Goal: Task Accomplishment & Management: Use online tool/utility

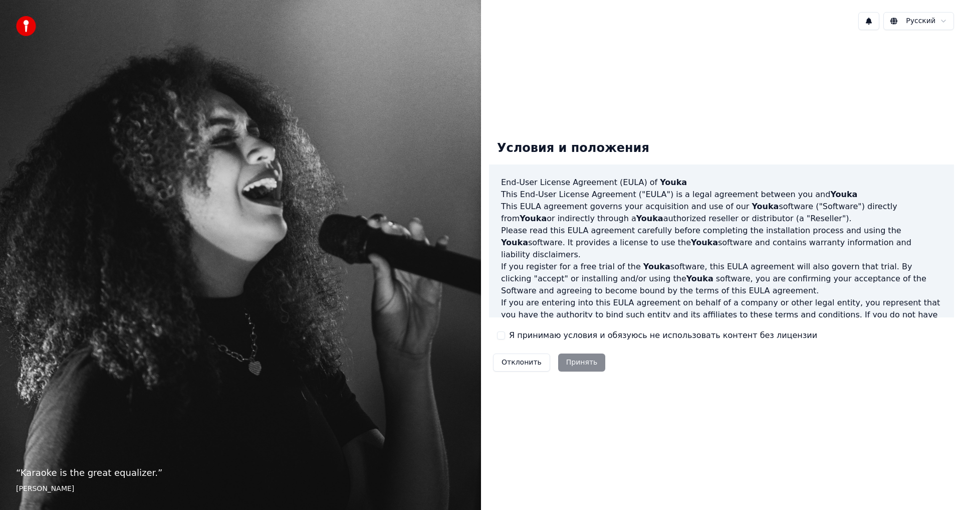
click at [505, 335] on button "Я принимаю условия и обязуюсь не использовать контент без лицензии" at bounding box center [501, 335] width 8 height 8
click at [573, 361] on button "Принять" at bounding box center [582, 362] width 48 height 18
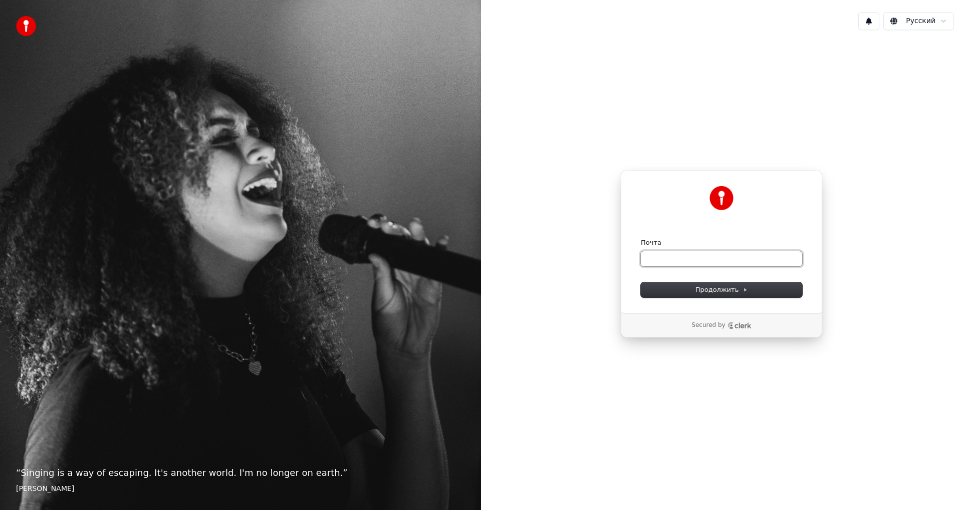
click at [677, 263] on input "Почта" at bounding box center [721, 258] width 161 height 15
click at [665, 290] on button "Продолжить" at bounding box center [721, 289] width 161 height 15
type input "**********"
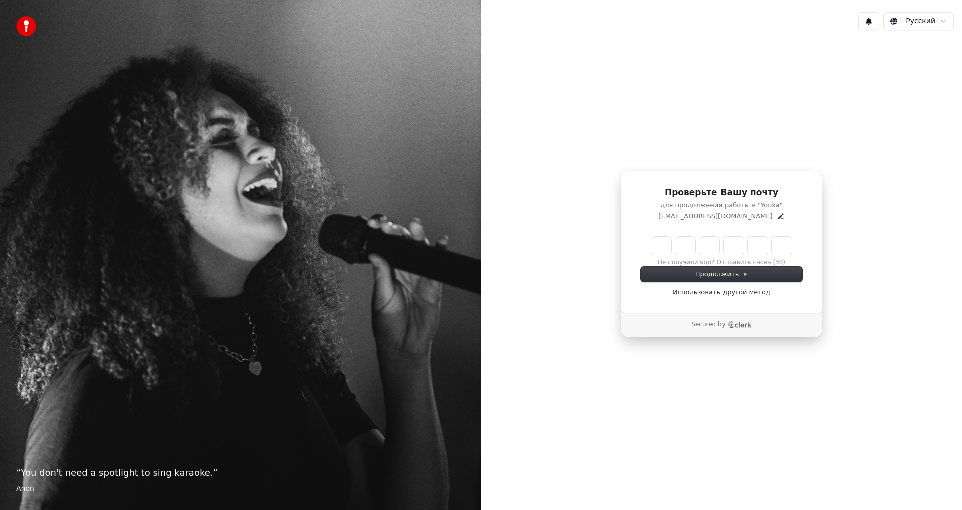
click at [660, 251] on input "Enter verification code" at bounding box center [721, 245] width 140 height 18
type input "******"
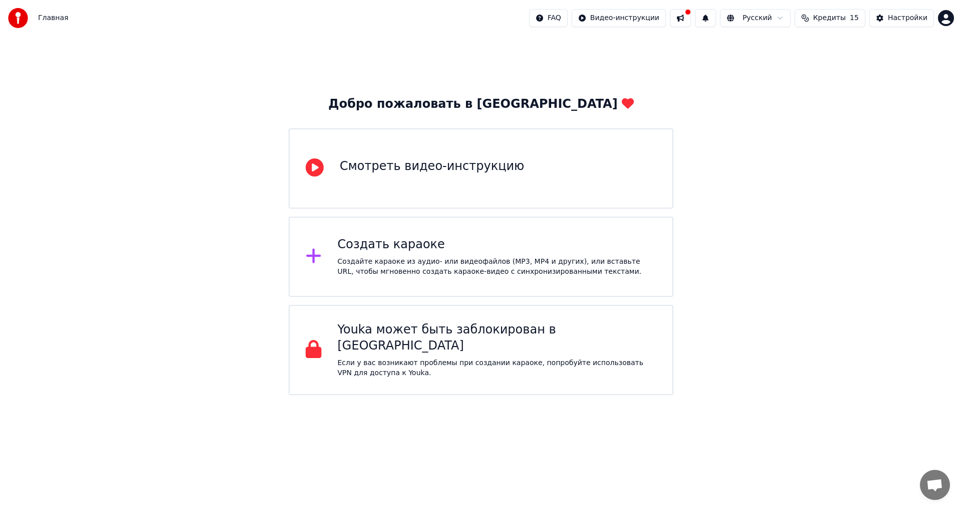
click at [447, 259] on div "Создайте караоке из аудио- или видеофайлов (MP3, MP4 и других), или вставьте UR…" at bounding box center [497, 267] width 319 height 20
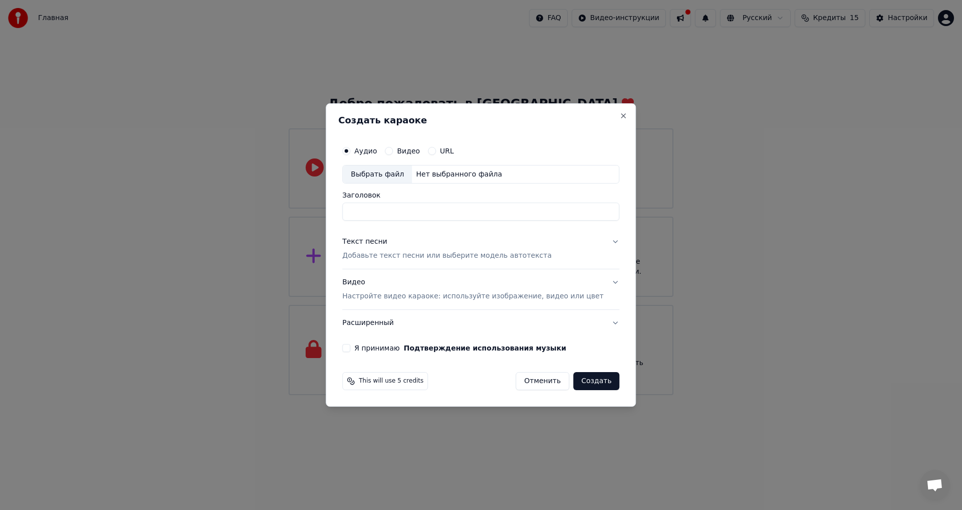
click at [412, 152] on label "Видео" at bounding box center [408, 150] width 23 height 7
click at [393, 152] on button "Видео" at bounding box center [389, 151] width 8 height 8
click at [599, 243] on button "Текст песни Добавьте текст песни или выберите модель автотекста" at bounding box center [480, 249] width 277 height 40
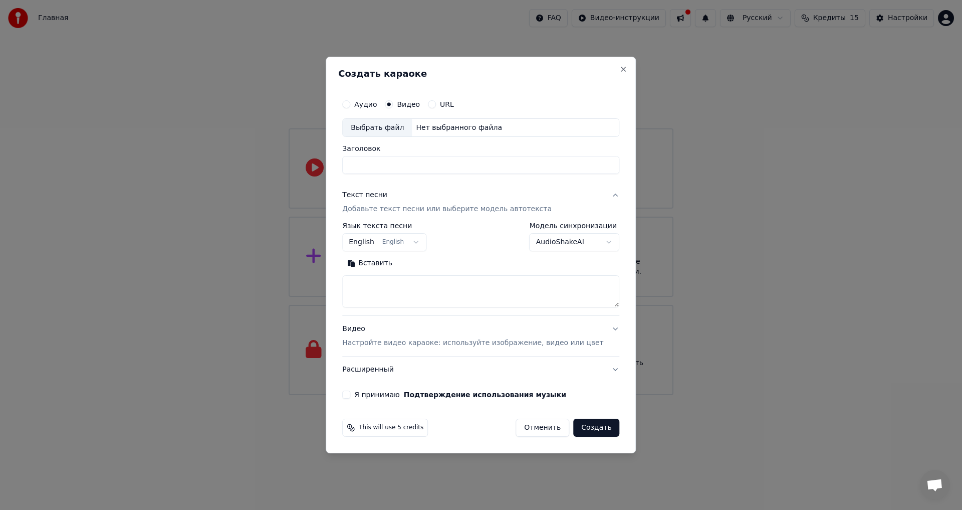
click at [422, 244] on body "Главная FAQ Видео-инструкции Русский Кредиты 15 Настройки Добро пожаловать в Yo…" at bounding box center [481, 197] width 962 height 395
select select "**"
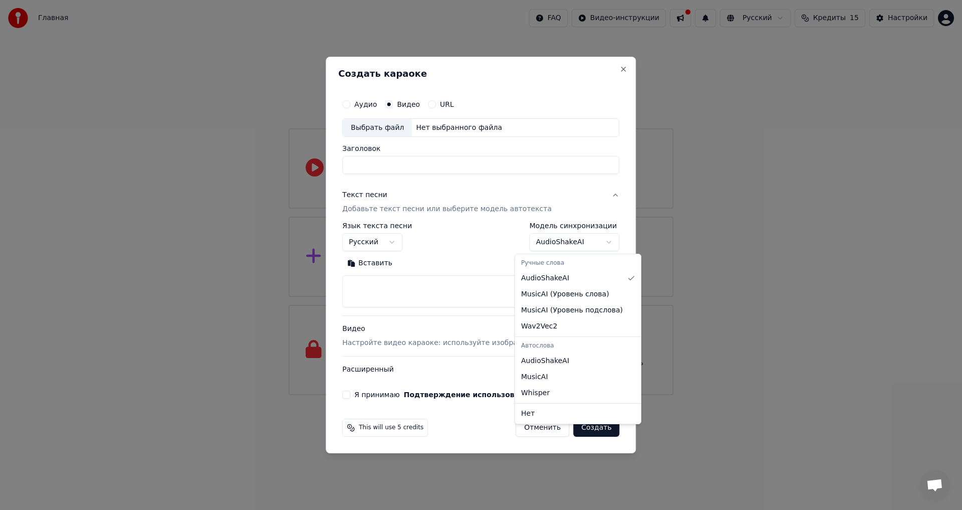
click at [560, 245] on body "Главная FAQ Видео-инструкции Русский Кредиты 15 Настройки Добро пожаловать в Yo…" at bounding box center [481, 197] width 962 height 395
click at [561, 192] on body "Главная FAQ Видео-инструкции Русский Кредиты 15 Настройки Добро пожаловать в Yo…" at bounding box center [481, 197] width 962 height 395
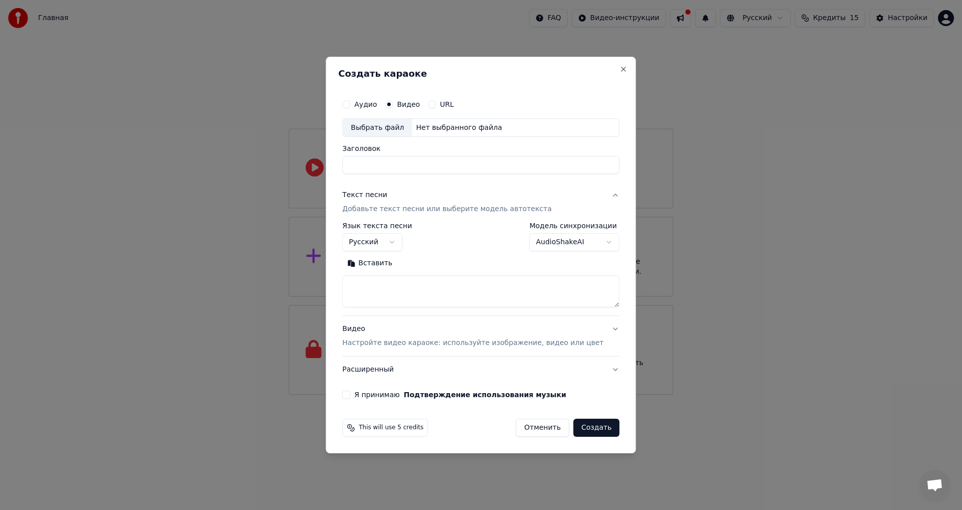
click at [396, 209] on p "Добавьте текст песни или выберите модель автотекста" at bounding box center [446, 209] width 209 height 10
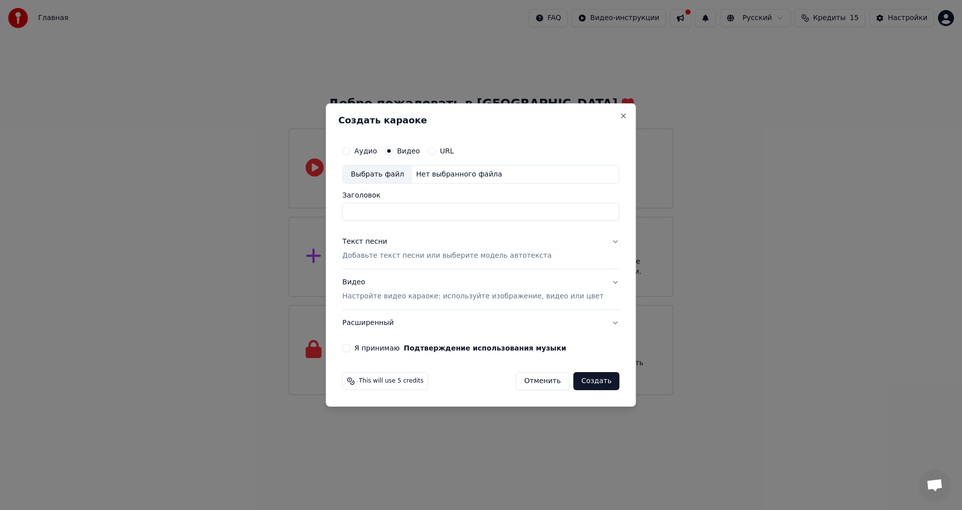
click at [401, 252] on p "Добавьте текст песни или выберите модель автотекста" at bounding box center [446, 256] width 209 height 10
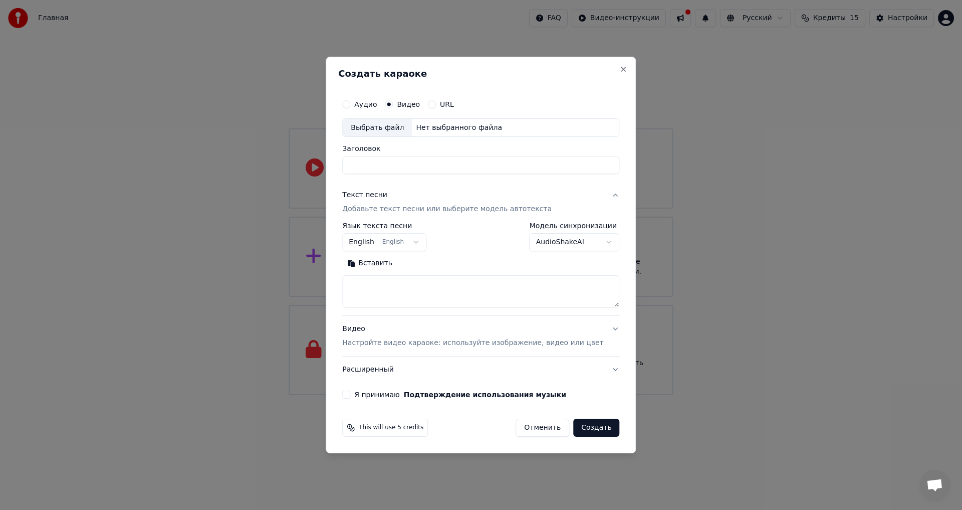
click at [389, 283] on textarea at bounding box center [480, 292] width 277 height 32
paste textarea "**********"
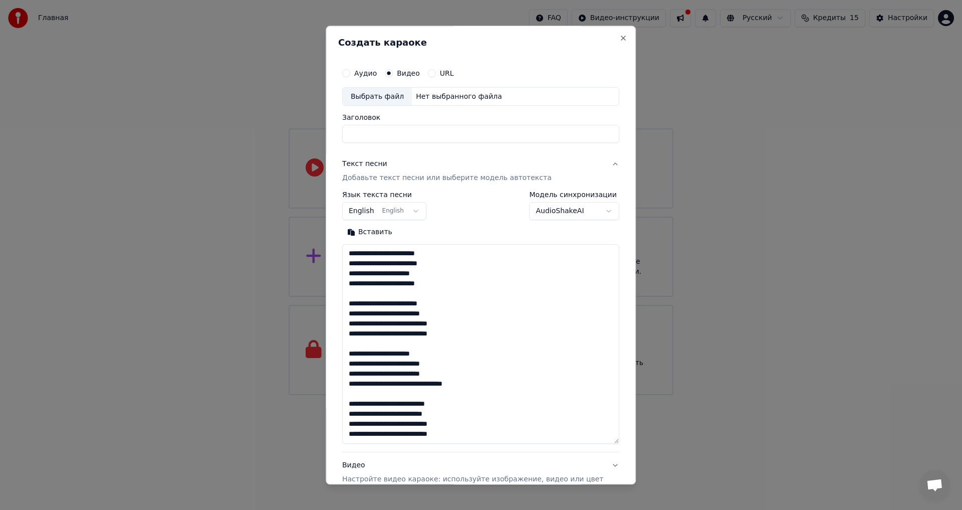
scroll to position [163, 0]
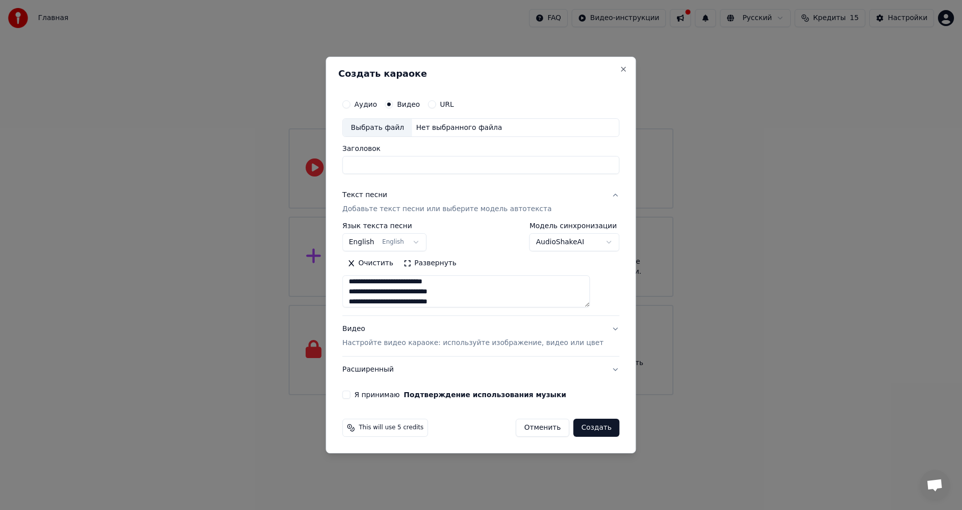
type textarea "**********"
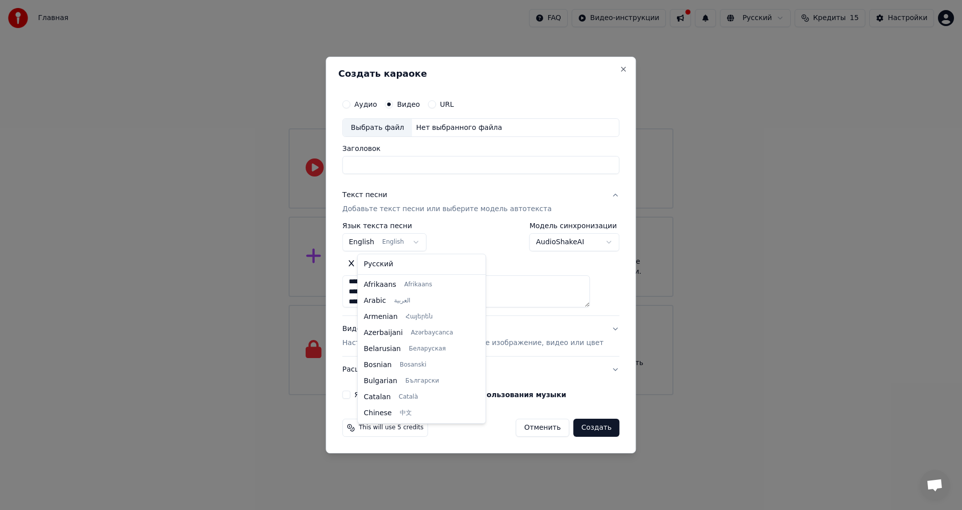
click at [393, 240] on body "Главная FAQ Видео-инструкции Русский Кредиты 15 Настройки Добро пожаловать в Yo…" at bounding box center [481, 197] width 962 height 395
select select "**"
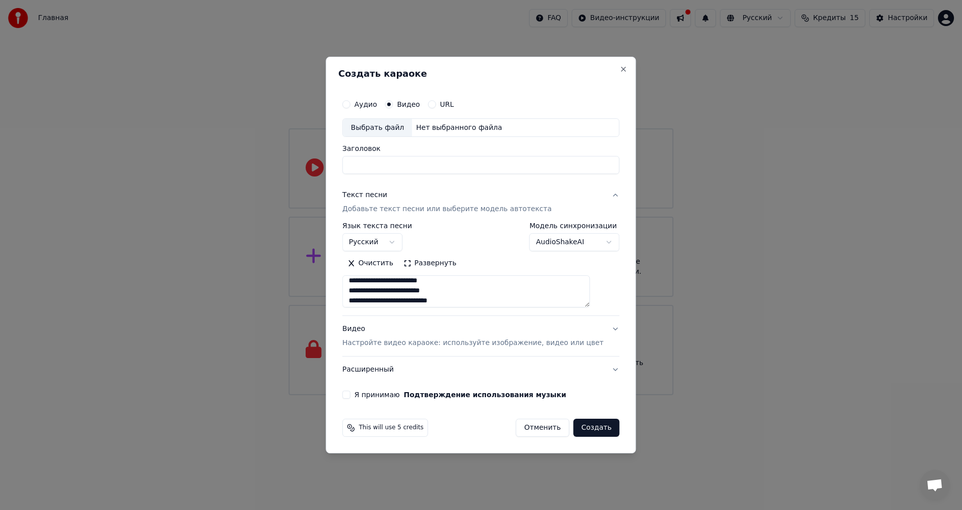
scroll to position [0, 0]
click at [436, 165] on input "Заголовок" at bounding box center [480, 165] width 277 height 18
type input "**********"
click at [350, 395] on button "Я принимаю Подтверждение использования музыки" at bounding box center [346, 394] width 8 height 8
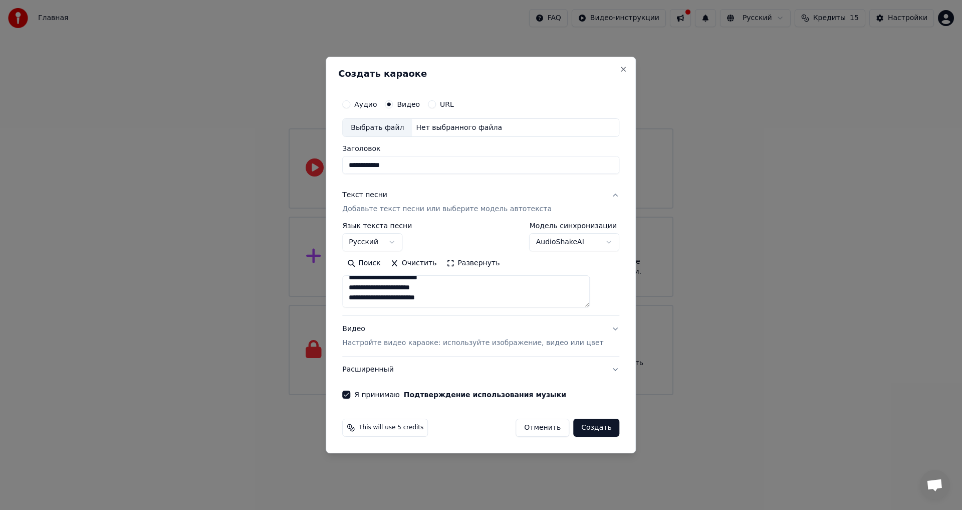
click at [394, 130] on div "Выбрать файл" at bounding box center [377, 128] width 69 height 18
click at [412, 129] on div "Выбрать файл" at bounding box center [377, 128] width 69 height 18
click at [375, 107] on label "Аудио" at bounding box center [365, 104] width 23 height 7
click at [350, 107] on button "Аудио" at bounding box center [346, 104] width 8 height 8
click at [402, 128] on div "Выбрать файл" at bounding box center [377, 128] width 69 height 18
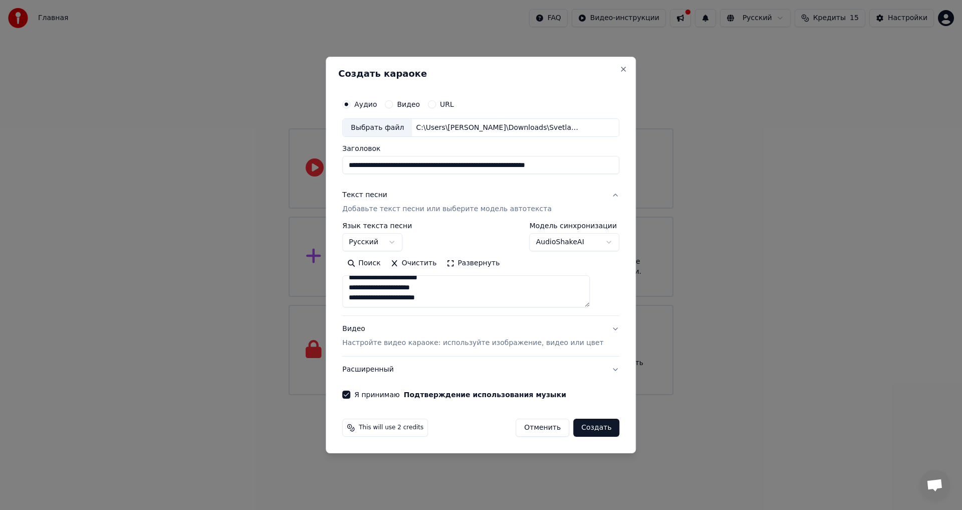
click at [418, 163] on input "**********" at bounding box center [480, 165] width 277 height 18
type input "**********"
click at [529, 344] on p "Настройте видео караоке: используйте изображение, видео или цвет" at bounding box center [472, 343] width 261 height 10
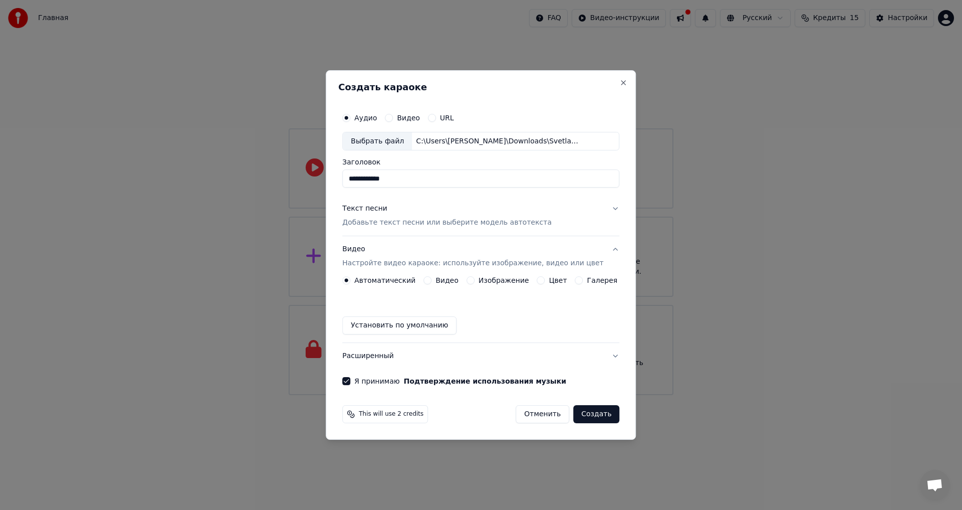
click at [474, 281] on button "Изображение" at bounding box center [470, 280] width 8 height 8
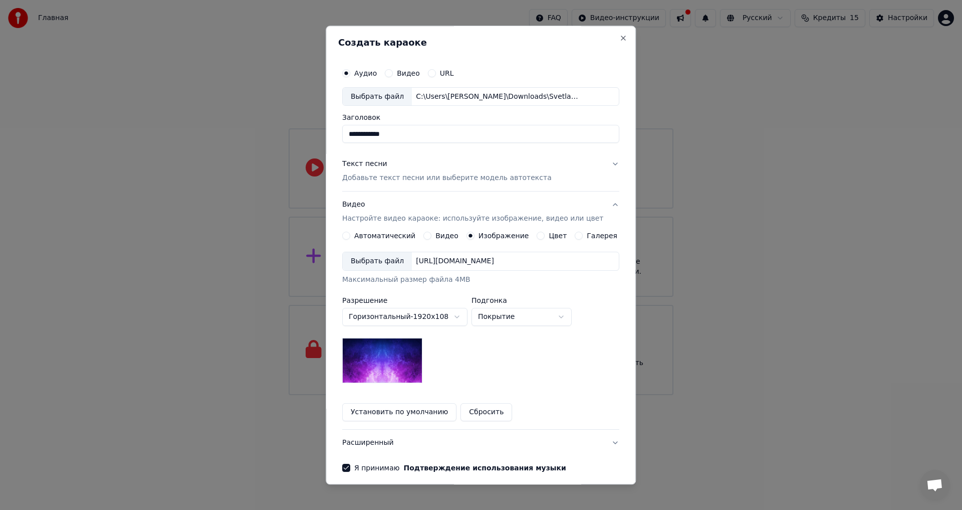
click at [395, 350] on img at bounding box center [382, 360] width 80 height 45
click at [392, 265] on div "Выбрать файл" at bounding box center [377, 262] width 69 height 18
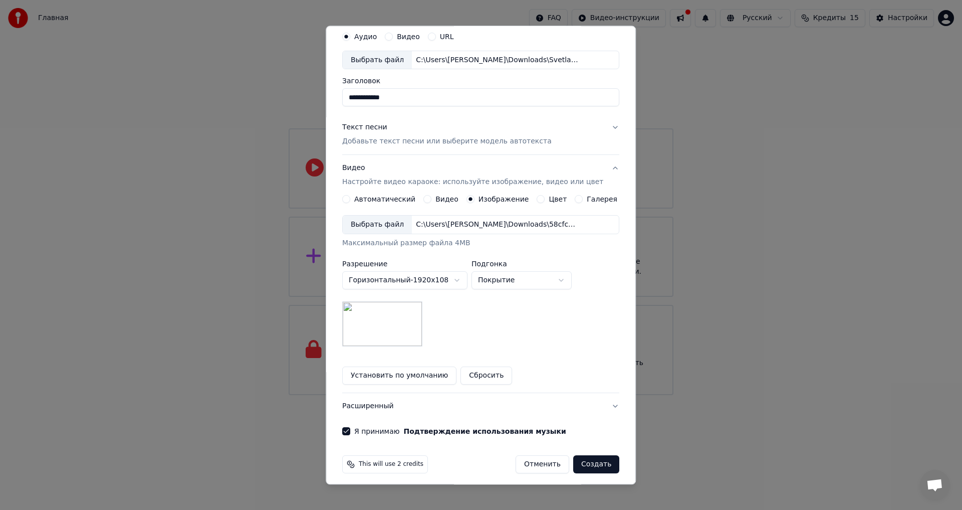
scroll to position [42, 0]
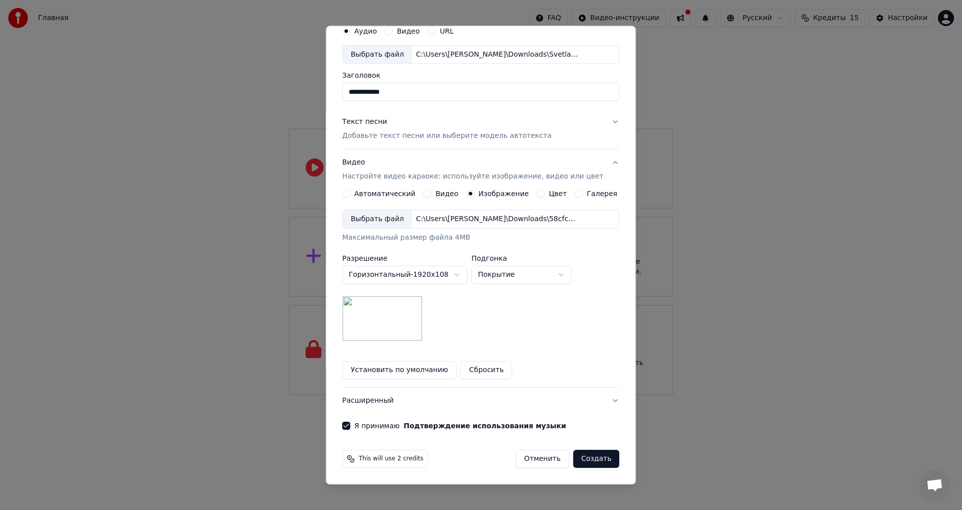
click at [516, 280] on body "**********" at bounding box center [481, 197] width 962 height 395
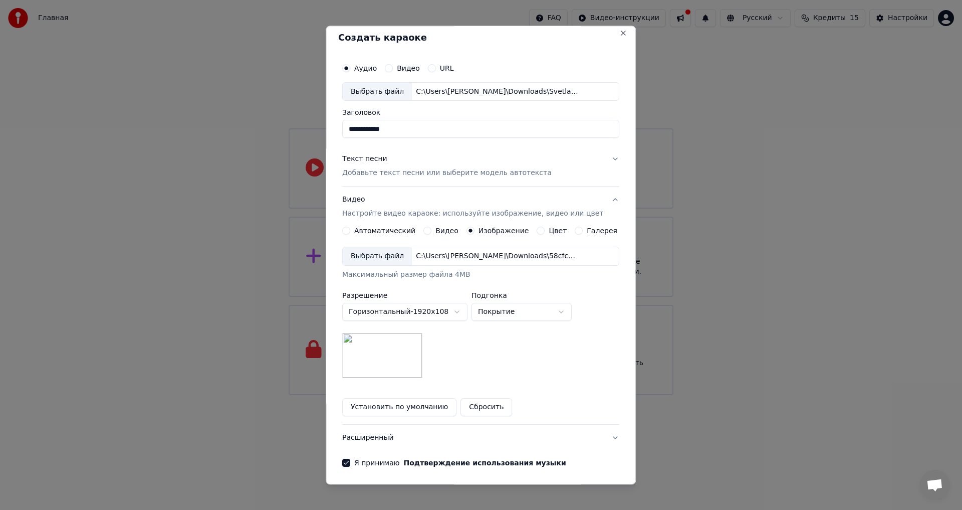
scroll to position [0, 0]
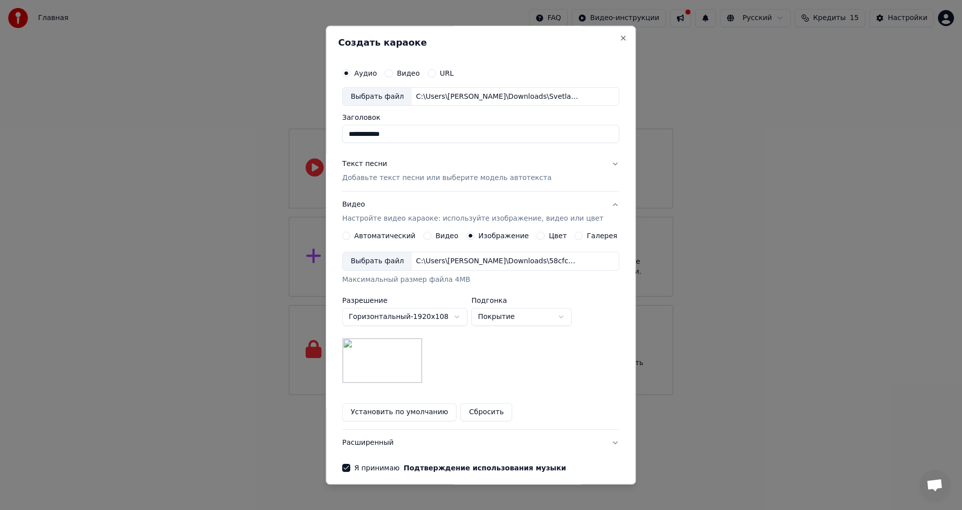
click at [508, 328] on div "**********" at bounding box center [480, 317] width 277 height 131
click at [520, 319] on body "**********" at bounding box center [481, 197] width 962 height 395
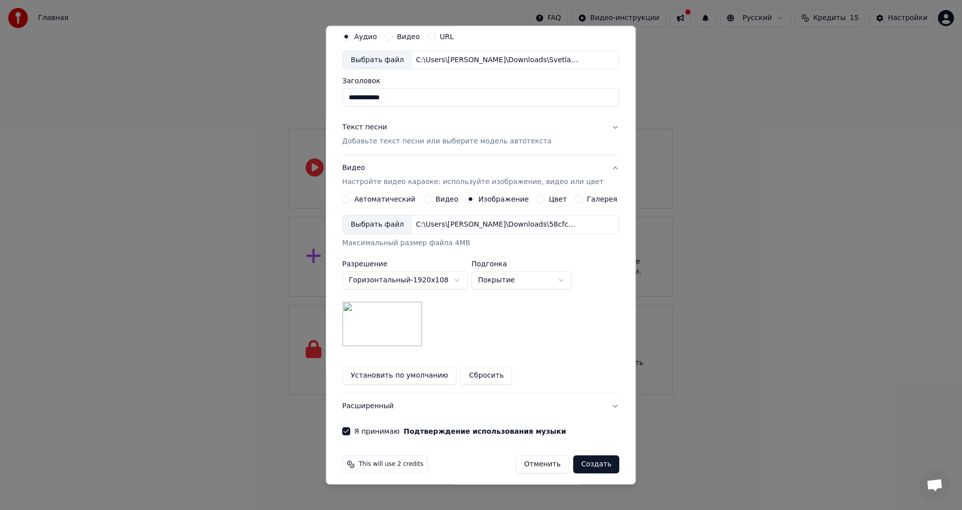
scroll to position [42, 0]
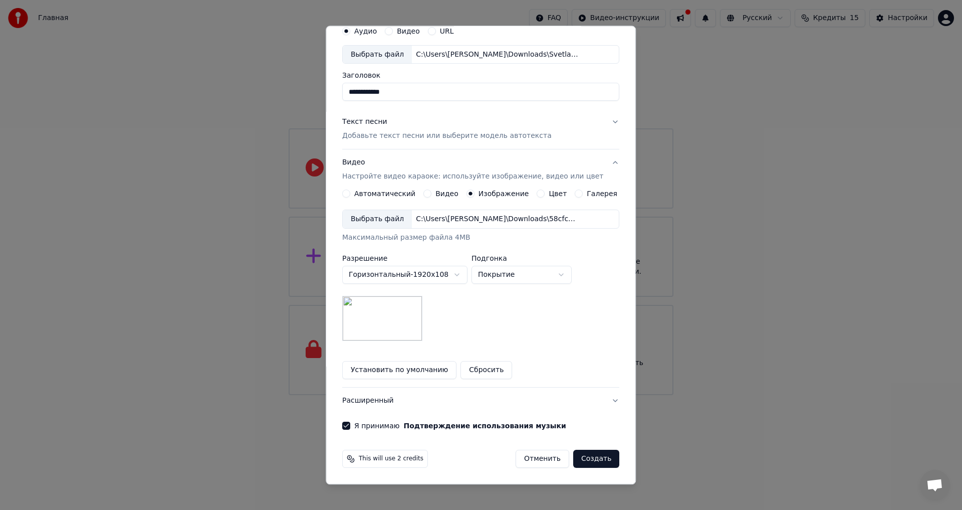
click at [576, 445] on form "**********" at bounding box center [480, 244] width 285 height 455
click at [576, 457] on button "Создать" at bounding box center [596, 459] width 46 height 18
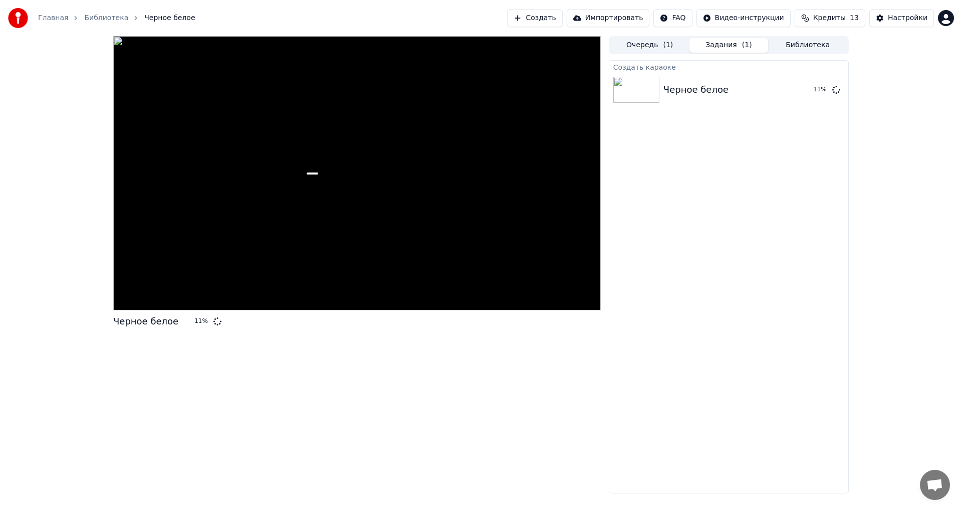
click at [653, 47] on button "Очередь ( 1 )" at bounding box center [649, 45] width 79 height 15
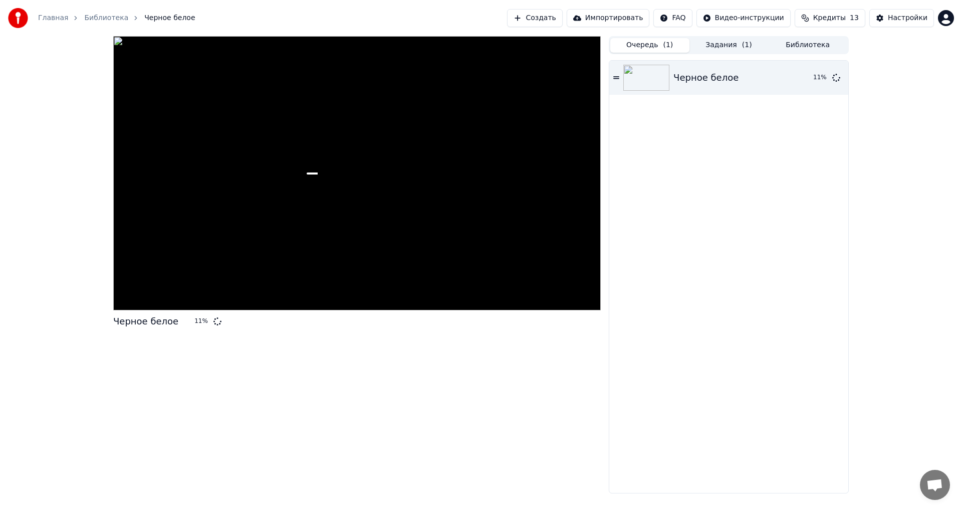
click at [711, 44] on button "Задания ( 1 )" at bounding box center [728, 45] width 79 height 15
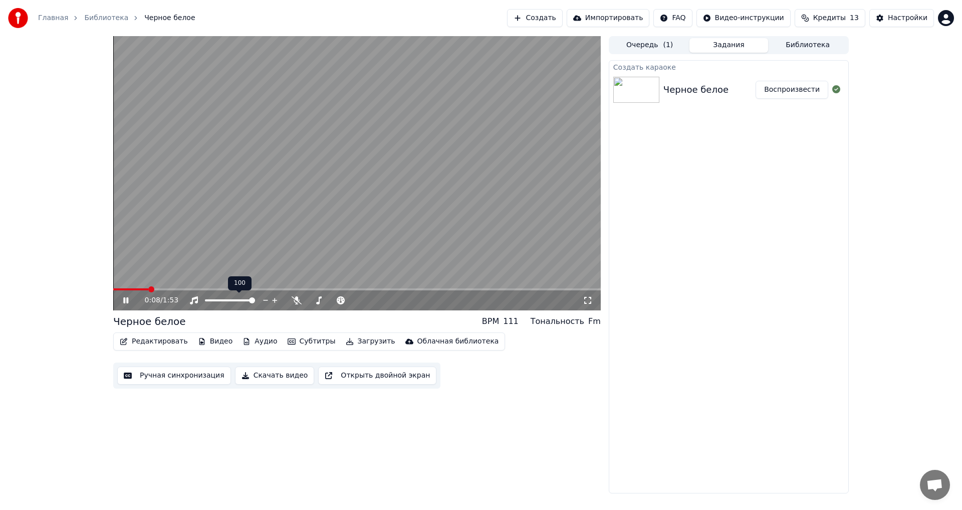
click at [255, 298] on span at bounding box center [252, 300] width 6 height 6
click at [126, 298] on icon at bounding box center [133, 300] width 24 height 8
click at [264, 379] on button "Скачать видео" at bounding box center [275, 375] width 80 height 18
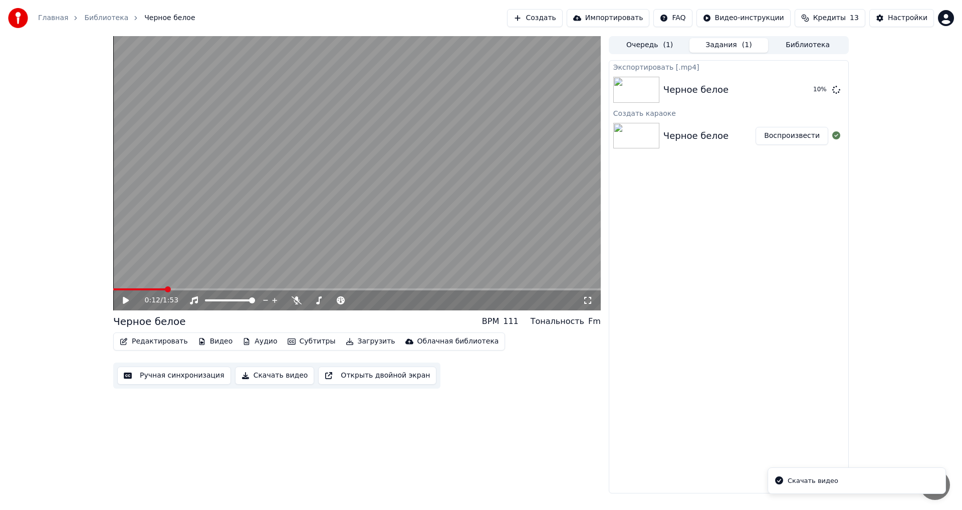
click at [125, 301] on icon at bounding box center [126, 300] width 6 height 7
click at [224, 288] on video at bounding box center [356, 173] width 487 height 274
click at [225, 290] on span at bounding box center [356, 289] width 487 height 2
click at [251, 289] on span at bounding box center [356, 289] width 487 height 2
click at [125, 299] on icon at bounding box center [126, 300] width 6 height 7
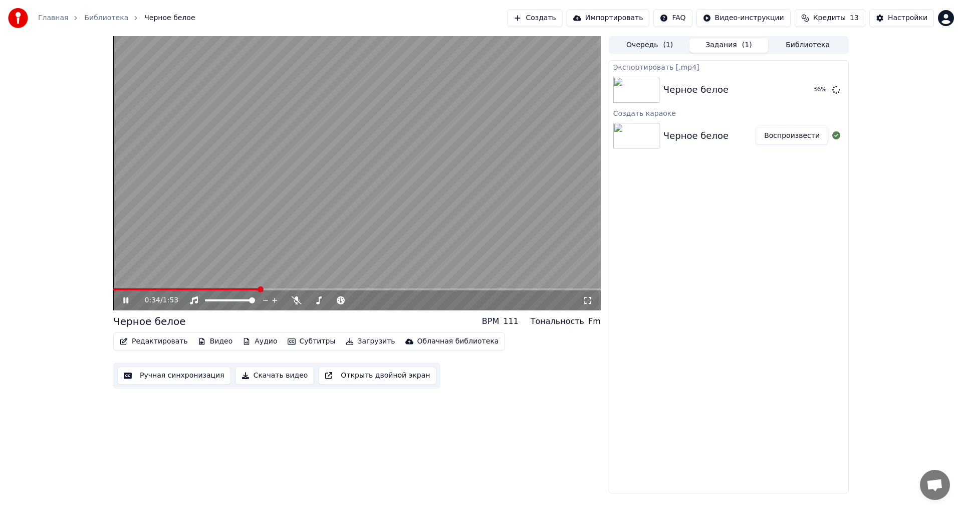
click at [127, 299] on icon at bounding box center [125, 300] width 5 height 6
click at [255, 375] on button "Скачать видео" at bounding box center [275, 375] width 80 height 18
click at [837, 92] on icon at bounding box center [836, 89] width 8 height 8
click at [804, 136] on button "Показать" at bounding box center [803, 136] width 52 height 18
click at [335, 161] on video at bounding box center [356, 173] width 487 height 274
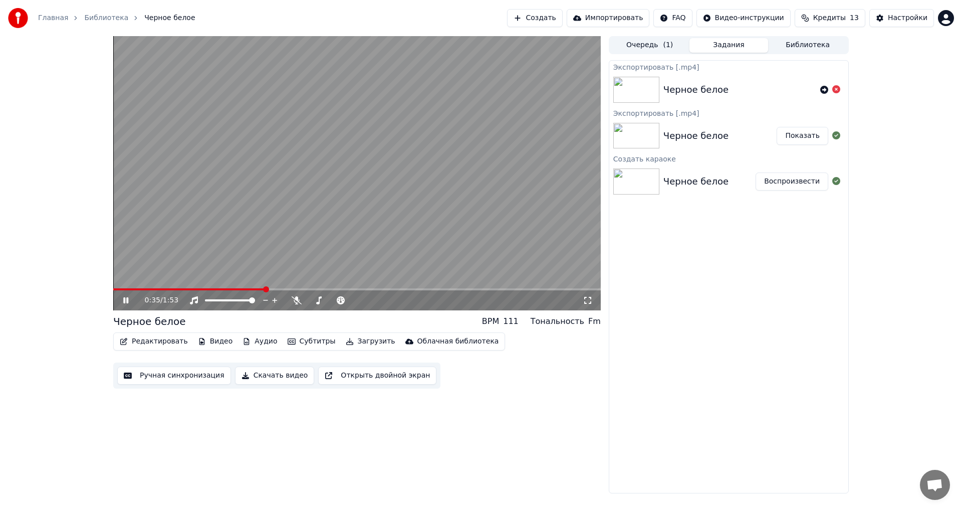
click at [119, 302] on div "0:35 / 1:53" at bounding box center [356, 300] width 479 height 10
click at [125, 296] on icon at bounding box center [133, 300] width 24 height 8
click at [153, 345] on button "Редактировать" at bounding box center [154, 341] width 76 height 14
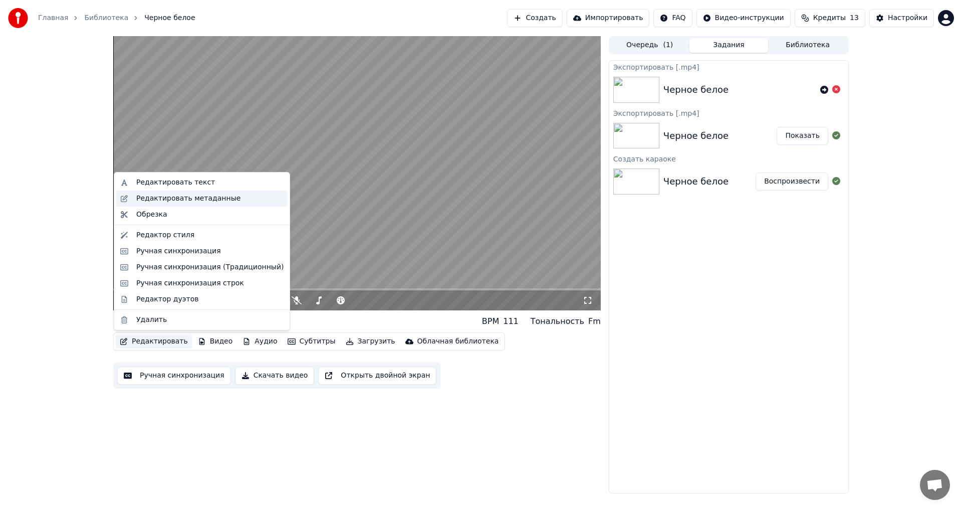
click at [176, 200] on div "Редактировать метаданные" at bounding box center [188, 198] width 104 height 10
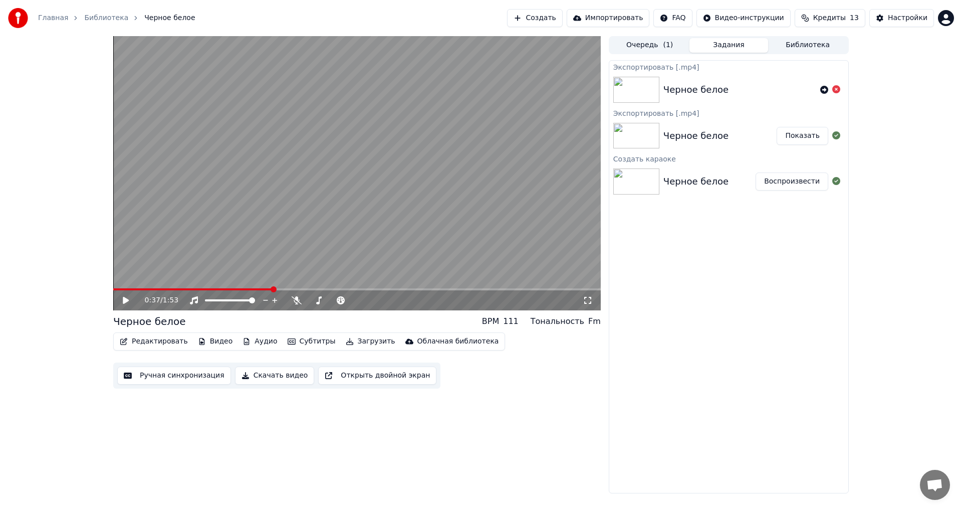
click at [152, 340] on button "Редактировать" at bounding box center [154, 341] width 76 height 14
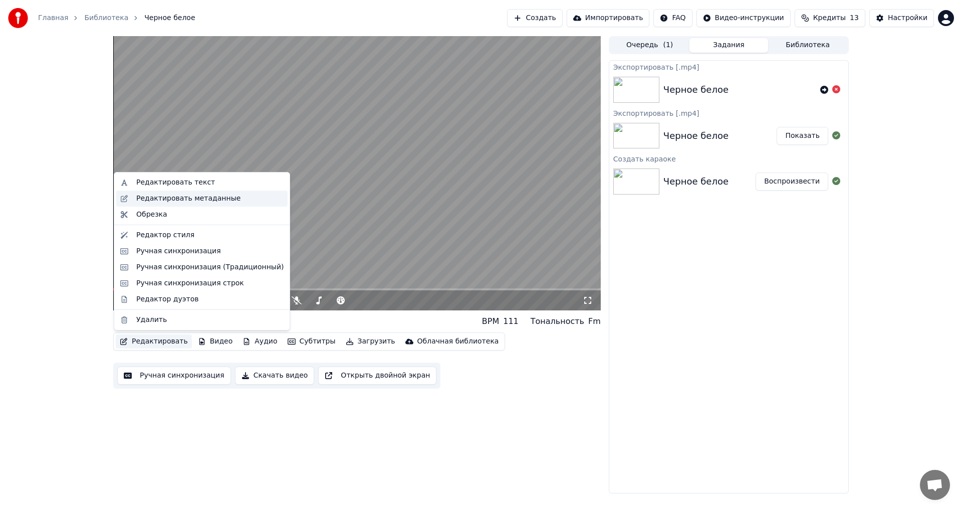
click at [170, 201] on div "Редактировать метаданные" at bounding box center [188, 198] width 104 height 10
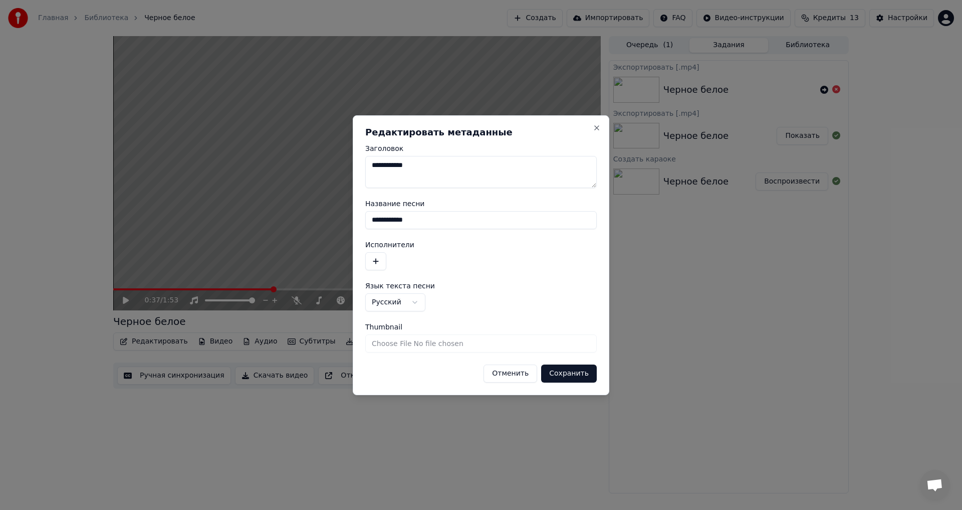
click at [396, 347] on input "Thumbnail" at bounding box center [480, 343] width 231 height 18
type input "**********"
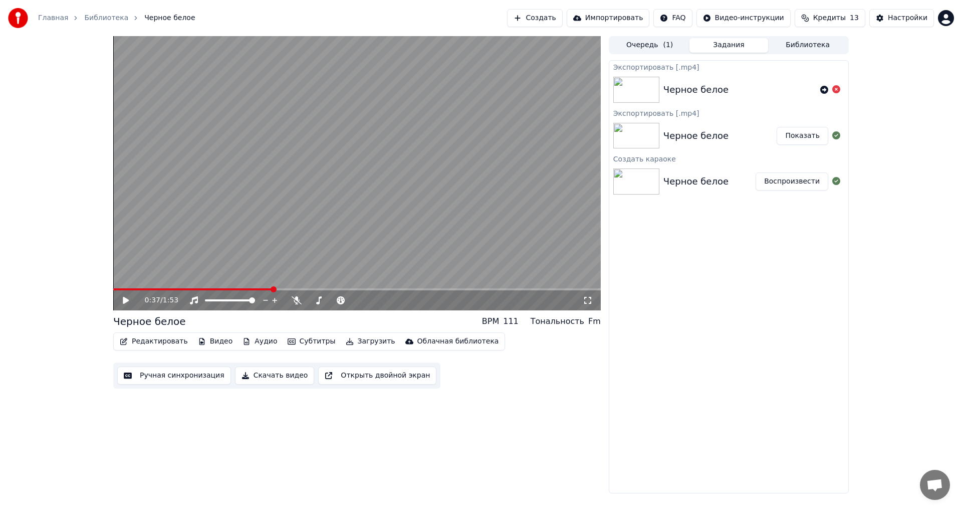
click at [559, 93] on video at bounding box center [356, 173] width 487 height 274
click at [122, 299] on icon at bounding box center [133, 300] width 24 height 8
click at [126, 301] on icon at bounding box center [126, 300] width 6 height 7
click at [315, 289] on span at bounding box center [356, 289] width 487 height 2
click at [365, 288] on span at bounding box center [356, 289] width 487 height 2
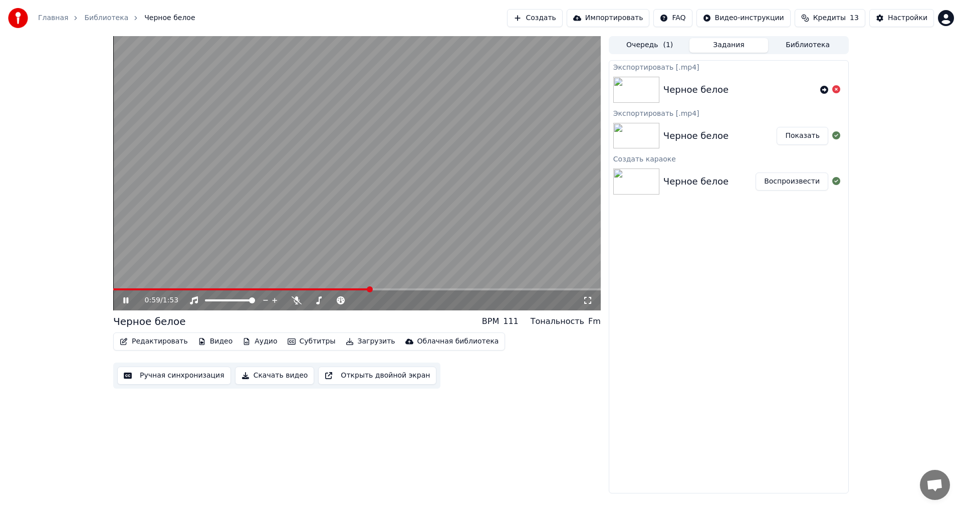
click at [123, 309] on div "0:59 / 1:53" at bounding box center [356, 300] width 487 height 20
click at [125, 298] on icon at bounding box center [125, 300] width 5 height 6
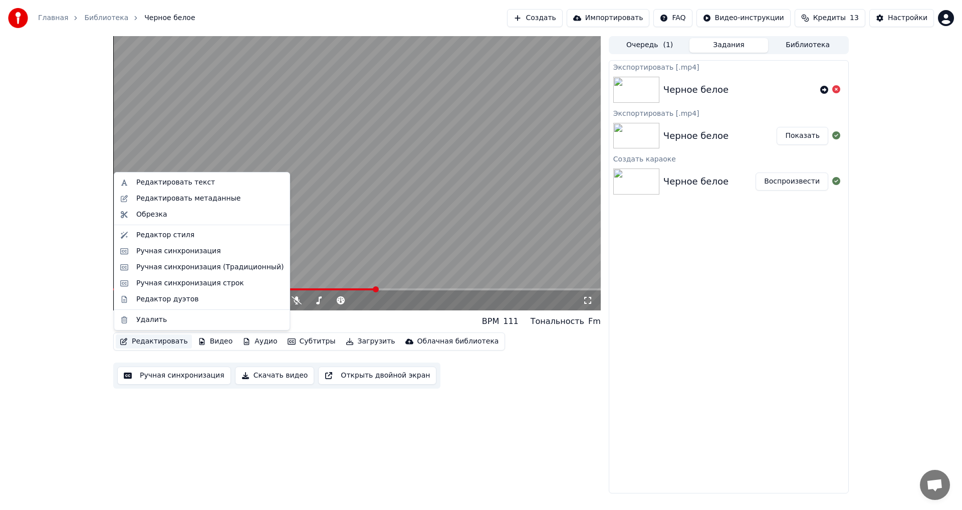
click at [170, 343] on button "Редактировать" at bounding box center [154, 341] width 76 height 14
click at [193, 186] on div "Редактировать текст" at bounding box center [175, 182] width 79 height 10
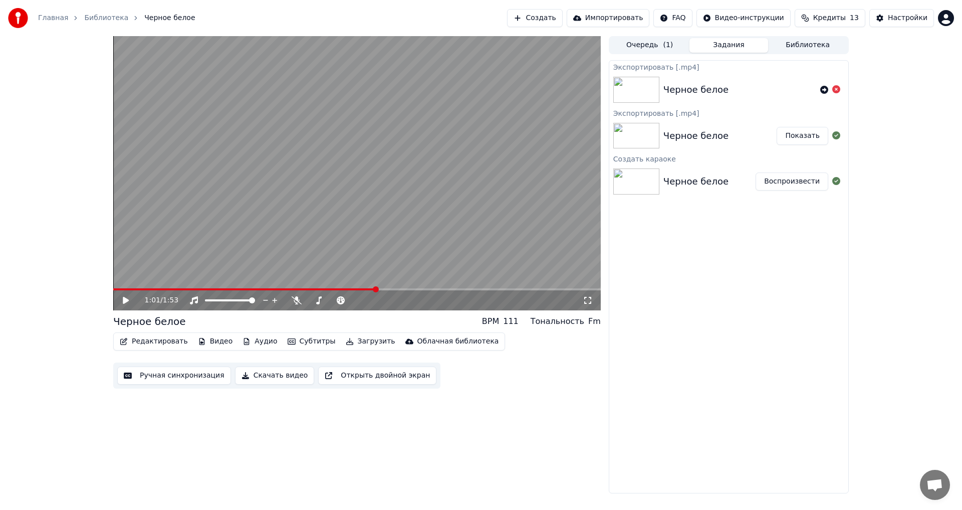
click at [379, 245] on video at bounding box center [356, 173] width 487 height 274
click at [123, 301] on icon at bounding box center [133, 300] width 24 height 8
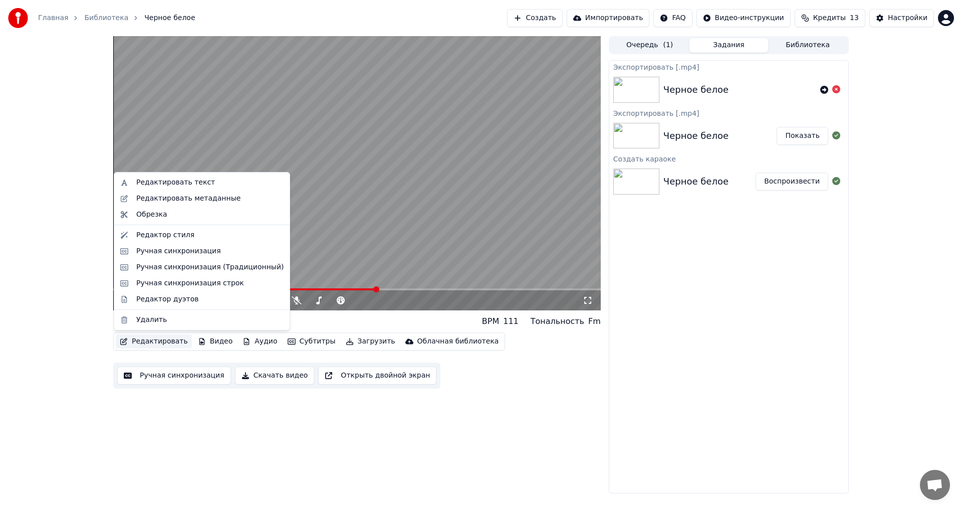
click at [159, 344] on button "Редактировать" at bounding box center [154, 341] width 76 height 14
click at [171, 234] on div "Редактор стиля" at bounding box center [165, 235] width 58 height 10
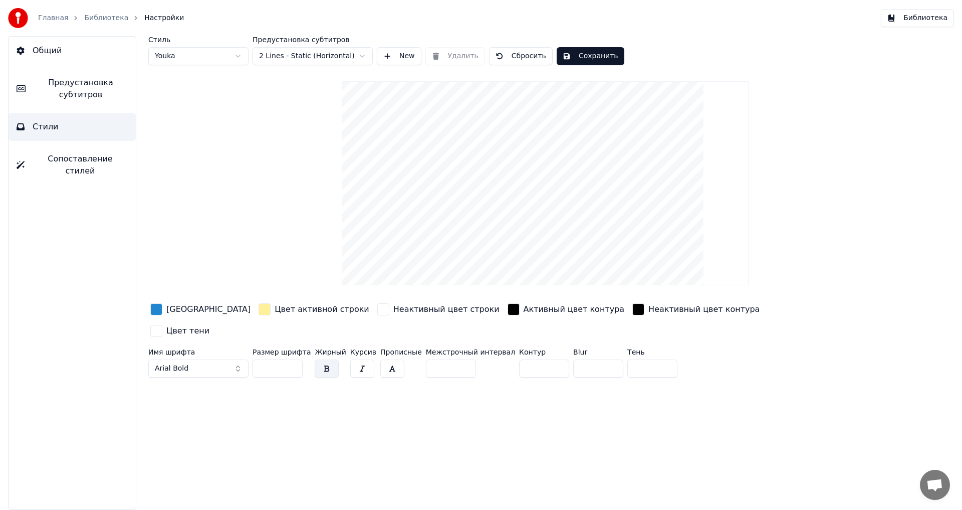
click at [331, 55] on html "Главная Библиотека Настройки Библиотека Общий Предустановка субтитров Стили Соп…" at bounding box center [481, 255] width 962 height 510
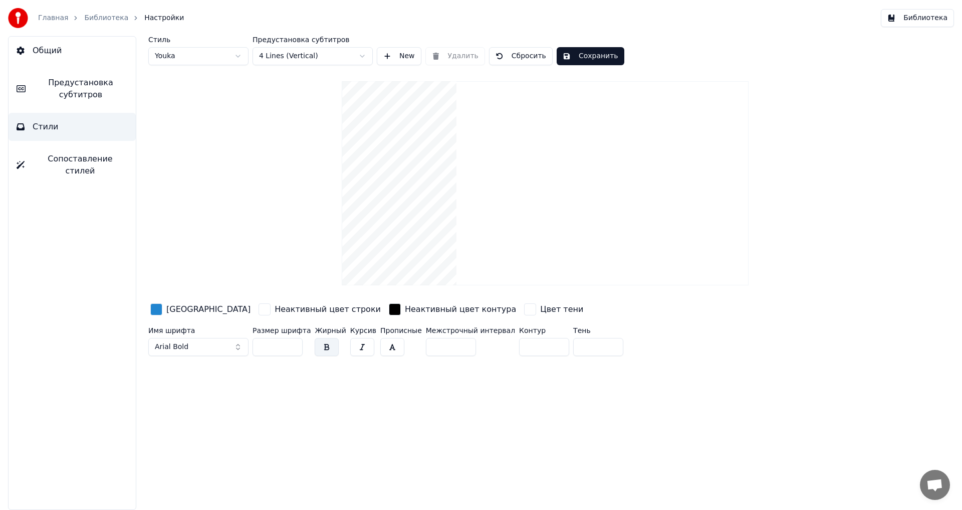
click at [338, 56] on html "Главная Библиотека Настройки Библиотека Общий Предустановка субтитров Стили Соп…" at bounding box center [481, 255] width 962 height 510
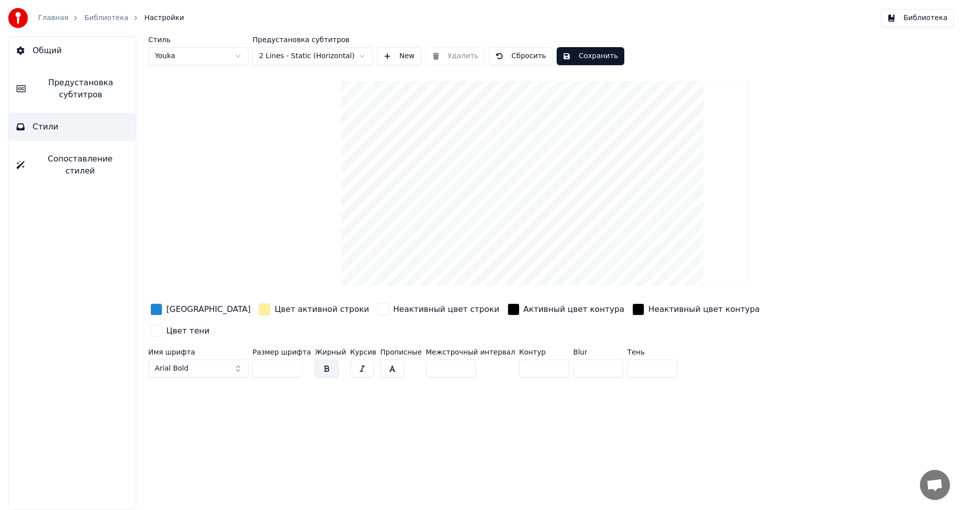
click at [544, 236] on video at bounding box center [545, 183] width 407 height 204
click at [45, 167] on button "Сопоставление стилей" at bounding box center [72, 165] width 127 height 40
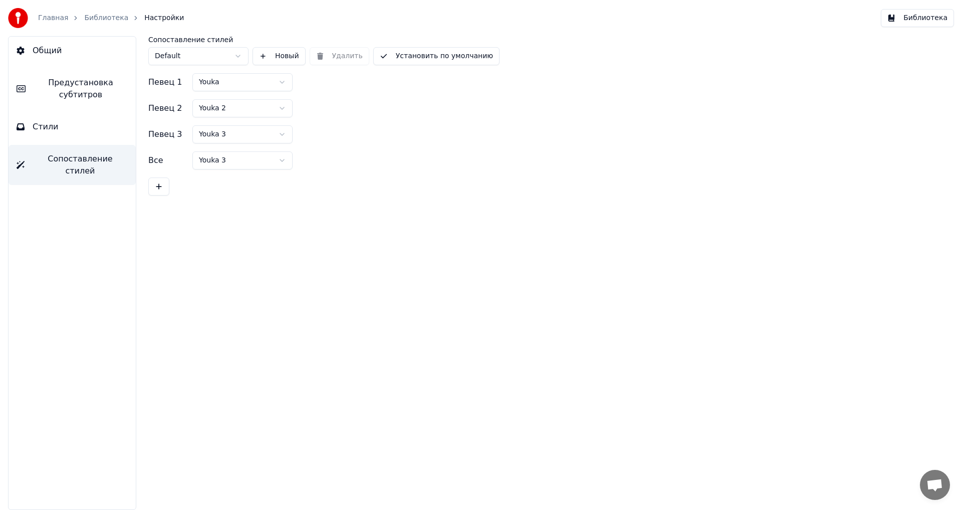
click at [83, 123] on button "Стили" at bounding box center [72, 127] width 127 height 28
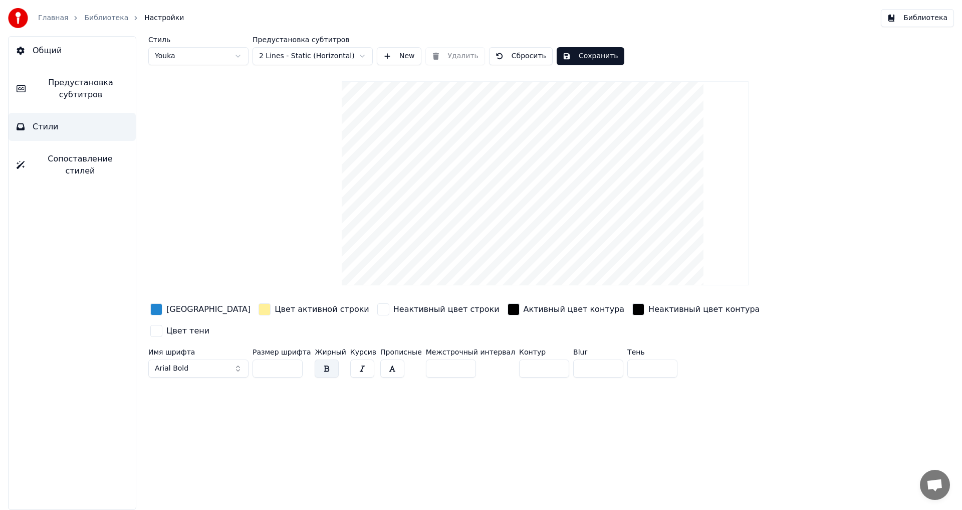
click at [336, 54] on html "Главная Библиотека Настройки Библиотека Общий Предустановка субтитров Стили Соп…" at bounding box center [481, 255] width 962 height 510
click at [333, 50] on html "Главная Библиотека Настройки Библиотека Общий Предустановка субтитров Стили Соп…" at bounding box center [481, 255] width 962 height 510
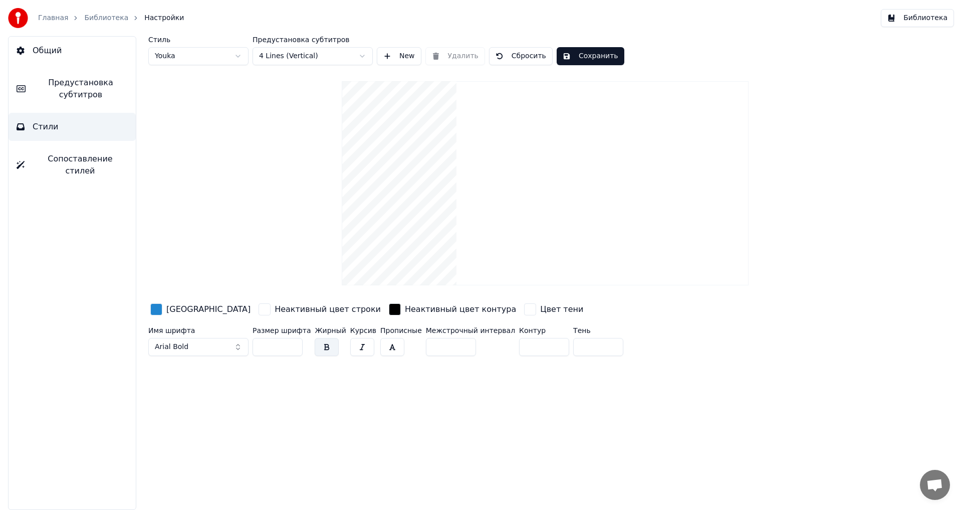
click at [93, 100] on span "Предустановка субтитров" at bounding box center [81, 89] width 94 height 24
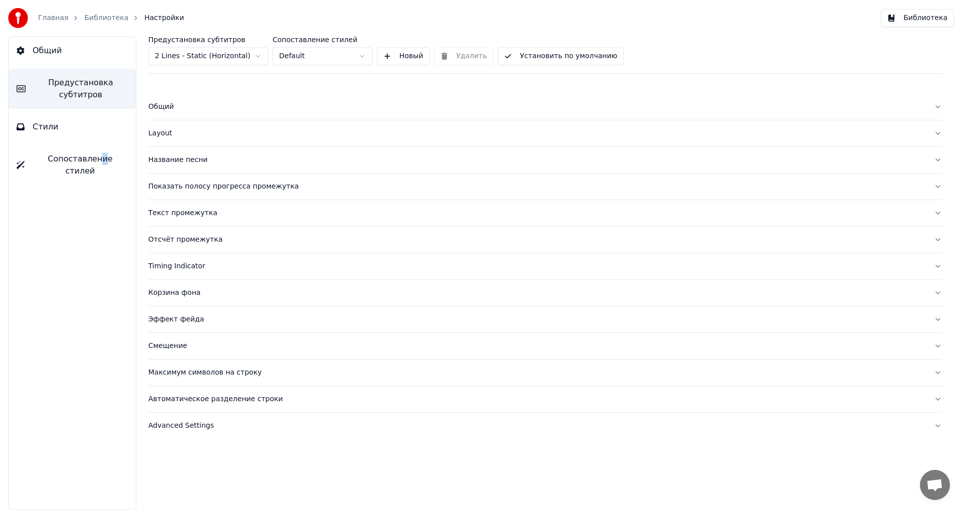
click at [82, 146] on div "Общий Предустановка субтитров Стили Сопоставление стилей" at bounding box center [72, 272] width 128 height 473
click at [77, 166] on button "Сопоставление стилей" at bounding box center [72, 165] width 127 height 40
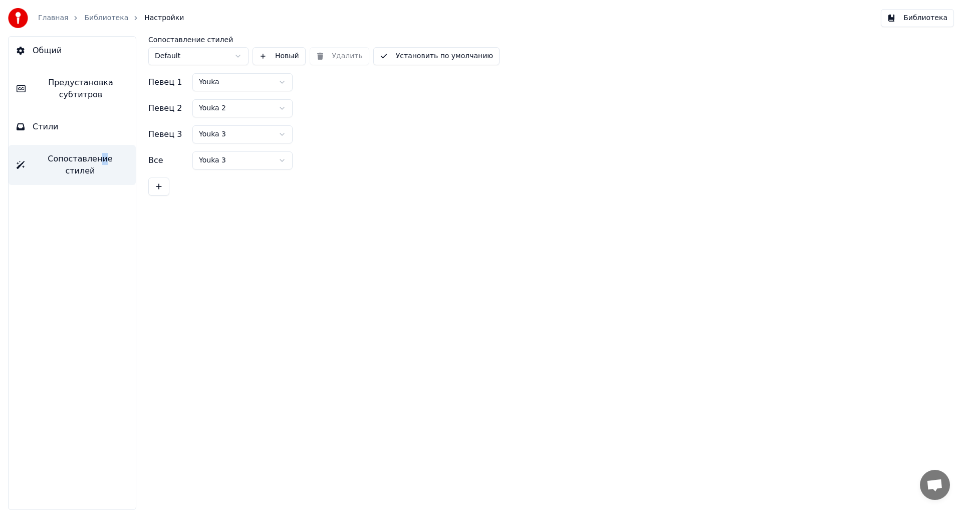
click at [161, 184] on button at bounding box center [158, 186] width 21 height 18
click at [60, 127] on button "Стили" at bounding box center [72, 127] width 127 height 28
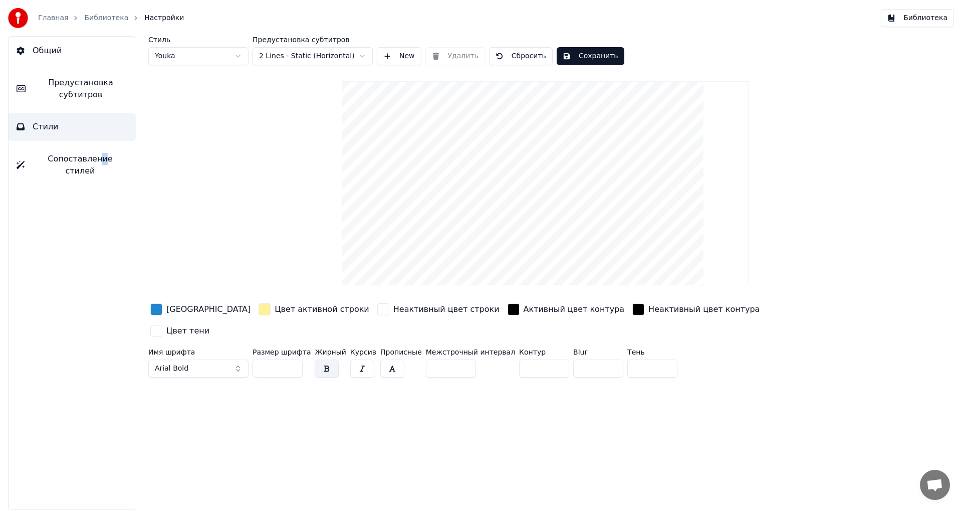
click at [81, 88] on span "Предустановка субтитров" at bounding box center [81, 89] width 94 height 24
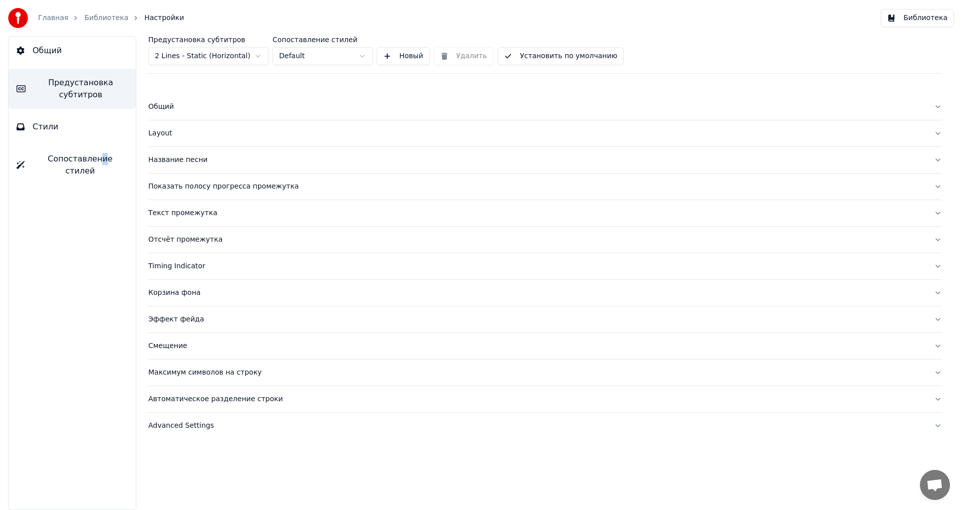
click at [165, 342] on div "Смещение" at bounding box center [537, 346] width 778 height 10
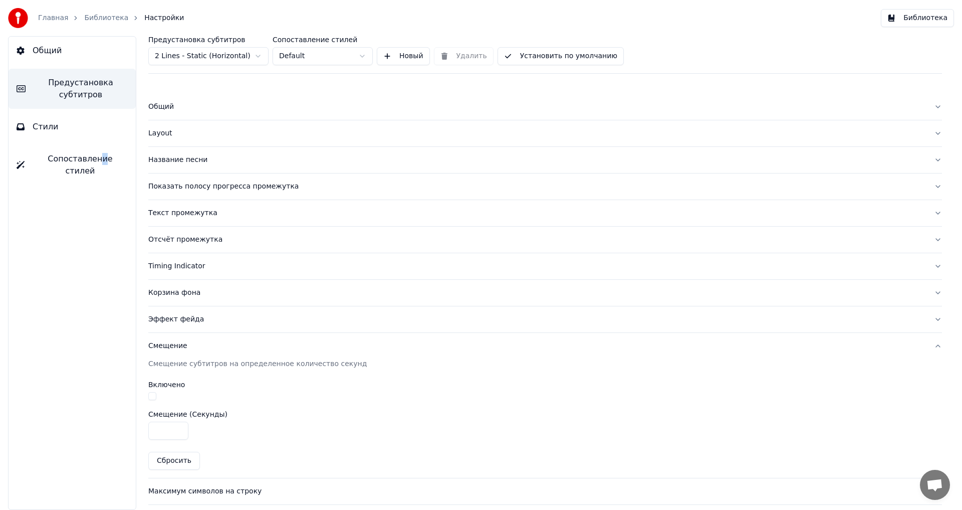
click at [165, 342] on div "Смещение" at bounding box center [537, 346] width 778 height 10
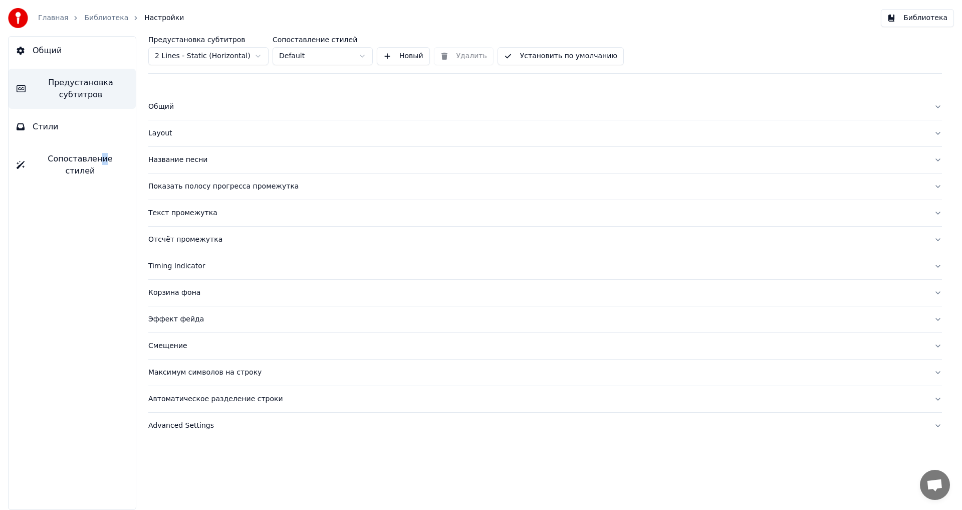
click at [75, 51] on button "Общий" at bounding box center [72, 51] width 127 height 28
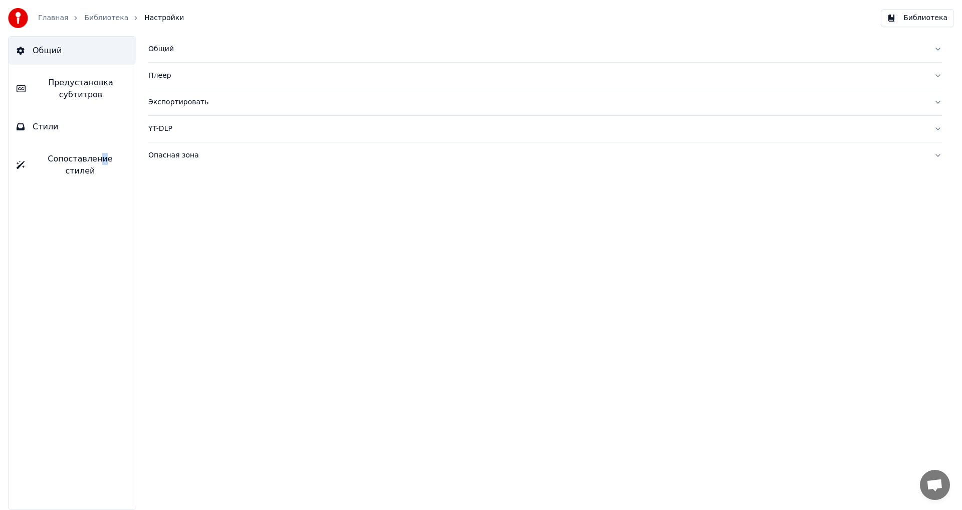
click at [47, 18] on link "Главная" at bounding box center [53, 18] width 30 height 10
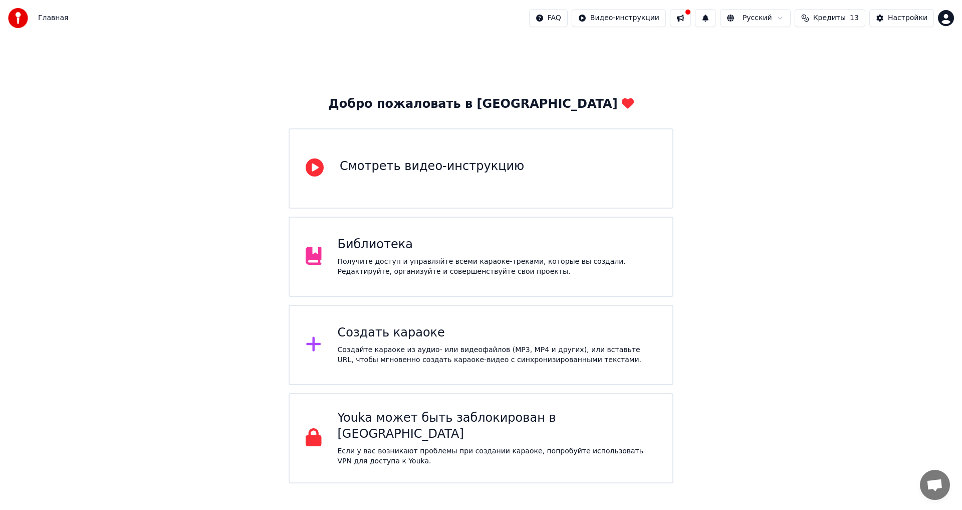
click at [394, 334] on div "Создать караоке" at bounding box center [497, 333] width 319 height 16
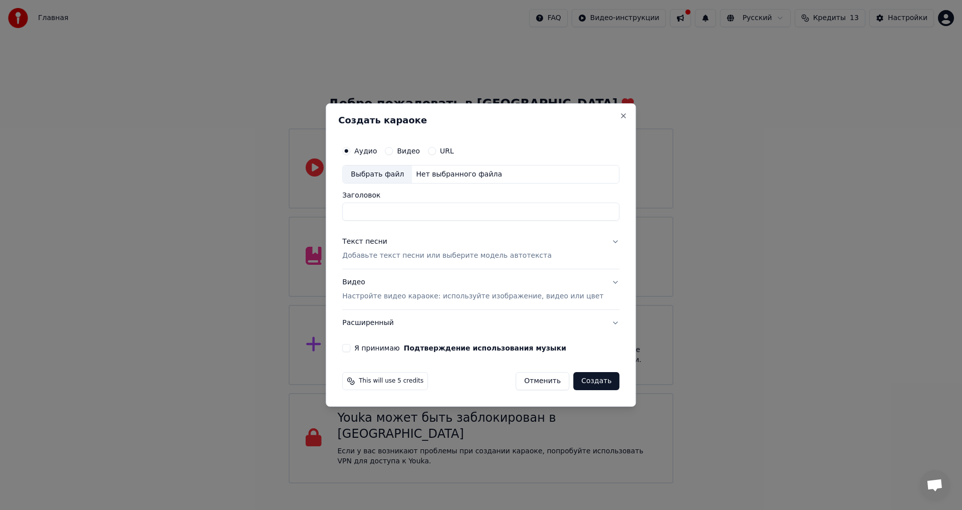
click at [398, 258] on p "Добавьте текст песни или выберите модель автотекста" at bounding box center [446, 256] width 209 height 10
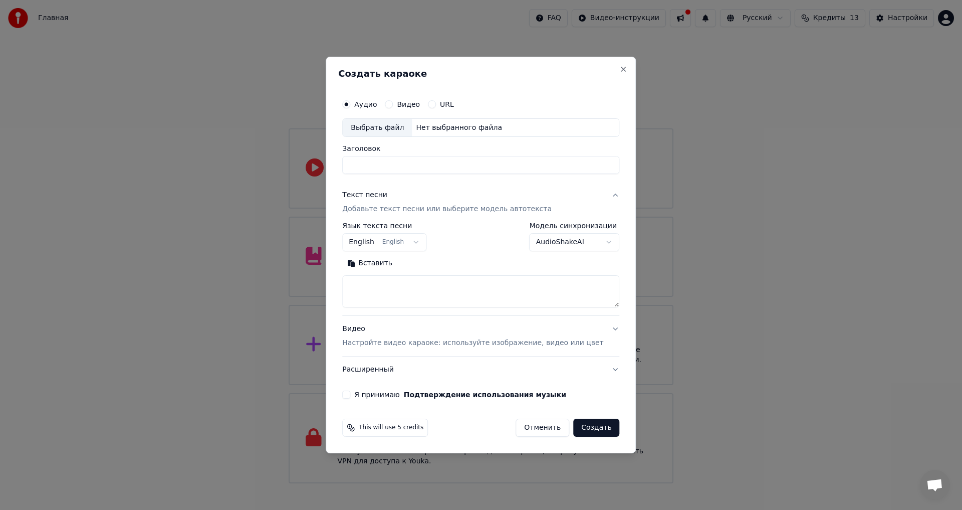
click at [386, 289] on textarea at bounding box center [480, 292] width 277 height 32
paste textarea "**********"
type textarea "**********"
click at [399, 243] on body "Главная FAQ Видео-инструкции Русский Кредиты 13 Настройки Добро пожаловать в Yo…" at bounding box center [481, 241] width 962 height 483
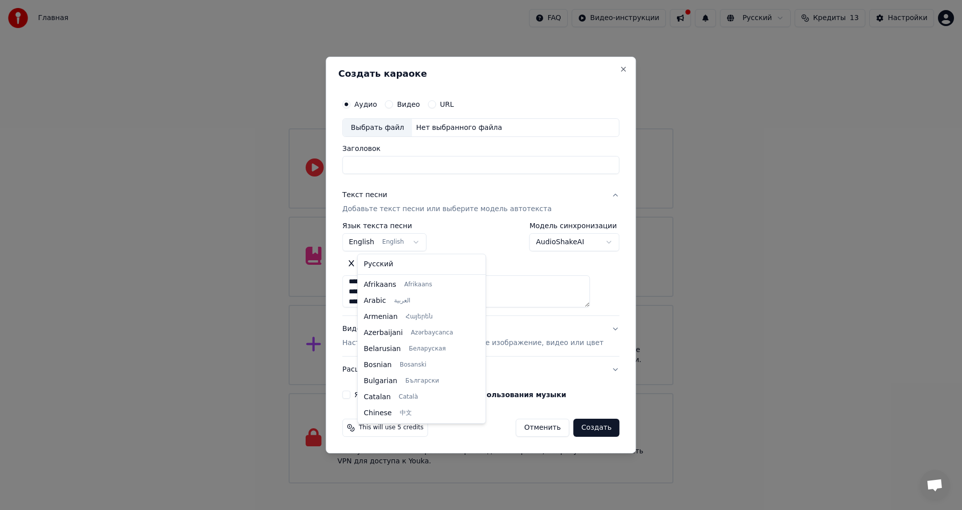
scroll to position [80, 0]
select select "**"
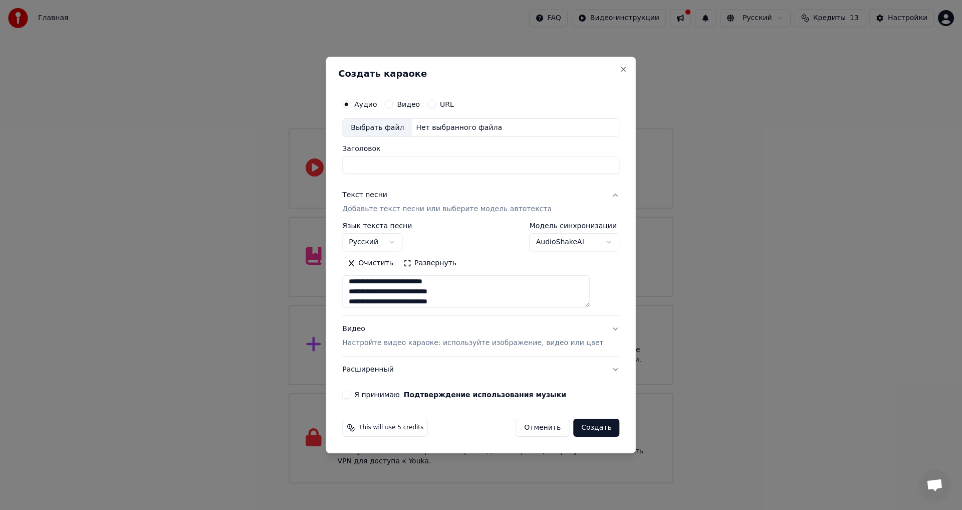
click at [390, 123] on div "Выбрать файл" at bounding box center [377, 128] width 69 height 18
click at [428, 168] on input "**********" at bounding box center [480, 165] width 277 height 18
type input "**********"
click at [556, 366] on button "Расширенный" at bounding box center [480, 369] width 277 height 26
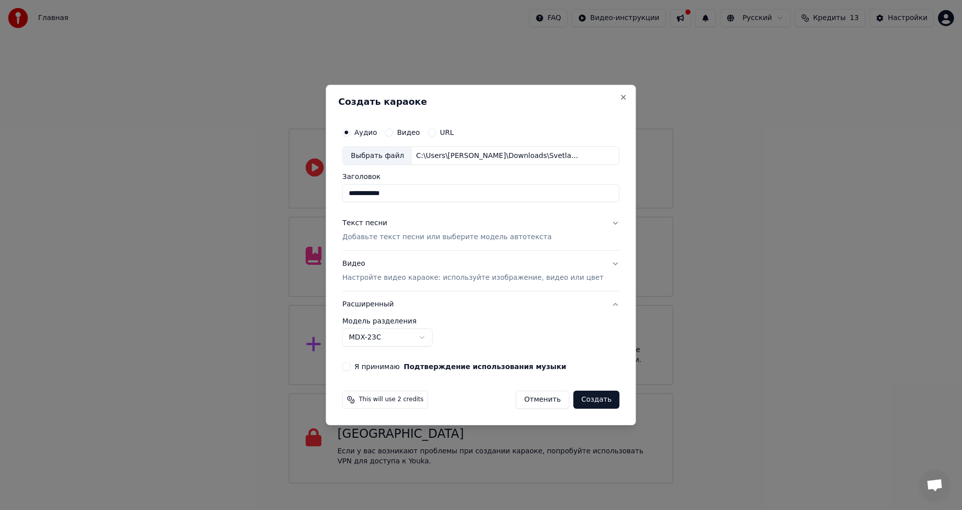
click at [417, 344] on body "Главная FAQ Видео-инструкции Русский Кредиты 13 Настройки Добро пожаловать в Yo…" at bounding box center [481, 241] width 962 height 483
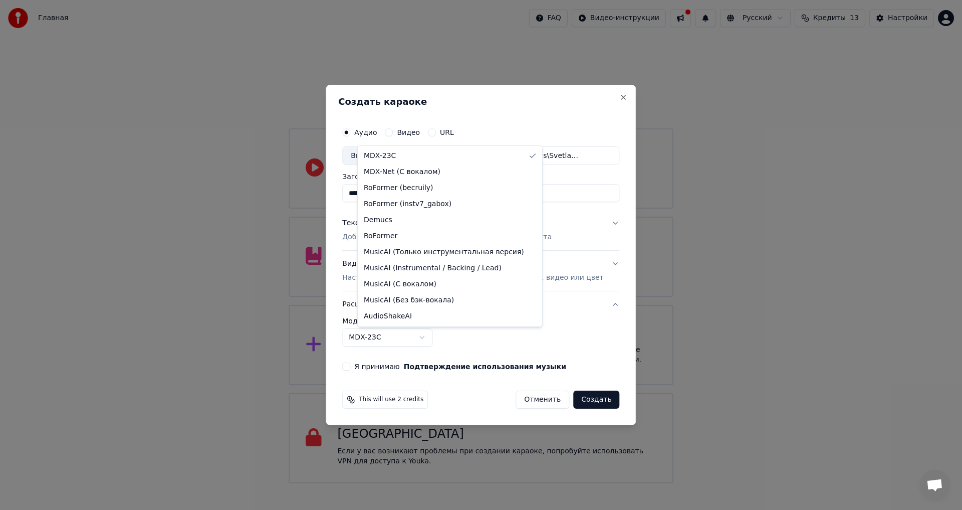
click at [488, 335] on body "Главная FAQ Видео-инструкции Русский Кредиты 13 Настройки Добро пожаловать в Yo…" at bounding box center [481, 241] width 962 height 483
click at [424, 336] on body "Главная FAQ Видео-инструкции Русский Кредиты 13 Настройки Добро пожаловать в Yo…" at bounding box center [481, 241] width 962 height 483
select select "**********"
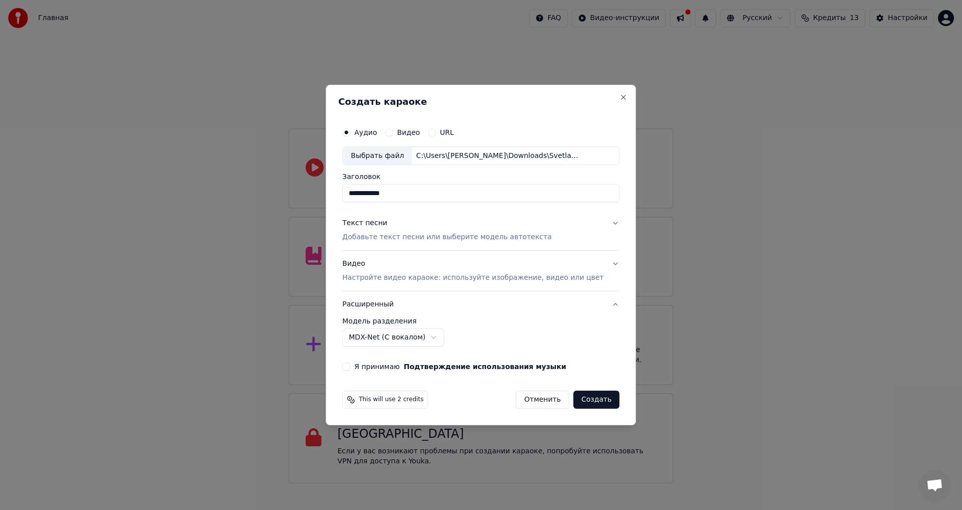
click at [590, 401] on button "Создать" at bounding box center [596, 399] width 46 height 18
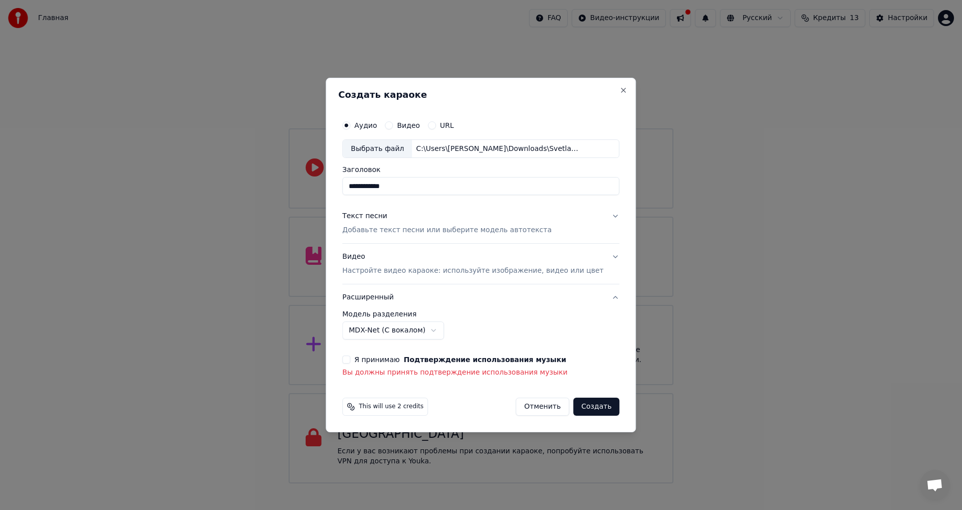
click at [350, 356] on button "Я принимаю Подтверждение использования музыки" at bounding box center [346, 359] width 8 height 8
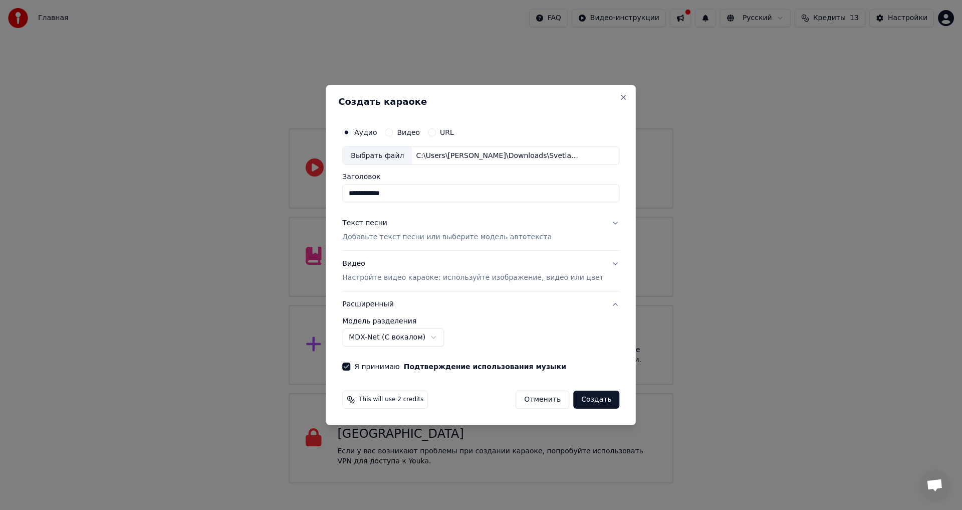
type button "on"
click at [603, 265] on button "Видео Настройте видео караоке: используйте изображение, видео или цвет" at bounding box center [480, 271] width 277 height 40
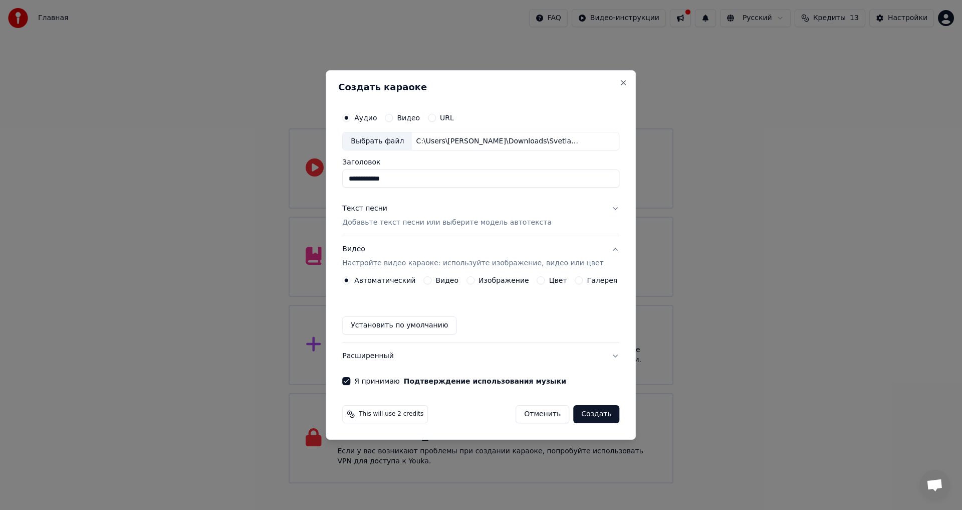
click at [488, 281] on label "Изображение" at bounding box center [503, 280] width 51 height 7
click at [474, 281] on button "Изображение" at bounding box center [470, 280] width 8 height 8
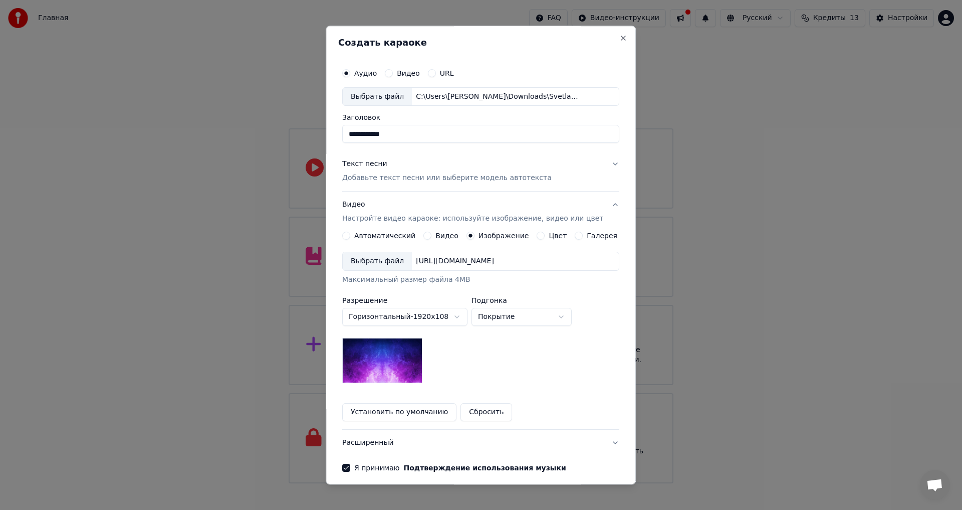
click at [512, 322] on body "Главная FAQ Видео-инструкции Русский Кредиты 13 Настройки Добро пожаловать в Yo…" at bounding box center [481, 241] width 962 height 483
click at [387, 260] on div "Выбрать файл" at bounding box center [377, 262] width 69 height 18
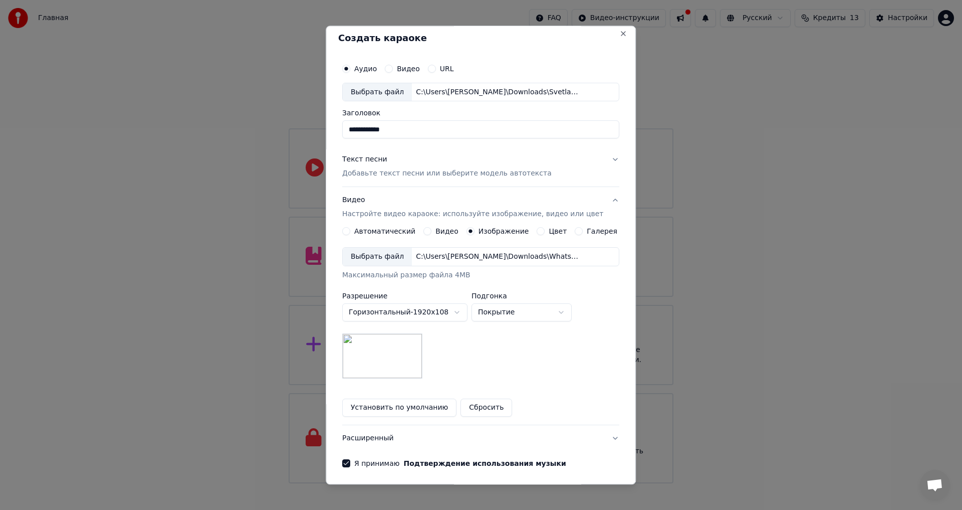
scroll to position [0, 0]
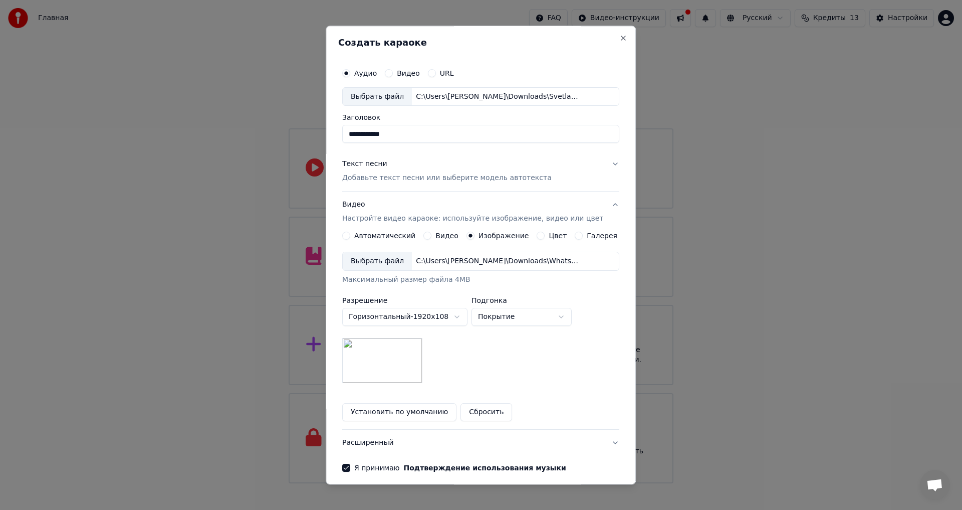
click at [603, 164] on button "Текст песни Добавьте текст песни или выберите модель автотекста" at bounding box center [480, 171] width 277 height 40
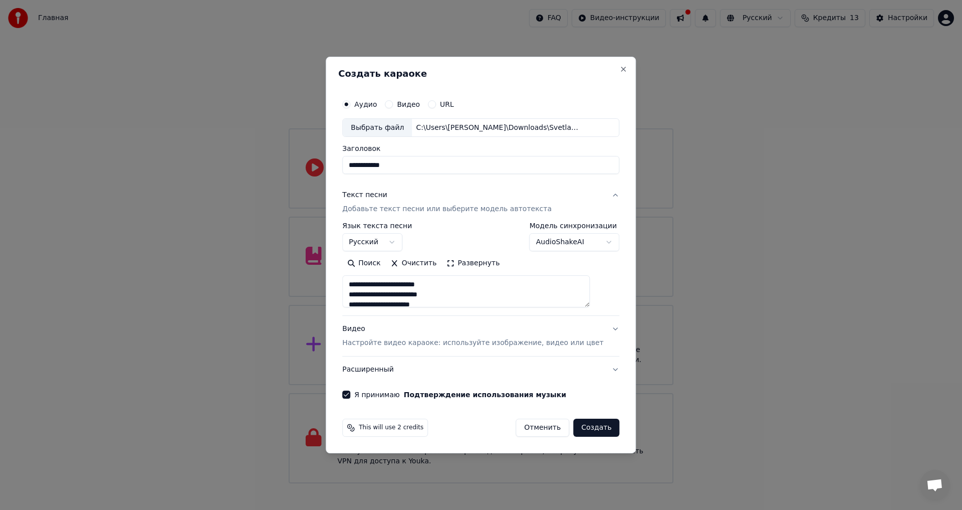
click at [589, 428] on button "Создать" at bounding box center [596, 427] width 46 height 18
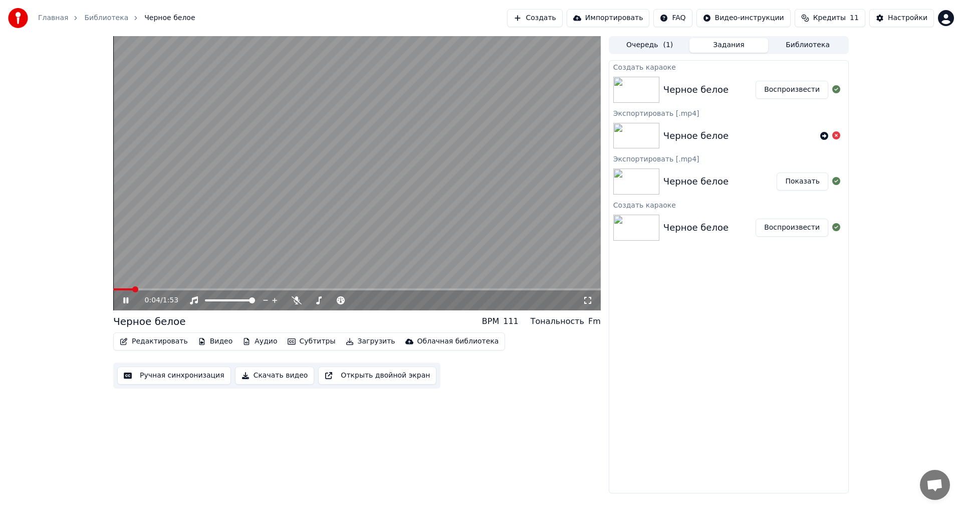
click at [714, 89] on div "Черное белое" at bounding box center [695, 90] width 65 height 14
click at [641, 94] on img at bounding box center [636, 90] width 46 height 26
click at [780, 90] on button "Воспроизвести" at bounding box center [792, 90] width 73 height 18
click at [126, 299] on icon at bounding box center [133, 300] width 24 height 8
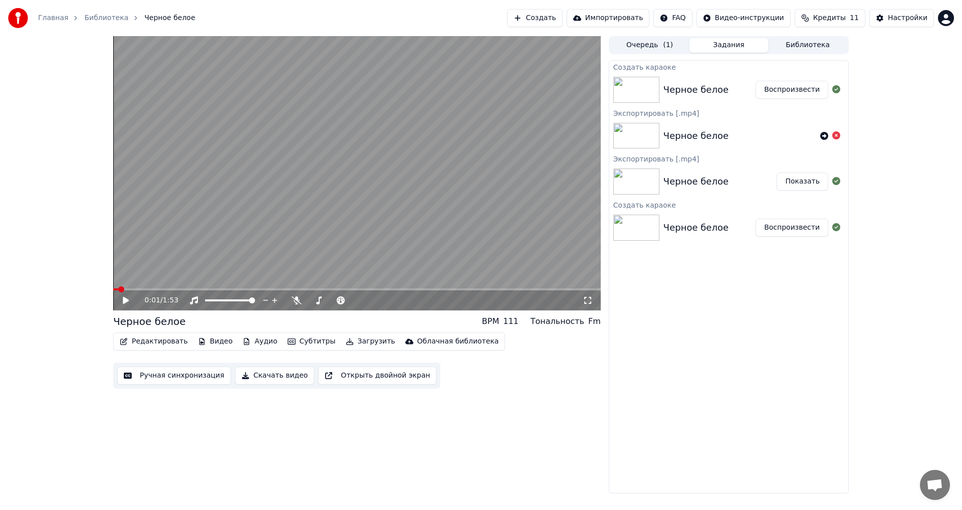
click at [658, 87] on img at bounding box center [636, 90] width 46 height 26
click at [811, 92] on button "Воспроизвести" at bounding box center [792, 90] width 73 height 18
click at [139, 289] on span at bounding box center [356, 289] width 487 height 2
click at [163, 288] on video at bounding box center [356, 173] width 487 height 274
click at [174, 288] on span at bounding box center [356, 289] width 487 height 2
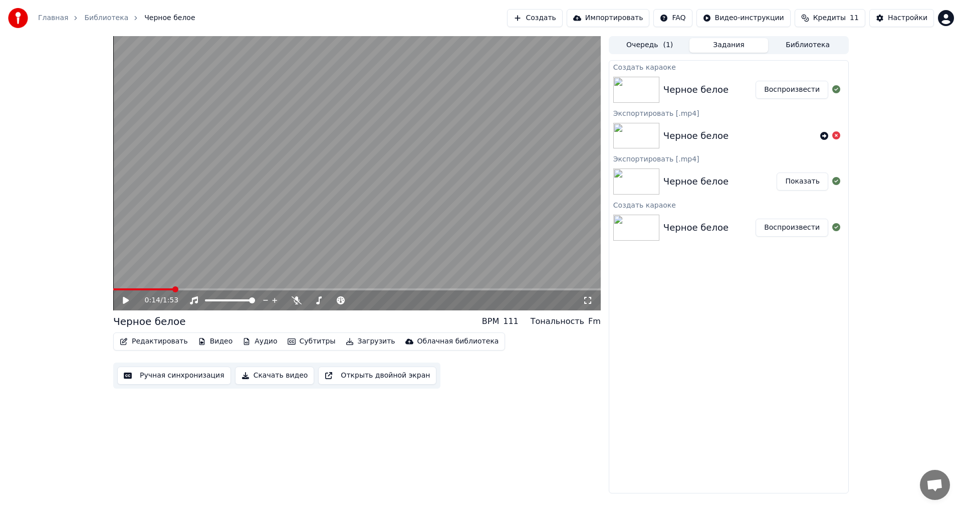
click at [187, 288] on span at bounding box center [356, 289] width 487 height 2
click at [208, 288] on span at bounding box center [356, 289] width 487 height 2
click at [171, 342] on button "Редактировать" at bounding box center [154, 341] width 76 height 14
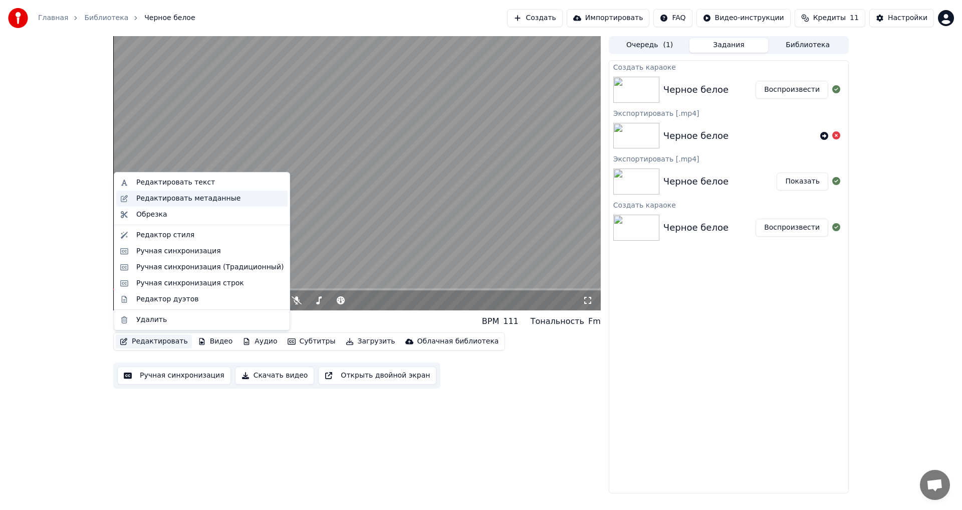
click at [170, 200] on div "Редактировать метаданные" at bounding box center [188, 198] width 104 height 10
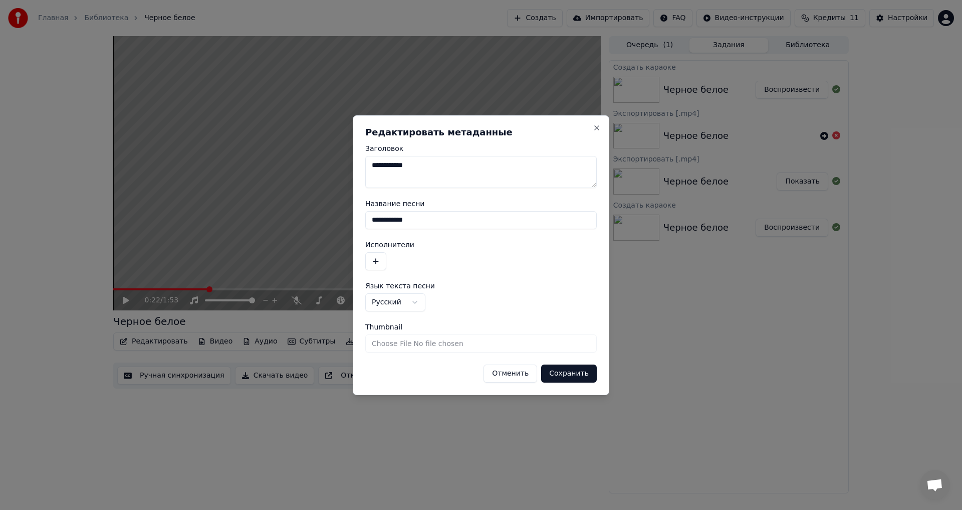
click at [391, 340] on input "Thumbnail" at bounding box center [480, 343] width 231 height 18
type input "**********"
click at [588, 374] on button "Сохранить" at bounding box center [569, 373] width 56 height 18
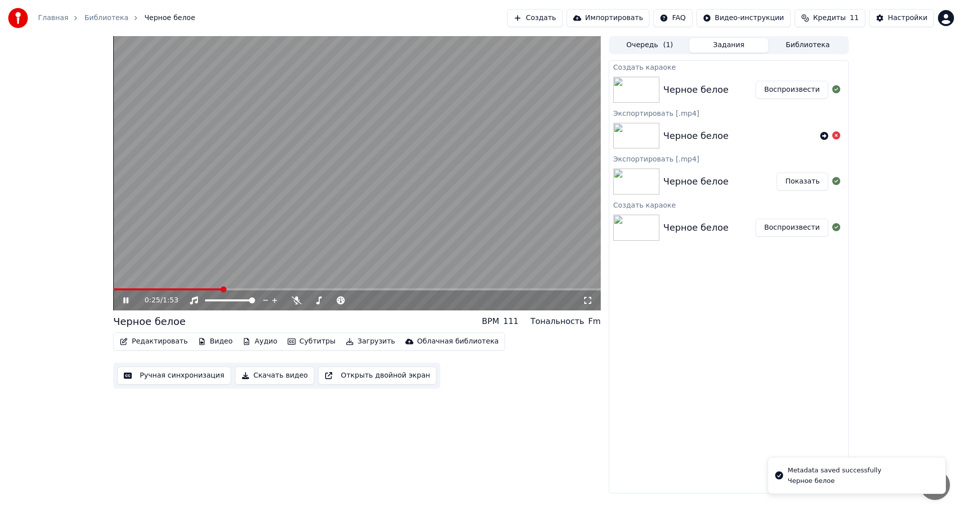
click at [127, 302] on icon at bounding box center [125, 300] width 5 height 6
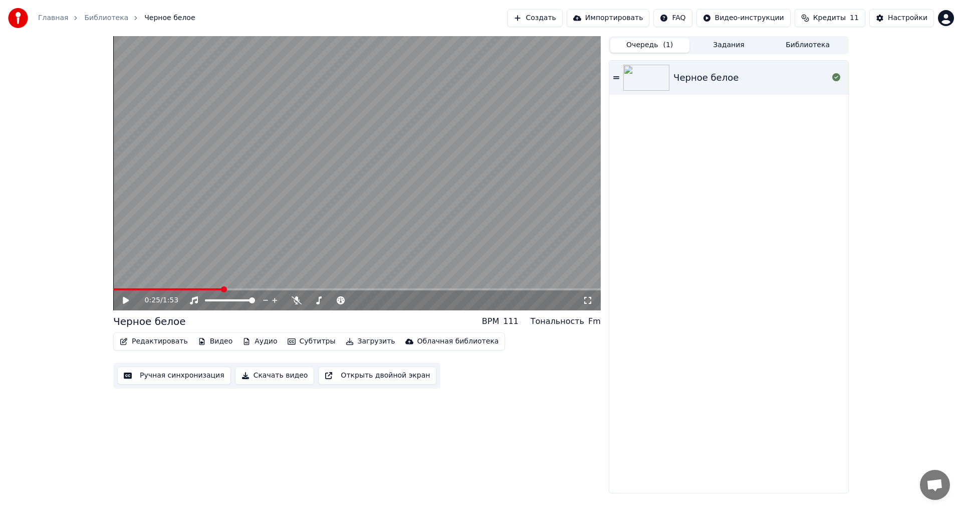
click at [656, 39] on button "Очередь ( 1 )" at bounding box center [649, 45] width 79 height 15
click at [658, 79] on img at bounding box center [646, 78] width 46 height 26
drag, startPoint x: 642, startPoint y: 80, endPoint x: 623, endPoint y: 80, distance: 19.5
click at [641, 80] on img at bounding box center [646, 78] width 46 height 26
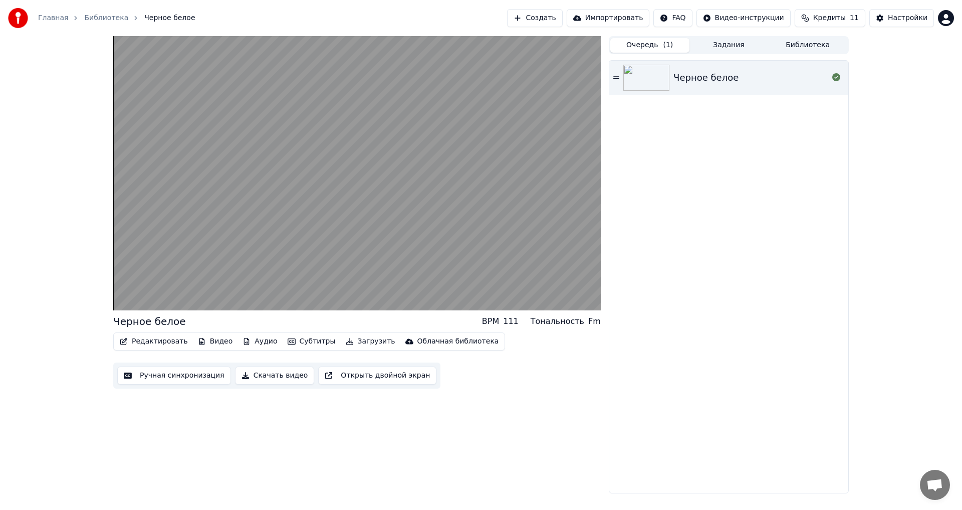
drag, startPoint x: 608, startPoint y: 80, endPoint x: 614, endPoint y: 76, distance: 7.0
click at [607, 79] on div "Черное белое BPM 111 Тональность Fm Редактировать Видео Аудио Субтитры Загрузит…" at bounding box center [481, 264] width 752 height 457
click at [621, 74] on div "Черное белое" at bounding box center [728, 78] width 239 height 34
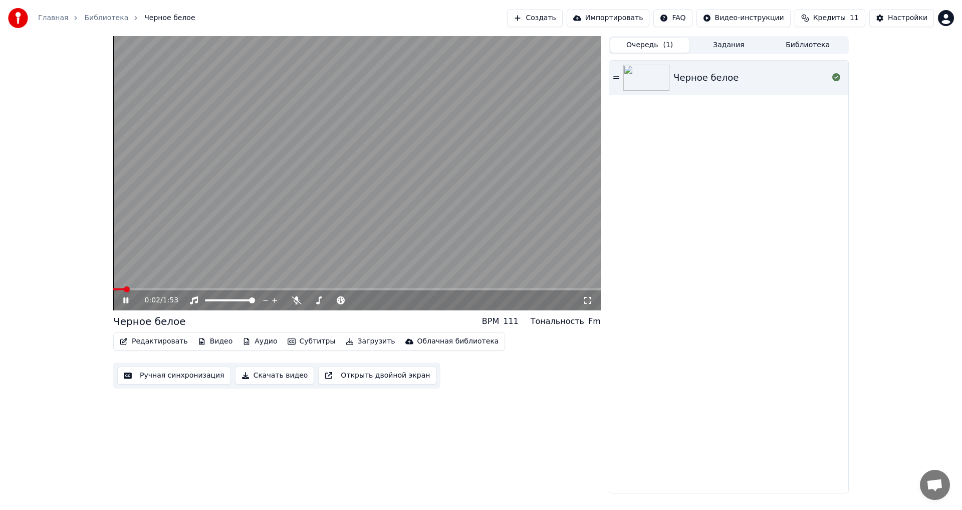
click at [271, 377] on button "Скачать видео" at bounding box center [275, 375] width 80 height 18
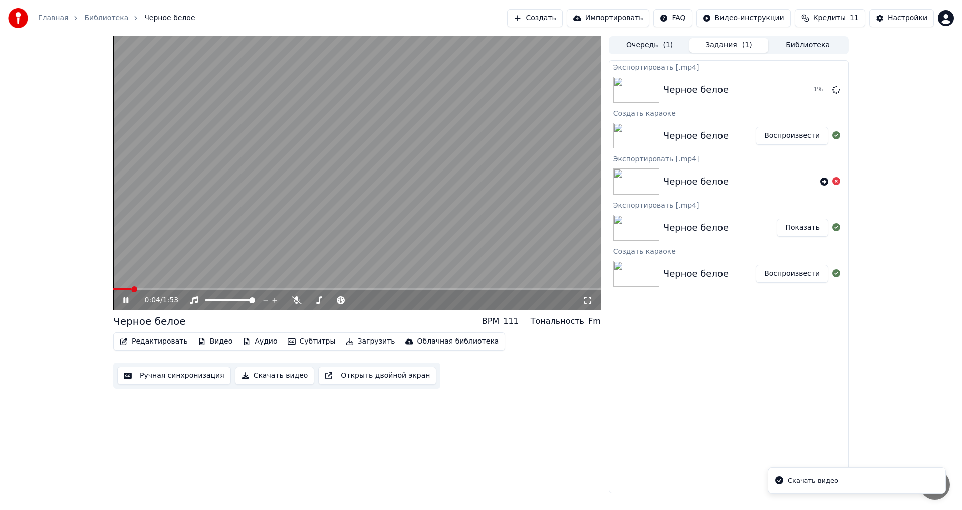
click at [125, 298] on icon at bounding box center [125, 300] width 5 height 6
click at [877, 337] on div "0:04 / 1:53 Черное белое BPM 111 Тональность Fm Редактировать Видео Аудио Субти…" at bounding box center [481, 264] width 962 height 457
click at [813, 91] on button "Показать" at bounding box center [803, 90] width 52 height 18
click at [549, 14] on button "Создать" at bounding box center [534, 18] width 55 height 18
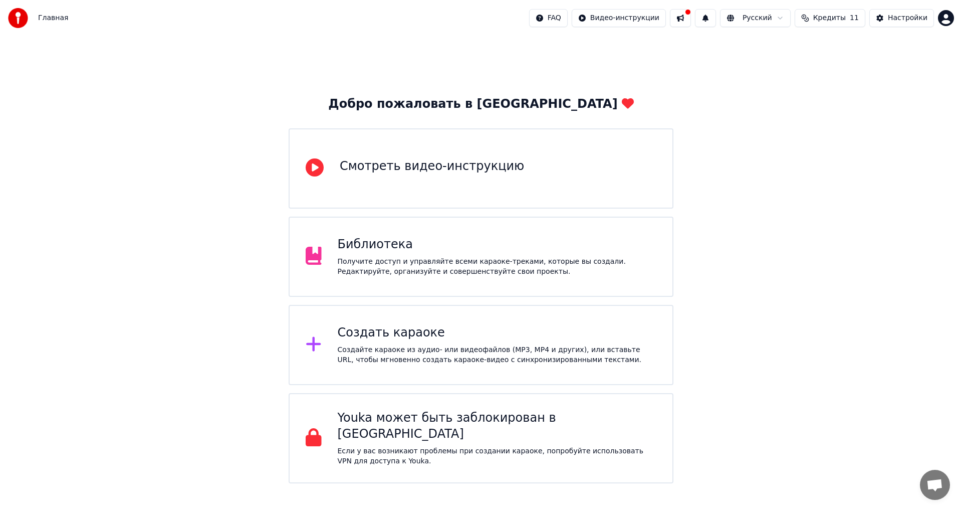
click at [411, 338] on div "Создать караоке" at bounding box center [497, 333] width 319 height 16
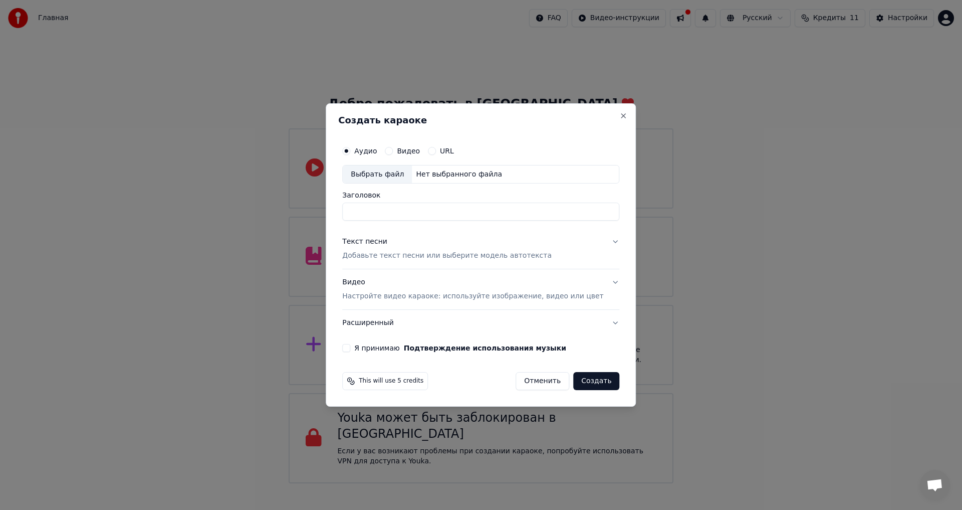
click at [394, 172] on div "Выбрать файл" at bounding box center [377, 174] width 69 height 18
click at [371, 209] on input "**********" at bounding box center [480, 212] width 277 height 18
type input "*"
type input "**********"
click at [366, 348] on div "Я принимаю Подтверждение использования музыки" at bounding box center [480, 348] width 277 height 8
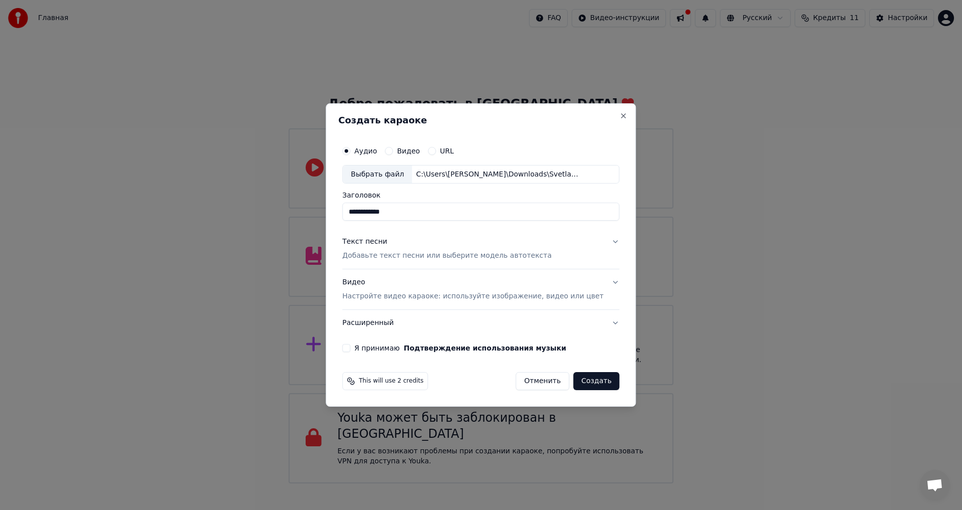
click at [350, 348] on button "Я принимаю Подтверждение использования музыки" at bounding box center [346, 348] width 8 height 8
click at [419, 256] on p "Добавьте текст песни или выберите модель автотекста" at bounding box center [446, 256] width 209 height 10
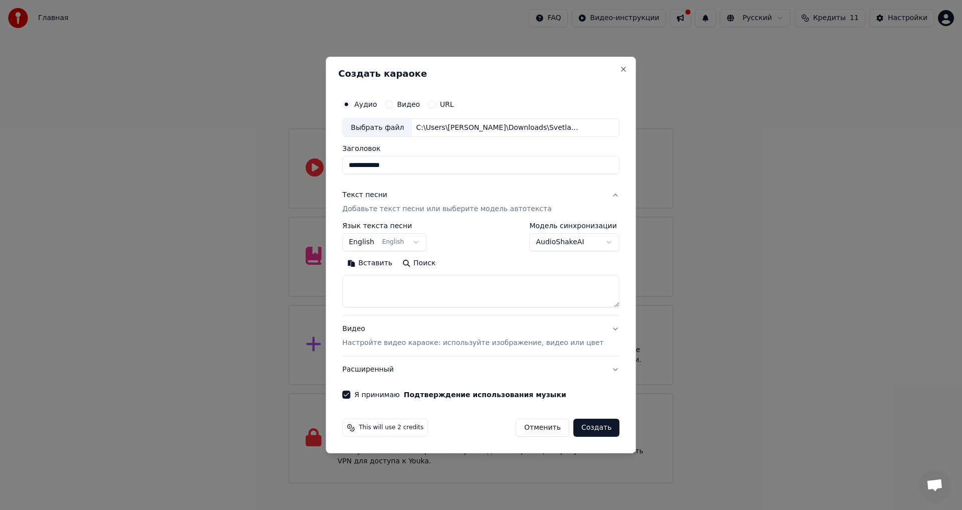
click at [392, 292] on textarea at bounding box center [480, 292] width 277 height 32
paste textarea "**********"
type textarea "**********"
click at [383, 241] on body "Главная FAQ Видео-инструкции Русский Кредиты 11 Настройки Добро пожаловать в Yo…" at bounding box center [481, 241] width 962 height 483
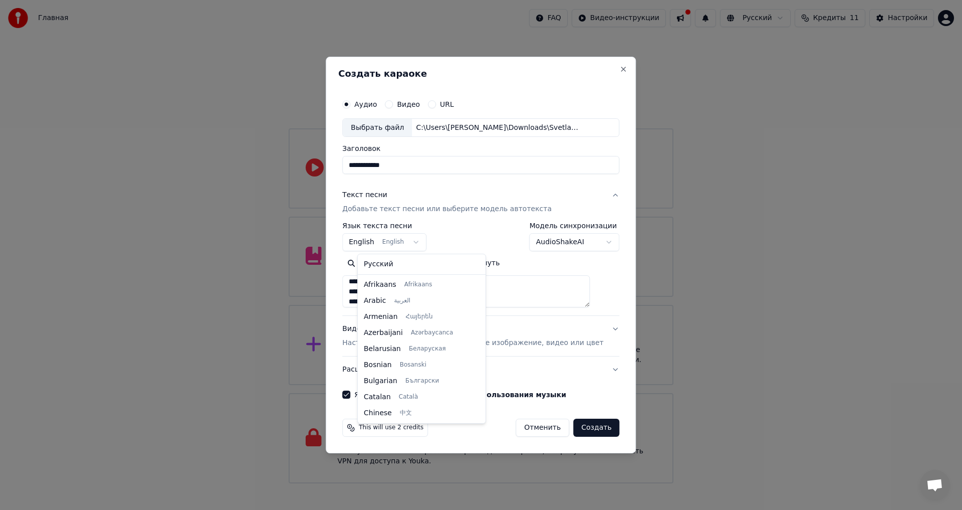
scroll to position [80, 0]
select select "**"
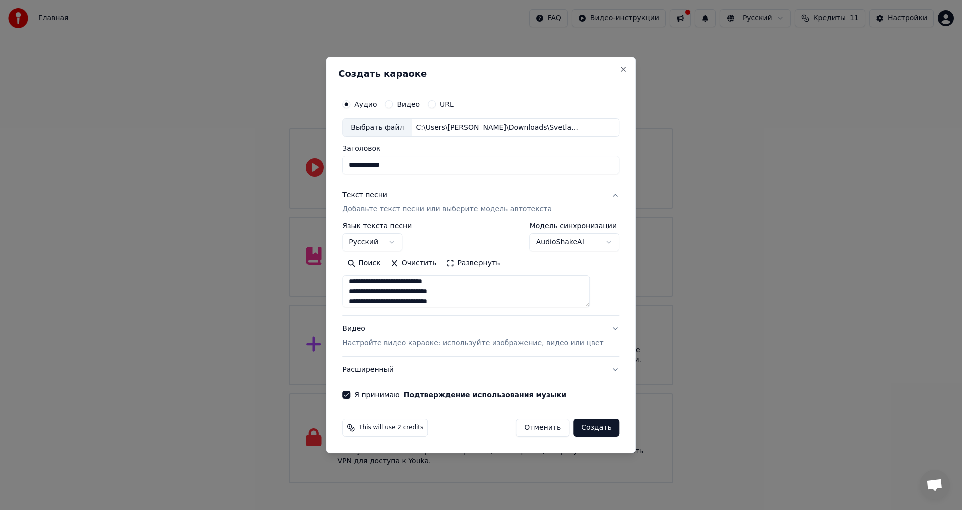
click at [591, 367] on button "Расширенный" at bounding box center [480, 369] width 277 height 26
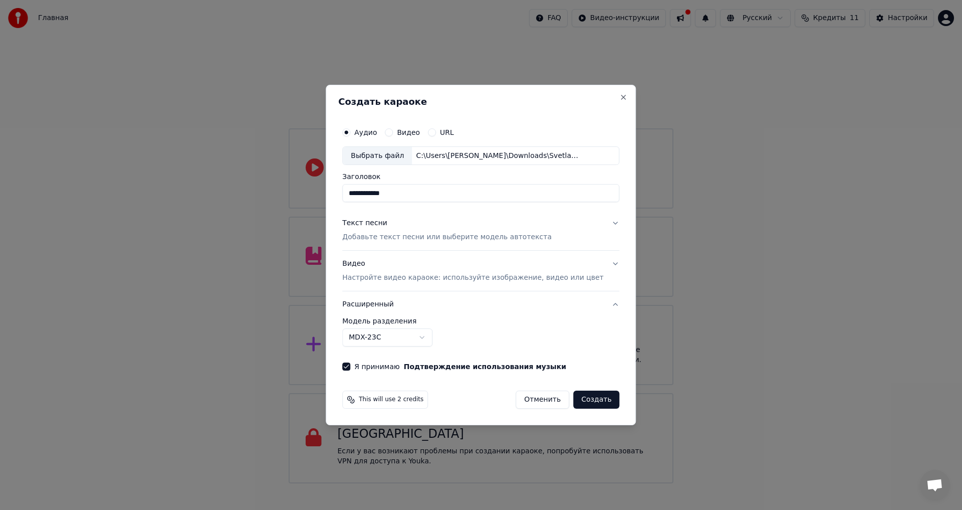
click at [400, 340] on body "Главная FAQ Видео-инструкции Русский Кредиты 11 Настройки Добро пожаловать в Yo…" at bounding box center [481, 241] width 962 height 483
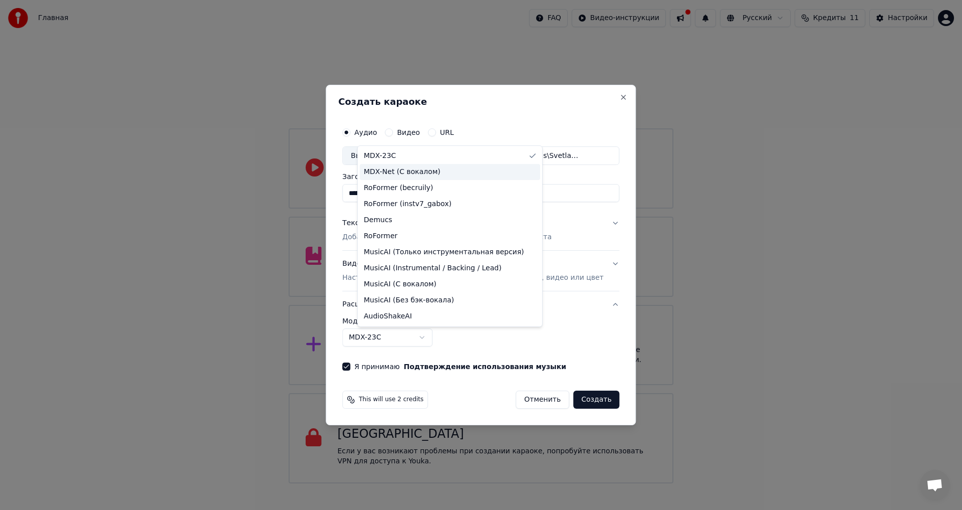
select select "**********"
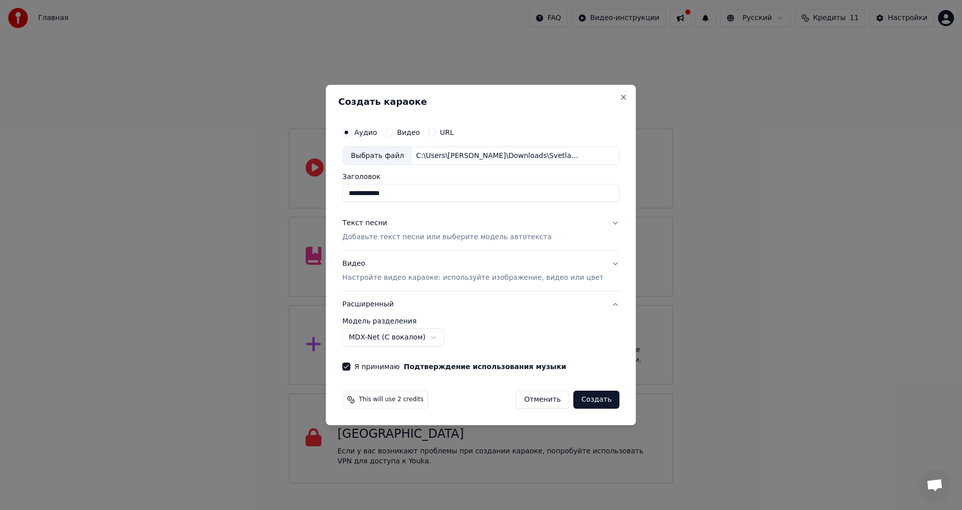
click at [485, 289] on button "Видео Настройте видео караоке: используйте изображение, видео или цвет" at bounding box center [480, 271] width 277 height 40
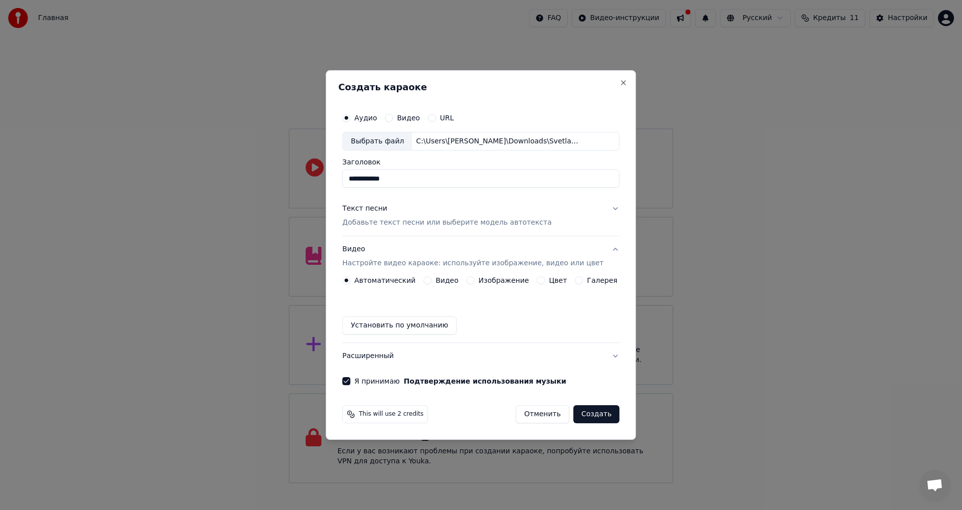
click at [479, 278] on div "Изображение" at bounding box center [497, 280] width 63 height 8
click at [474, 282] on button "Изображение" at bounding box center [470, 280] width 8 height 8
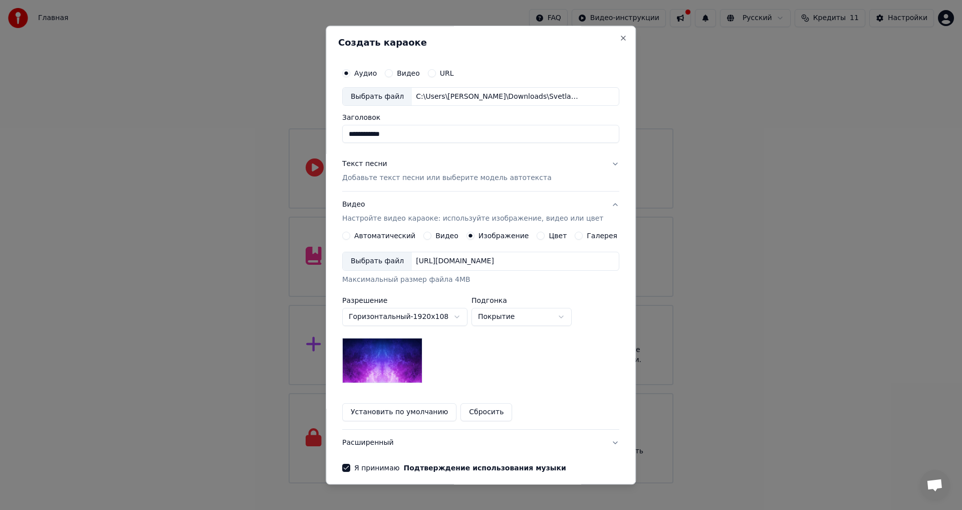
click at [443, 259] on div "https://imagedelivery.net/jkI57_JBx8hWPzcSI-uF5w/c7639807-3f76-4ea5-9112-66e75e…" at bounding box center [455, 262] width 86 height 10
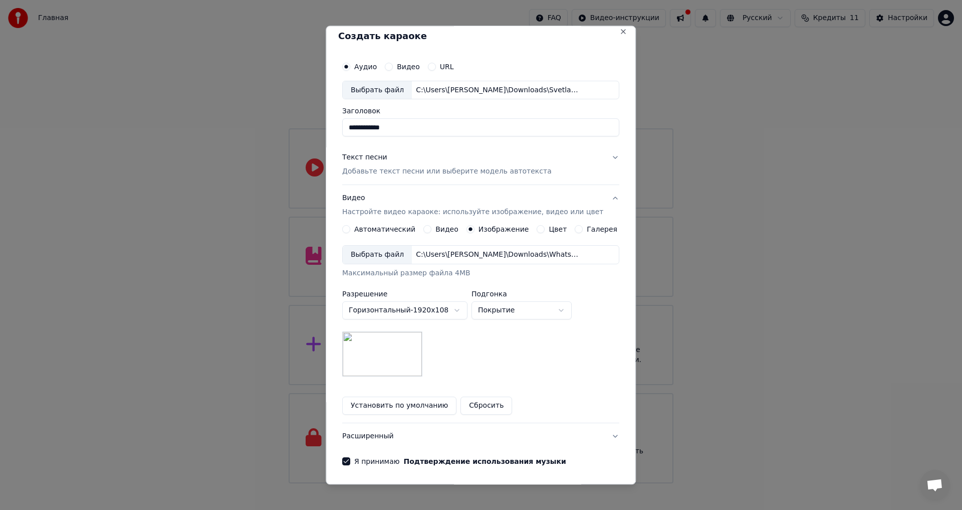
scroll to position [0, 0]
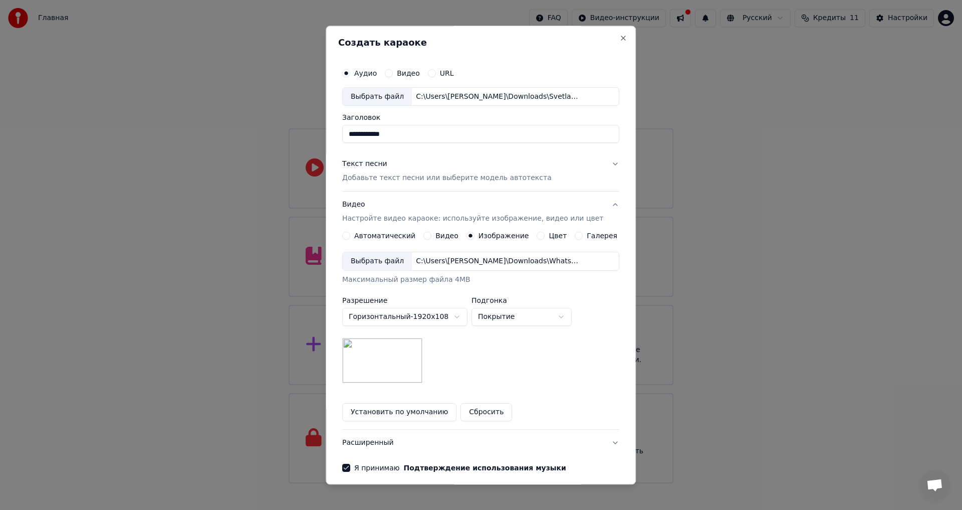
click at [597, 163] on button "Текст песни Добавьте текст песни или выберите модель автотекста" at bounding box center [480, 171] width 277 height 40
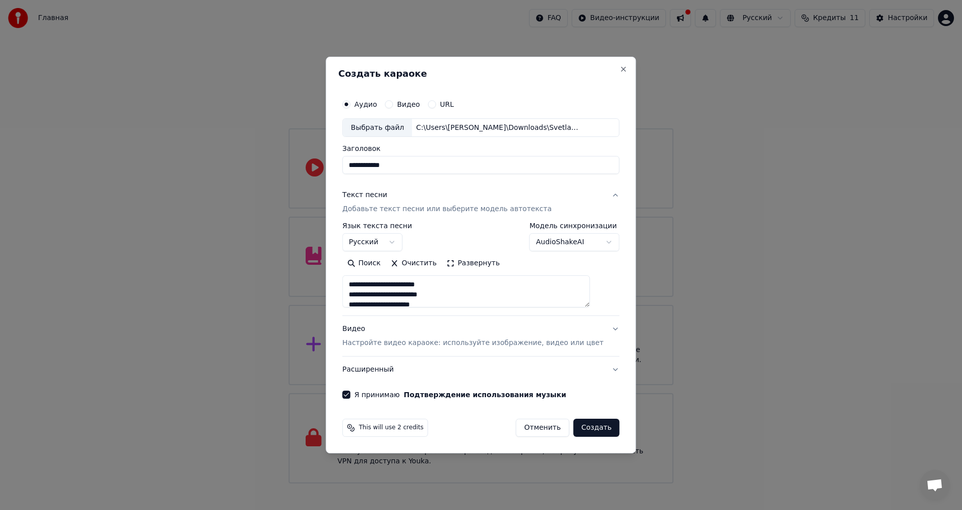
click at [595, 425] on button "Создать" at bounding box center [596, 427] width 46 height 18
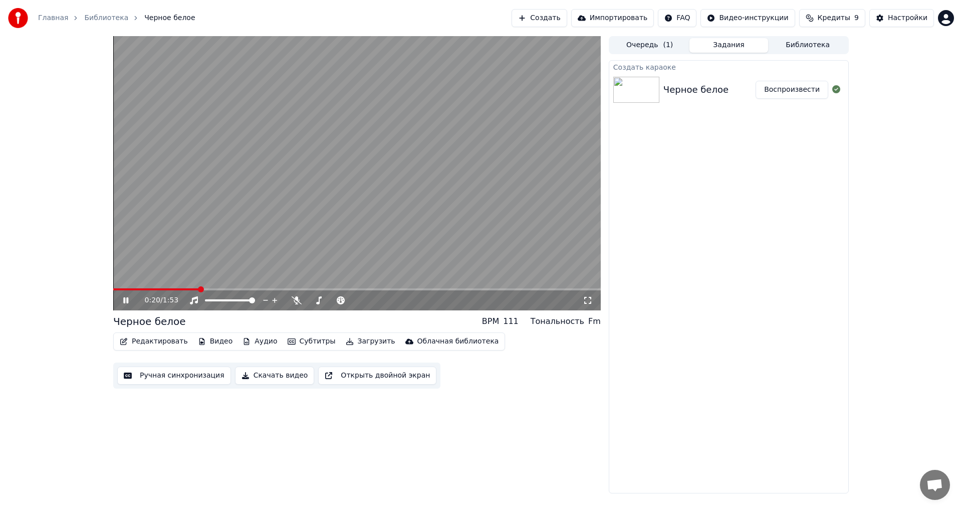
click at [200, 292] on span at bounding box center [201, 289] width 6 height 6
click at [218, 289] on span at bounding box center [356, 289] width 487 height 2
click at [267, 288] on span at bounding box center [356, 289] width 487 height 2
click at [125, 300] on icon at bounding box center [125, 300] width 5 height 6
click at [785, 90] on button "Воспроизвести" at bounding box center [792, 90] width 73 height 18
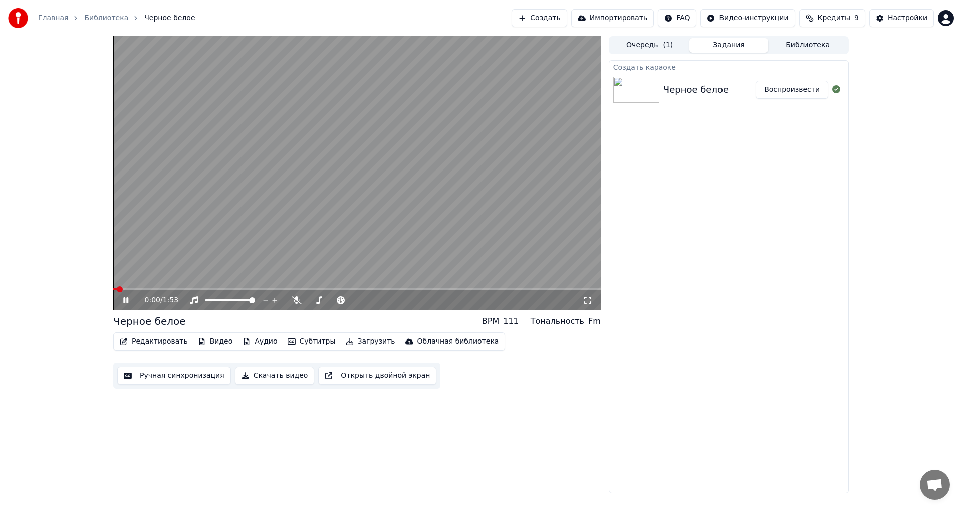
click at [589, 302] on icon at bounding box center [588, 300] width 10 height 8
click at [126, 298] on icon at bounding box center [133, 300] width 24 height 8
click at [567, 21] on button "Создать" at bounding box center [539, 18] width 55 height 18
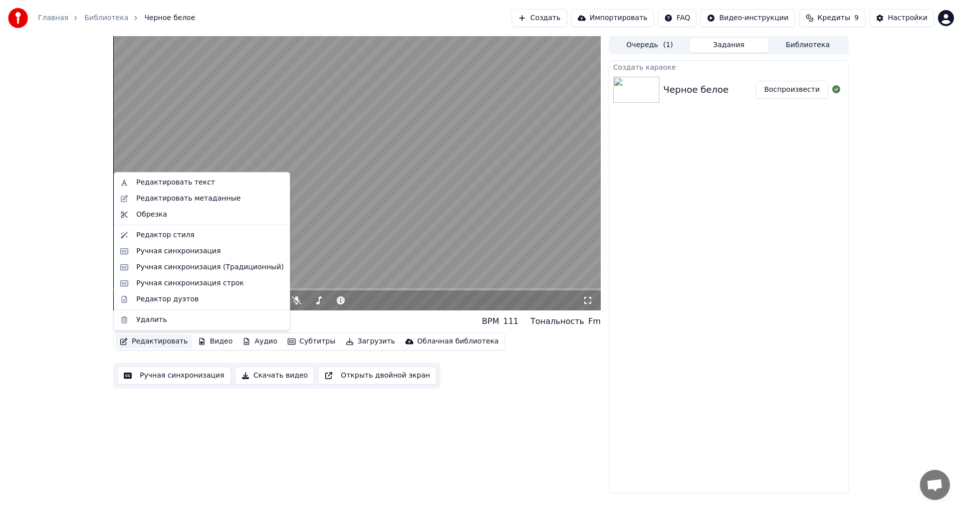
click at [164, 343] on button "Редактировать" at bounding box center [154, 341] width 76 height 14
click at [165, 199] on div "Редактировать метаданные" at bounding box center [188, 198] width 104 height 10
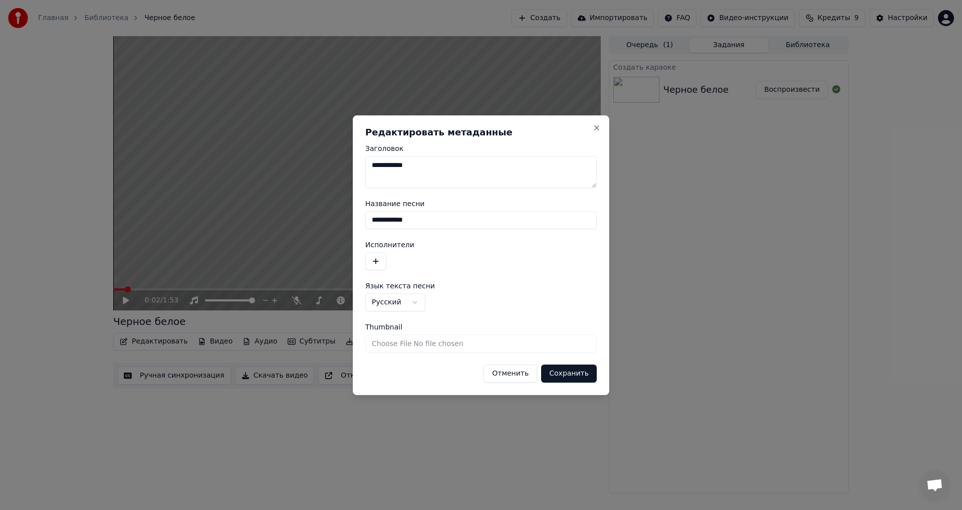
click at [378, 344] on input "Thumbnail" at bounding box center [480, 343] width 231 height 18
type input "**********"
click at [554, 365] on button "Сохранить" at bounding box center [569, 373] width 56 height 18
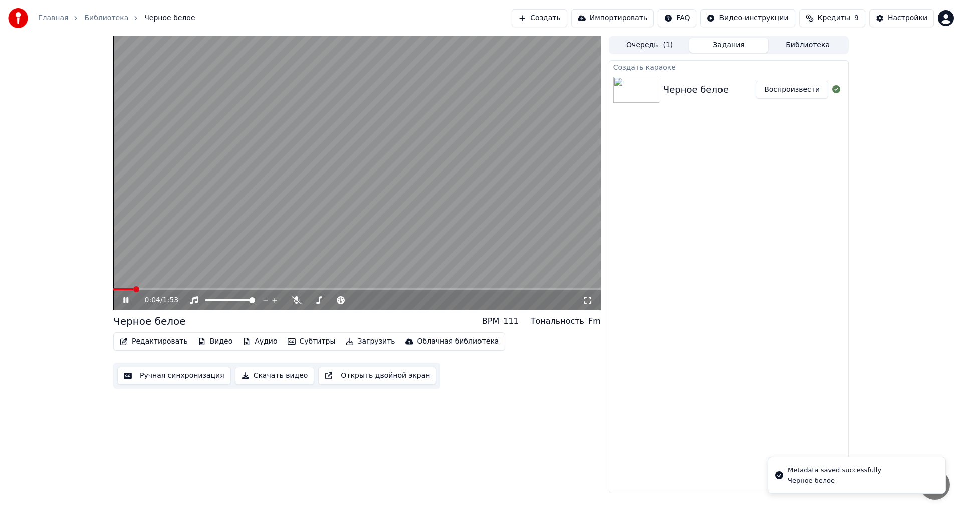
click at [124, 301] on icon at bounding box center [125, 300] width 5 height 6
click at [567, 16] on button "Создать" at bounding box center [539, 18] width 55 height 18
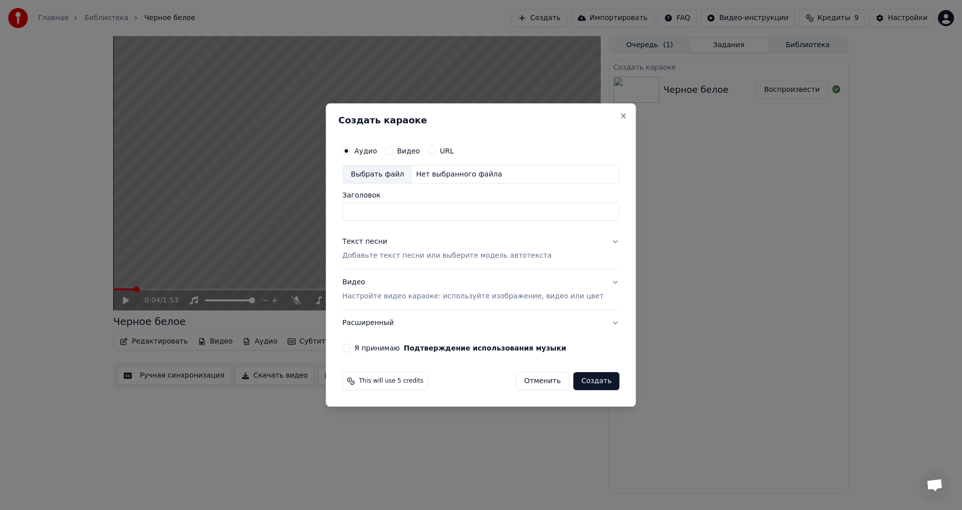
click at [604, 119] on h2 "Создать караоке" at bounding box center [480, 120] width 285 height 9
click at [620, 118] on button "Close" at bounding box center [624, 116] width 8 height 8
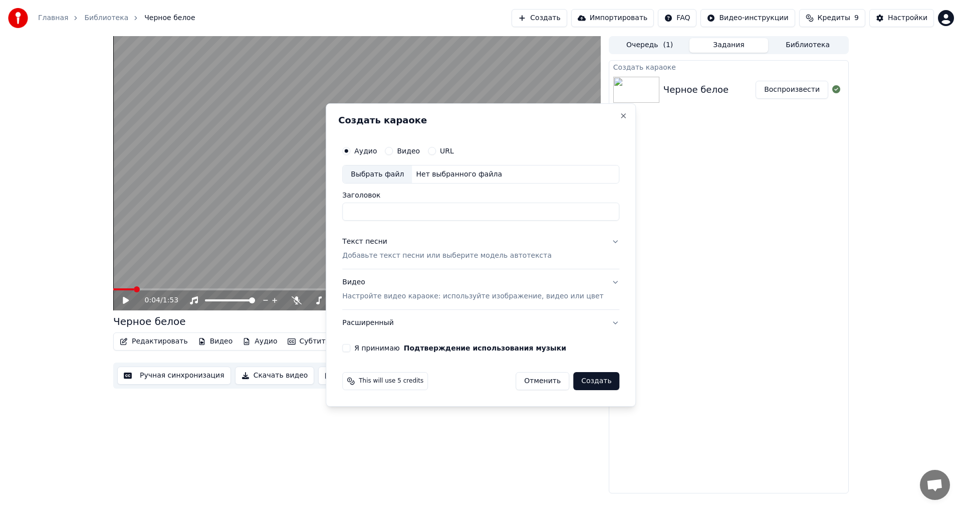
click at [810, 35] on div "Главная Библиотека Черное белое Создать Импортировать FAQ Видео-инструкции Кред…" at bounding box center [481, 18] width 962 height 36
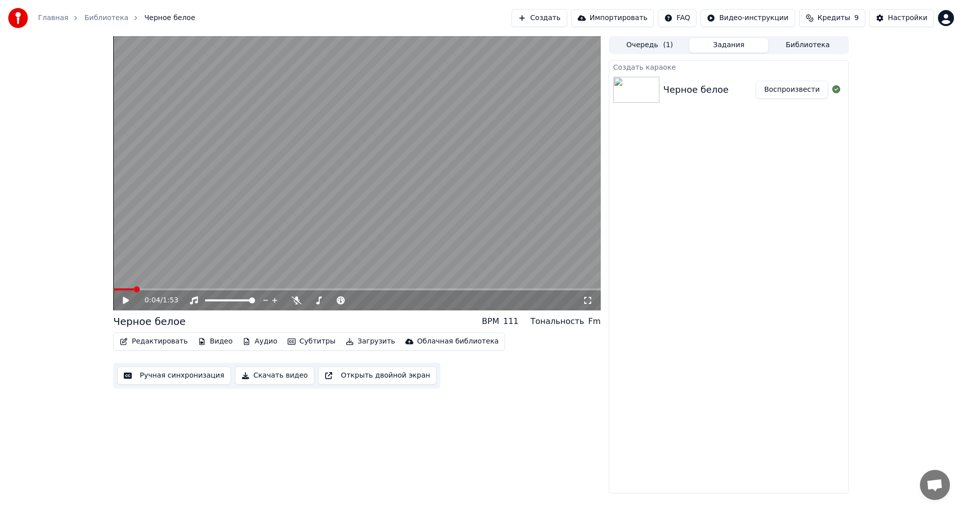
click at [808, 47] on button "Библиотека" at bounding box center [807, 45] width 79 height 15
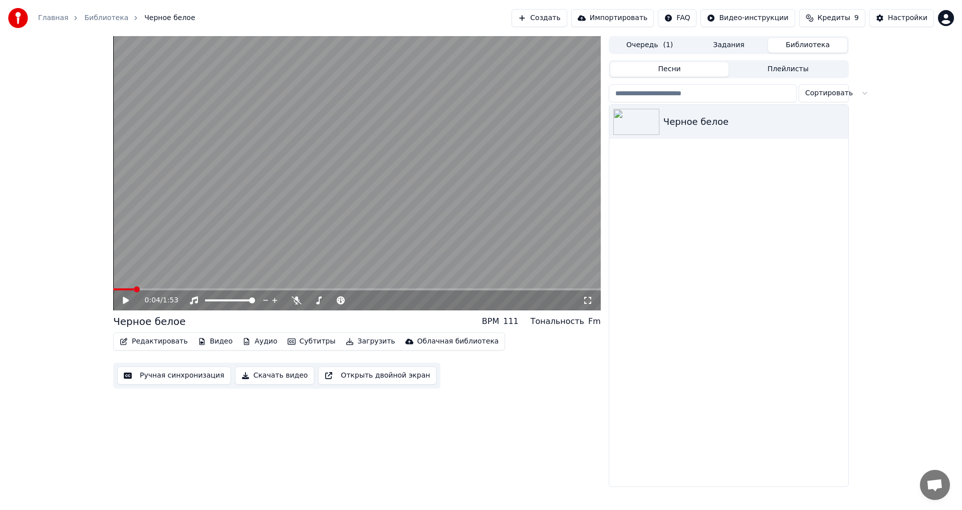
click at [721, 59] on div "Песни Плейлисты Сортировать Черное белое" at bounding box center [729, 272] width 240 height 428
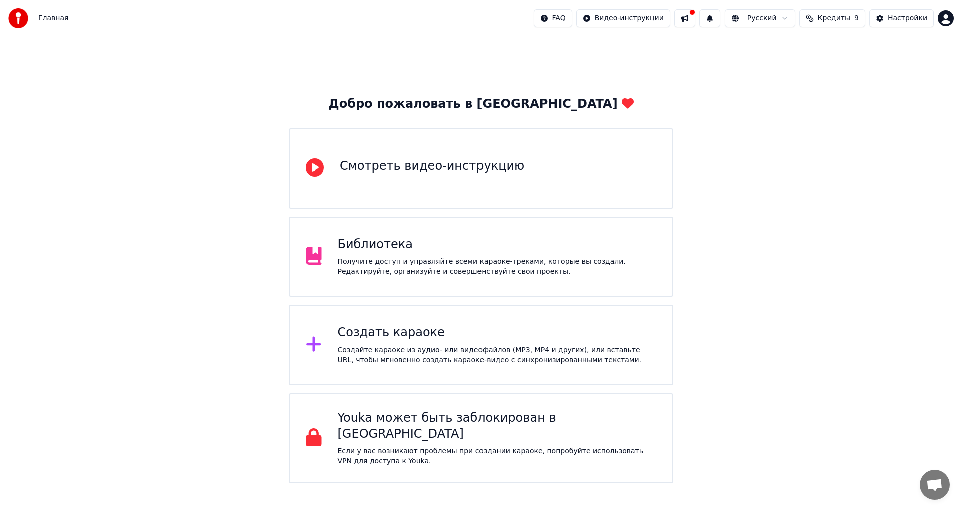
click at [379, 334] on div "Создать караоке" at bounding box center [497, 333] width 319 height 16
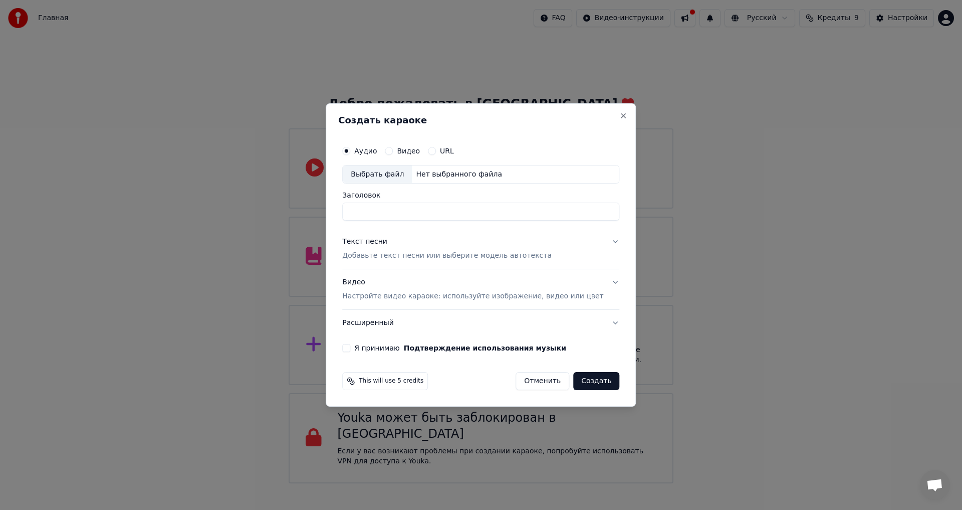
click at [407, 177] on div "Выбрать файл" at bounding box center [377, 174] width 69 height 18
click at [388, 215] on input "**********" at bounding box center [480, 212] width 277 height 18
type input "**********"
click at [370, 295] on p "Настройте видео караоке: используйте изображение, видео или цвет" at bounding box center [472, 296] width 261 height 10
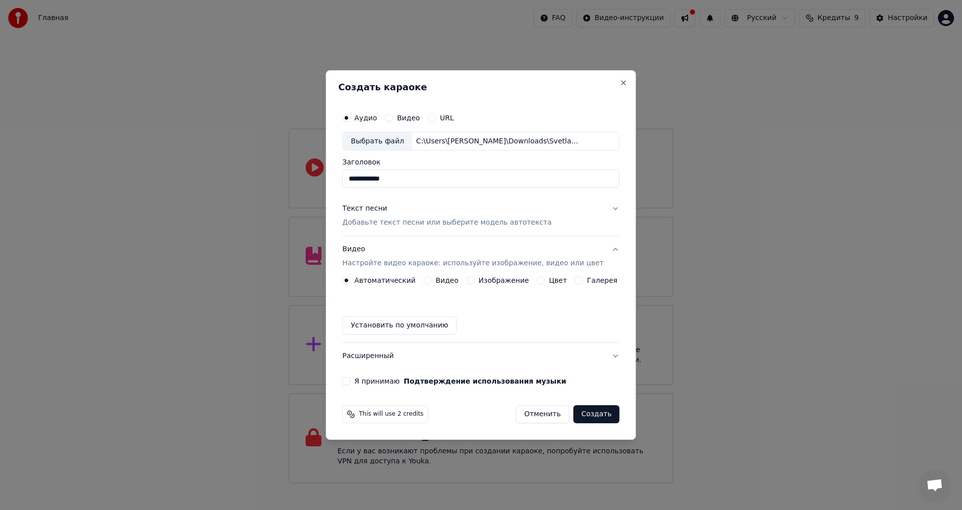
click at [442, 282] on label "Видео" at bounding box center [446, 280] width 23 height 7
click at [431, 282] on button "Видео" at bounding box center [427, 280] width 8 height 8
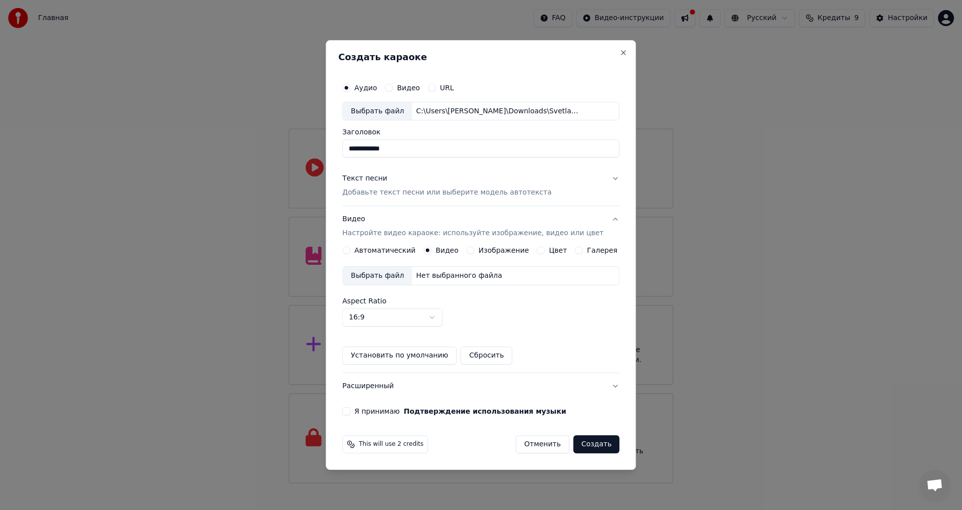
click at [474, 252] on button "Изображение" at bounding box center [470, 250] width 8 height 8
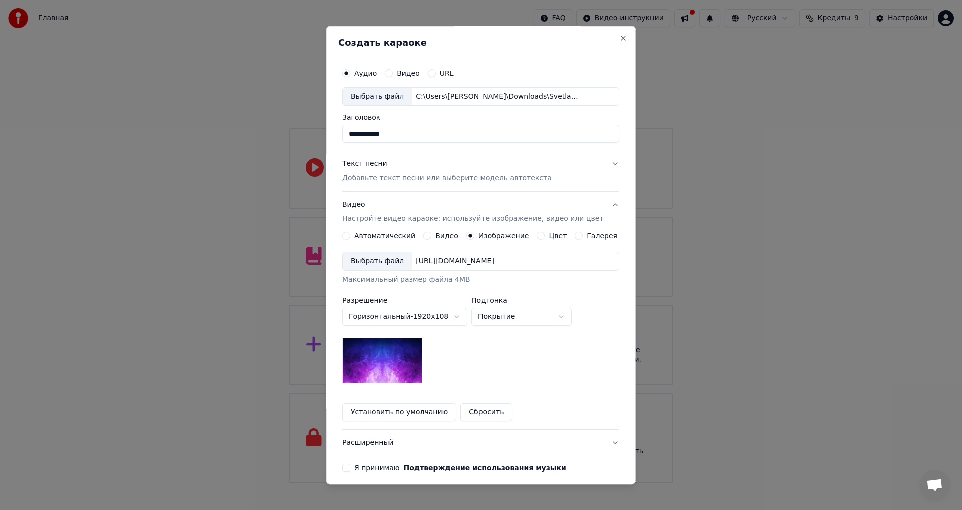
click at [422, 260] on div "[URL][DOMAIN_NAME]" at bounding box center [455, 262] width 86 height 10
click at [447, 263] on div "[URL][DOMAIN_NAME]" at bounding box center [455, 262] width 86 height 10
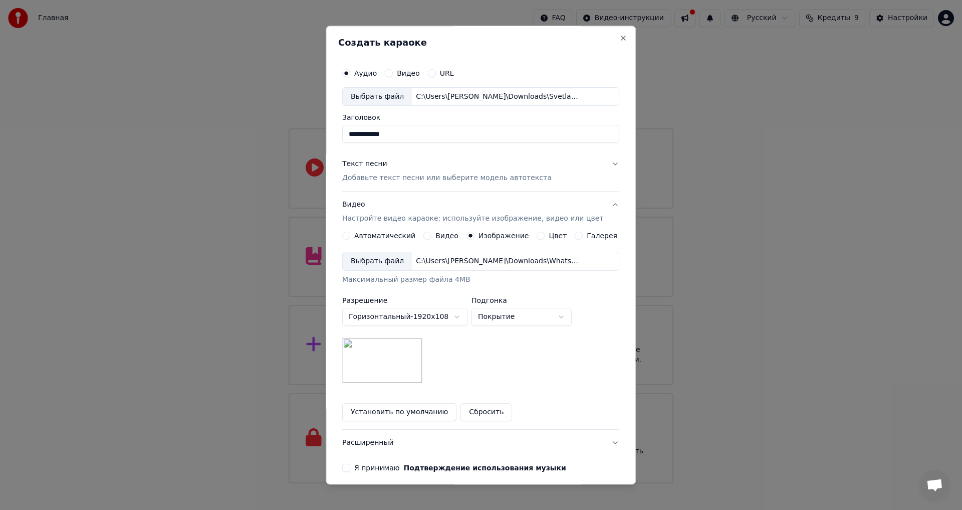
click at [452, 320] on body "Главная FAQ Видео-инструкции Русский Кредиты 9 Настройки Добро пожаловать в You…" at bounding box center [481, 241] width 962 height 483
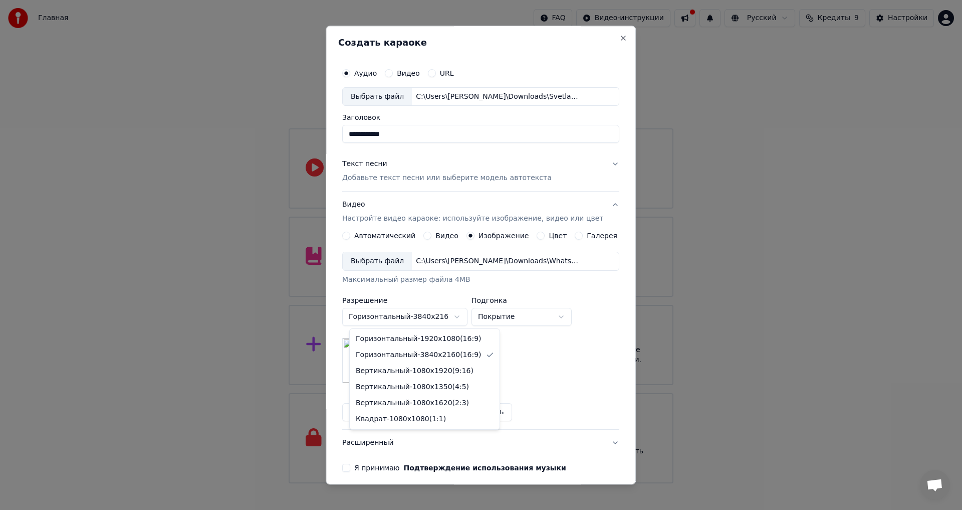
click at [443, 314] on body "Главная FAQ Видео-инструкции Русский Кредиты 9 Настройки Добро пожаловать в You…" at bounding box center [481, 241] width 962 height 483
select select "*********"
click at [444, 318] on body "Главная FAQ Видео-инструкции Русский Кредиты 9 Настройки Добро пожаловать в You…" at bounding box center [481, 241] width 962 height 483
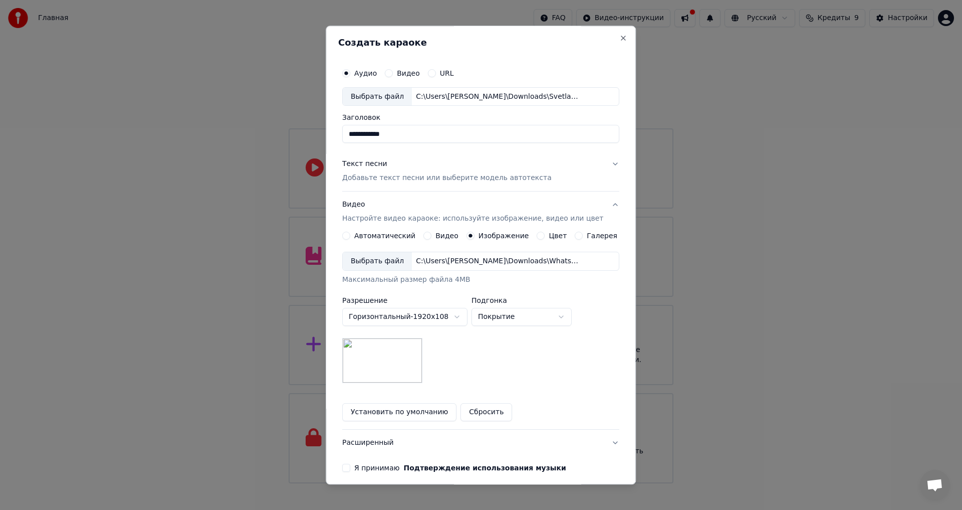
click at [456, 298] on body "Главная FAQ Видео-инструкции Русский Кредиты 9 Настройки Добро пожаловать в You…" at bounding box center [481, 241] width 962 height 483
click at [423, 411] on button "Установить по умолчанию" at bounding box center [399, 412] width 114 height 18
click at [394, 176] on p "Добавьте текст песни или выберите модель автотекста" at bounding box center [446, 178] width 209 height 10
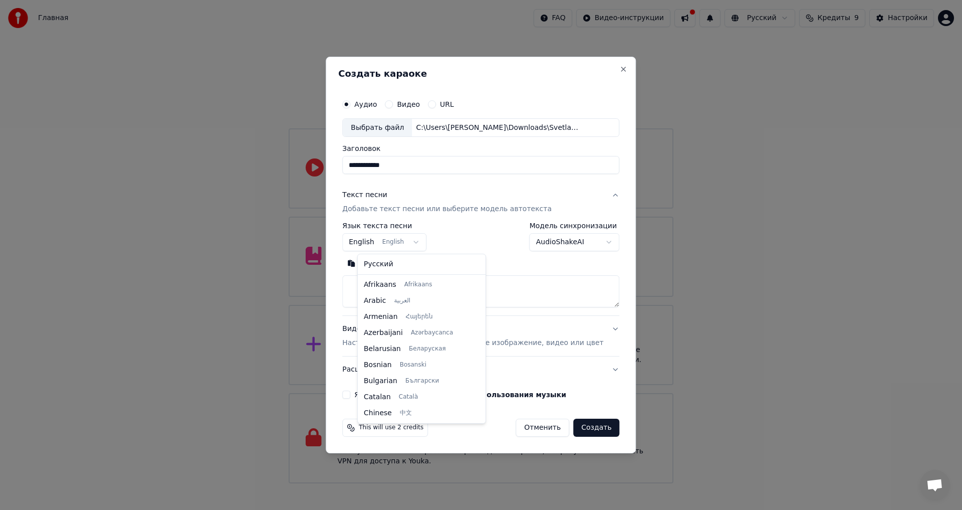
click at [404, 245] on body "Главная FAQ Видео-инструкции Русский Кредиты 9 Настройки Добро пожаловать в You…" at bounding box center [481, 241] width 962 height 483
select select "**"
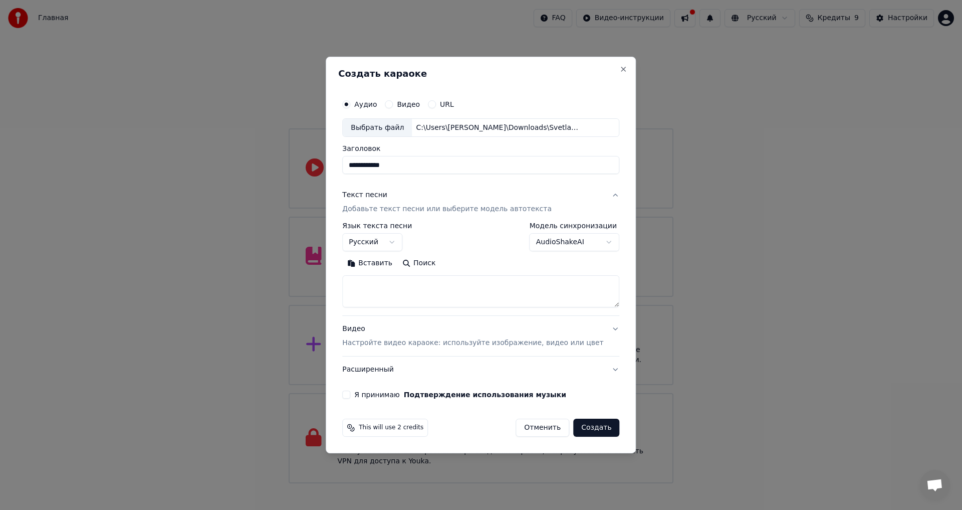
click at [409, 287] on textarea at bounding box center [480, 292] width 277 height 32
paste textarea "**********"
type textarea "**********"
click at [405, 371] on button "Расширенный" at bounding box center [480, 369] width 277 height 26
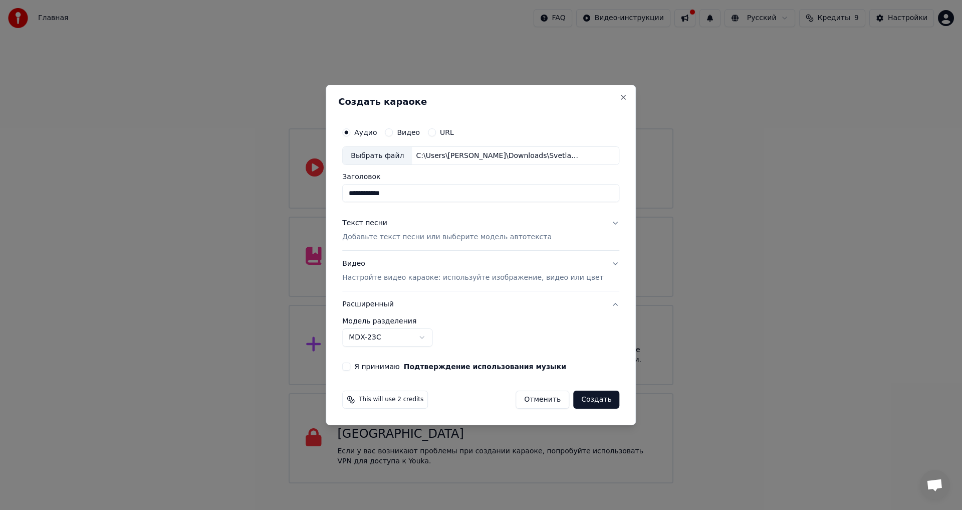
click at [406, 339] on body "Главная FAQ Видео-инструкции Русский Кредиты 9 Настройки Добро пожаловать в You…" at bounding box center [481, 241] width 962 height 483
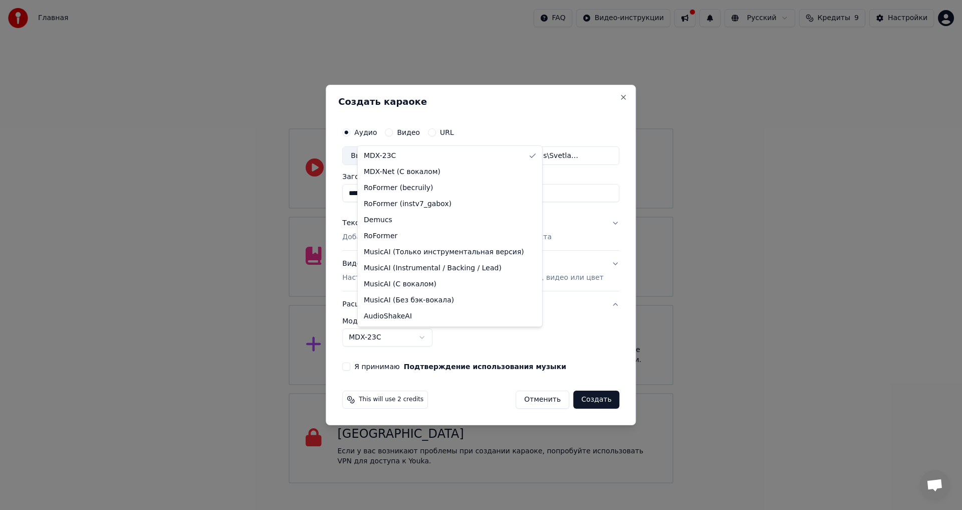
select select "**********"
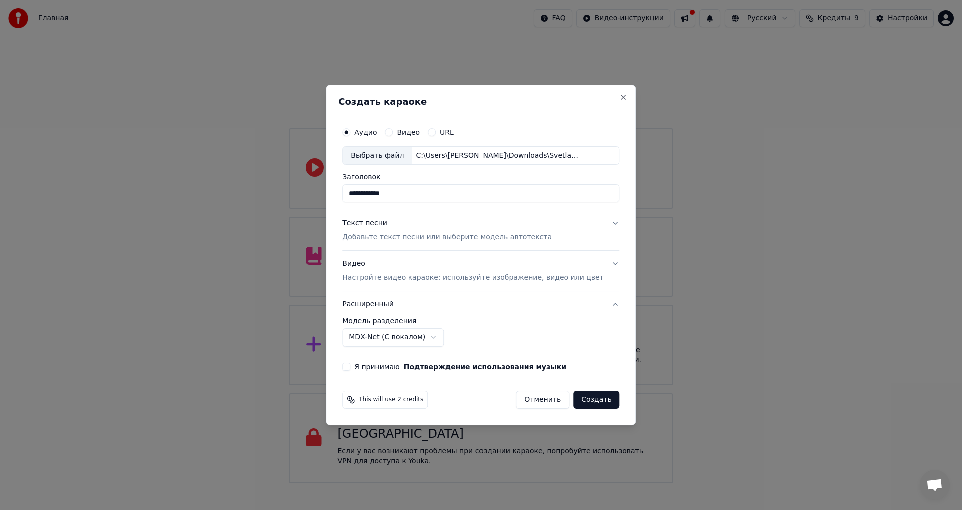
drag, startPoint x: 364, startPoint y: 366, endPoint x: 396, endPoint y: 353, distance: 35.3
click at [350, 367] on button "Я принимаю Подтверждение использования музыки" at bounding box center [346, 366] width 8 height 8
click at [599, 266] on button "Видео Настройте видео караоке: используйте изображение, видео или цвет" at bounding box center [480, 271] width 277 height 40
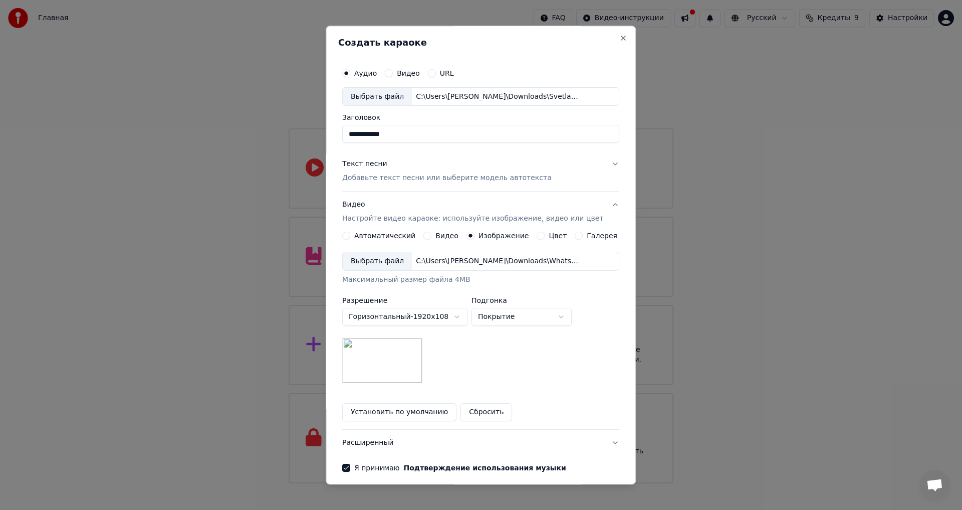
click at [606, 160] on div "**********" at bounding box center [480, 267] width 285 height 417
click at [604, 161] on button "Текст песни Добавьте текст песни или выберите модель автотекста" at bounding box center [480, 171] width 277 height 40
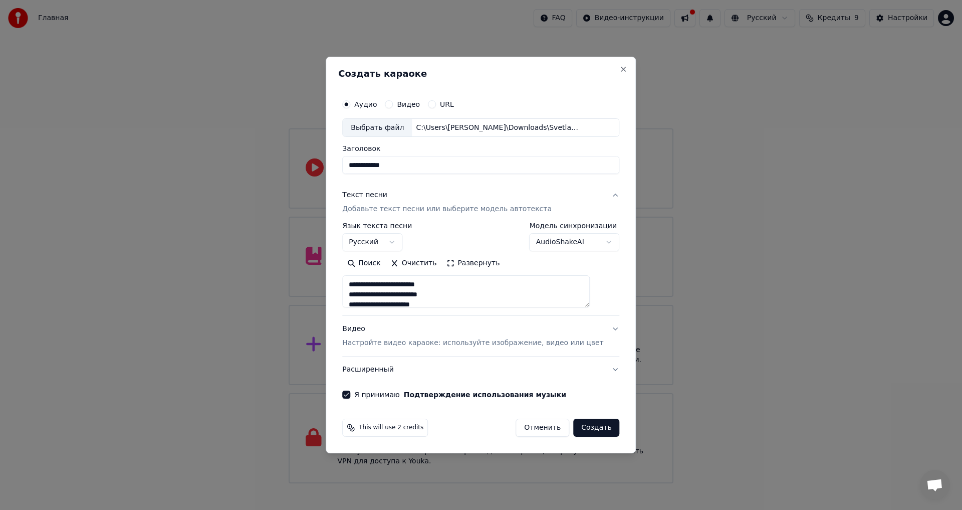
click at [592, 432] on button "Создать" at bounding box center [596, 427] width 46 height 18
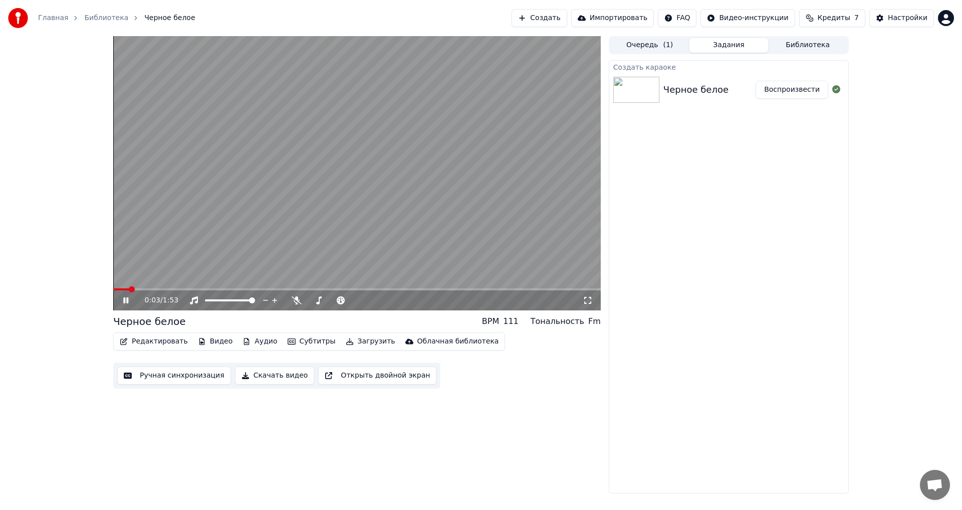
click at [139, 289] on span at bounding box center [356, 289] width 487 height 2
click at [163, 288] on span at bounding box center [356, 289] width 487 height 2
click at [177, 288] on span at bounding box center [356, 289] width 487 height 2
click at [129, 295] on div "0:20 / 1:53" at bounding box center [356, 300] width 487 height 20
click at [127, 296] on div "0:21 / 1:53" at bounding box center [356, 300] width 479 height 10
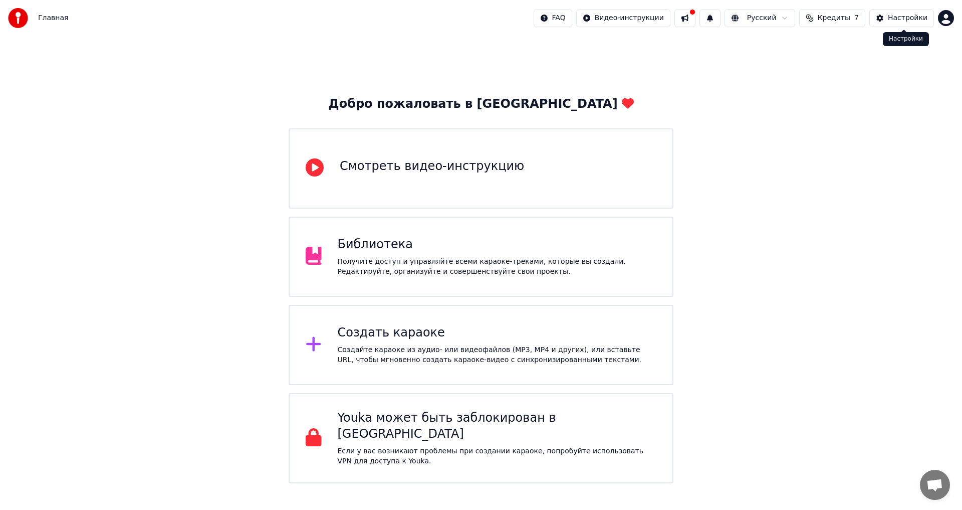
click at [895, 15] on div "Настройки" at bounding box center [908, 18] width 40 height 10
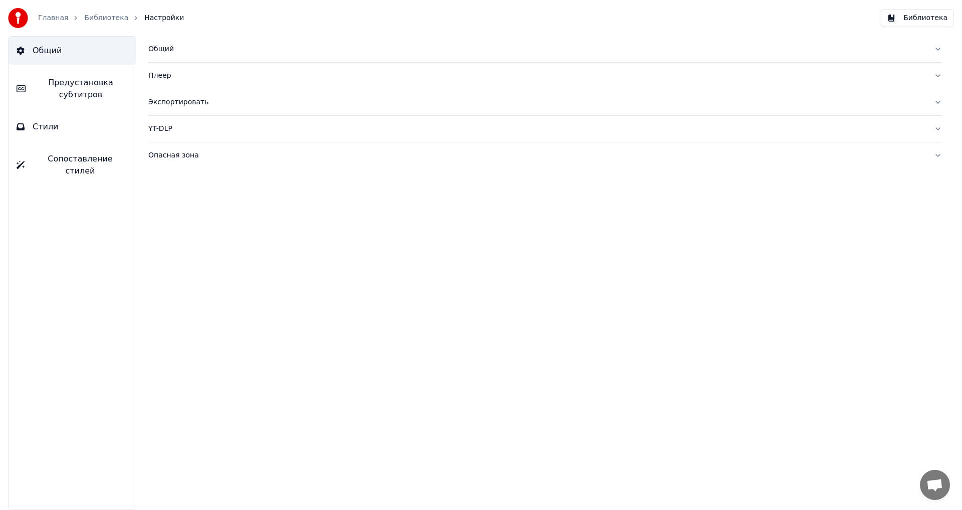
click at [173, 50] on div "Общий" at bounding box center [537, 49] width 778 height 10
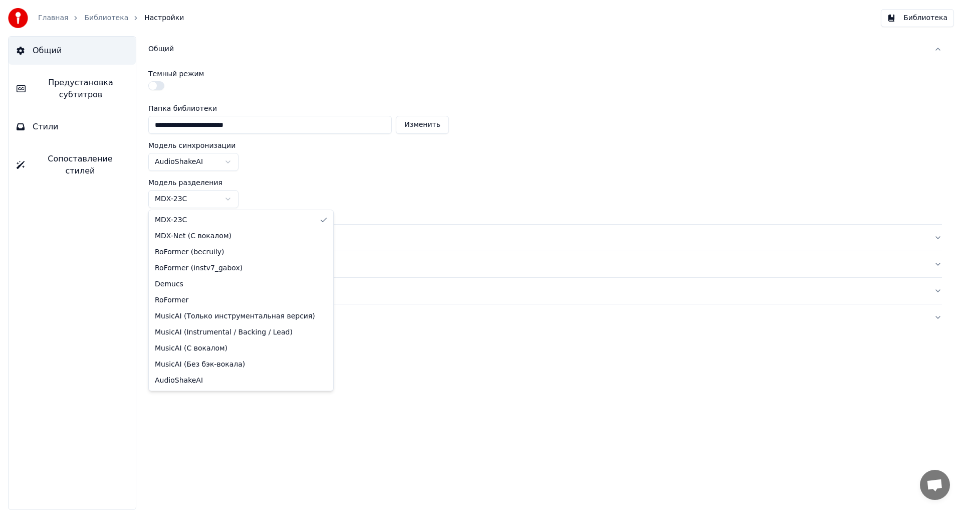
click at [214, 193] on html "**********" at bounding box center [481, 255] width 962 height 510
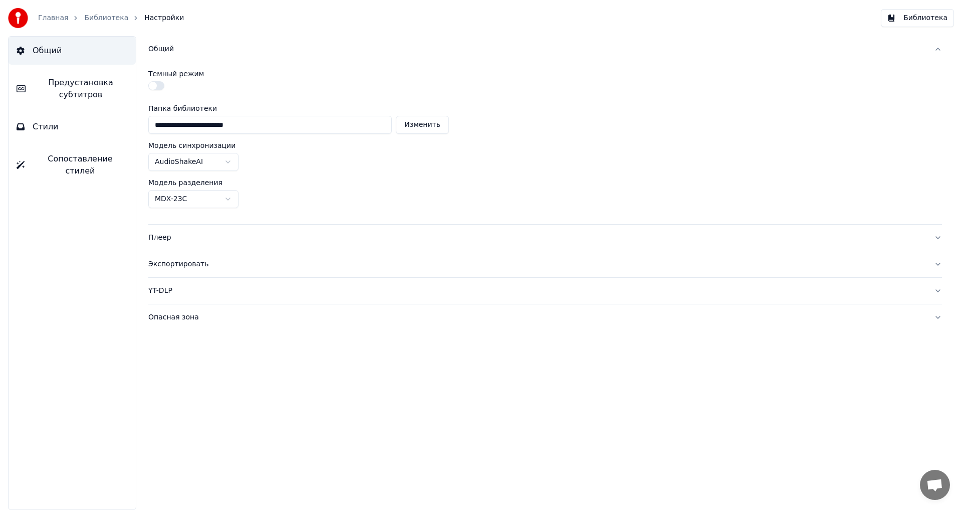
click at [284, 173] on html "**********" at bounding box center [481, 255] width 962 height 510
click at [88, 161] on span "Сопоставление стилей" at bounding box center [80, 165] width 95 height 24
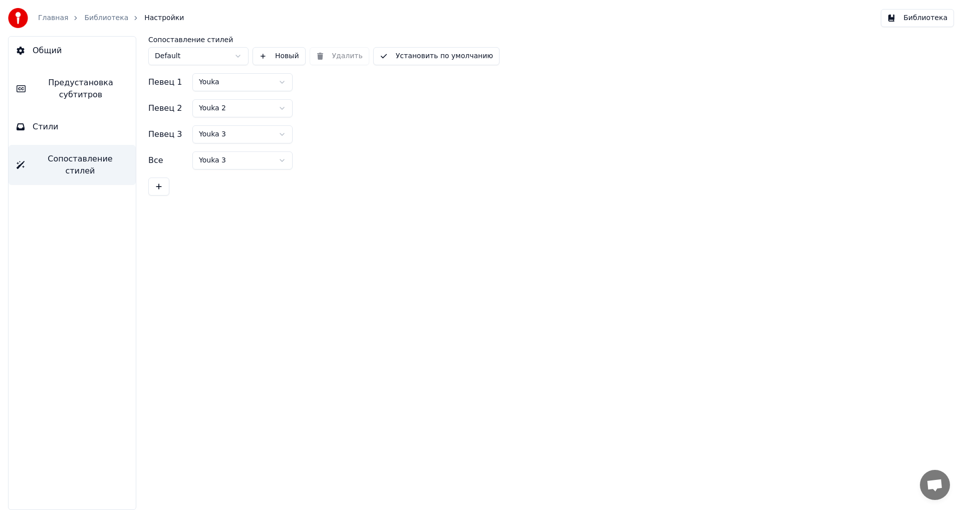
click at [88, 120] on button "Стили" at bounding box center [72, 127] width 127 height 28
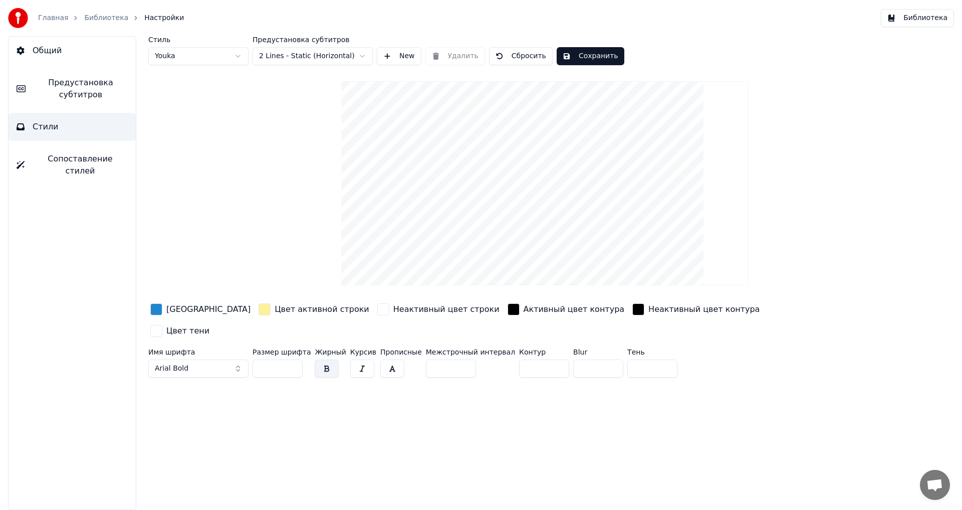
click at [95, 97] on span "Предустановка субтитров" at bounding box center [81, 89] width 94 height 24
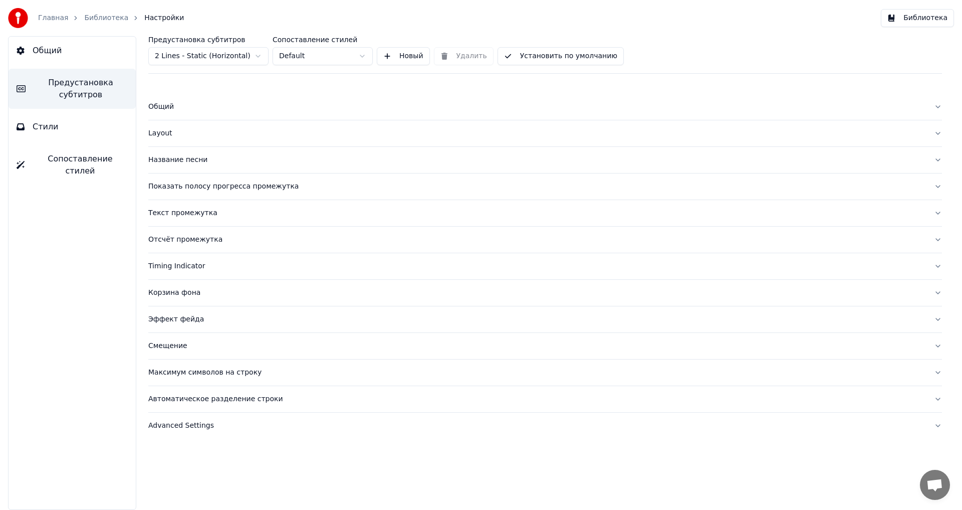
click at [163, 133] on div "Layout" at bounding box center [537, 133] width 778 height 10
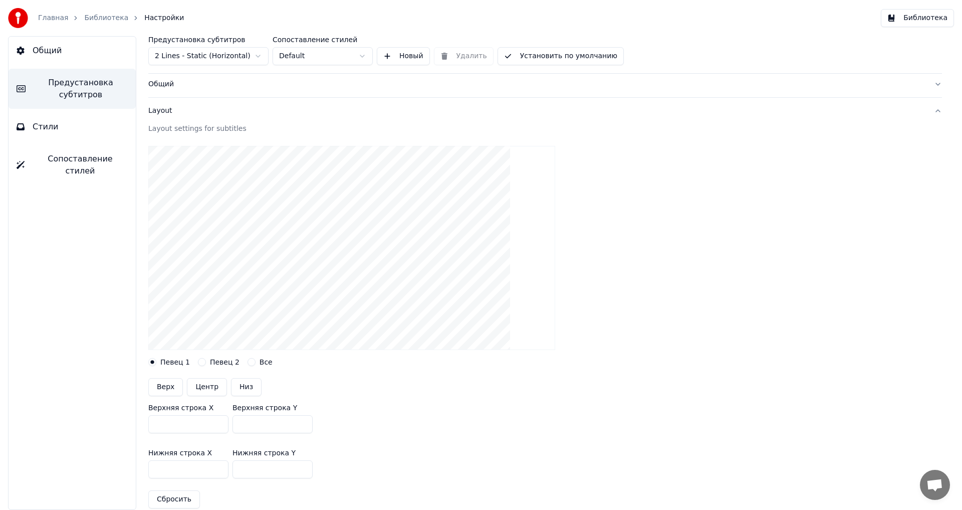
scroll to position [100, 0]
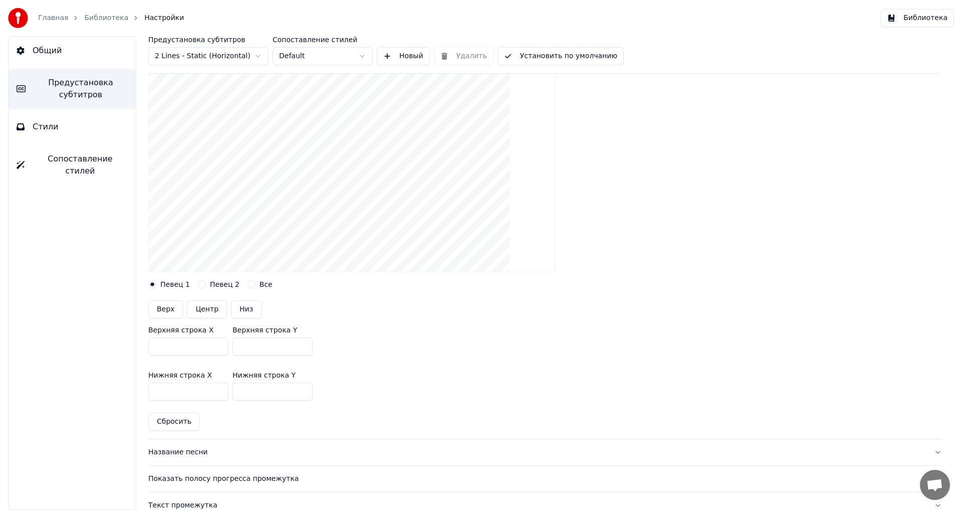
click at [218, 344] on input "***" at bounding box center [188, 346] width 80 height 18
click at [218, 352] on input "***" at bounding box center [188, 346] width 80 height 18
click at [219, 346] on input "***" at bounding box center [188, 346] width 80 height 18
click at [217, 349] on input "***" at bounding box center [188, 346] width 80 height 18
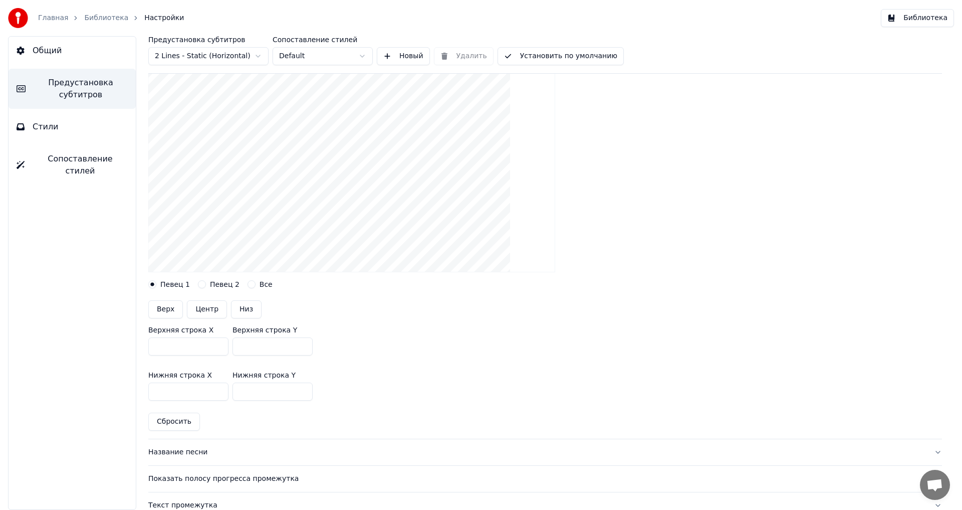
click at [217, 349] on input "***" at bounding box center [188, 346] width 80 height 18
click at [189, 421] on button "Сбросить" at bounding box center [174, 421] width 52 height 18
type input "***"
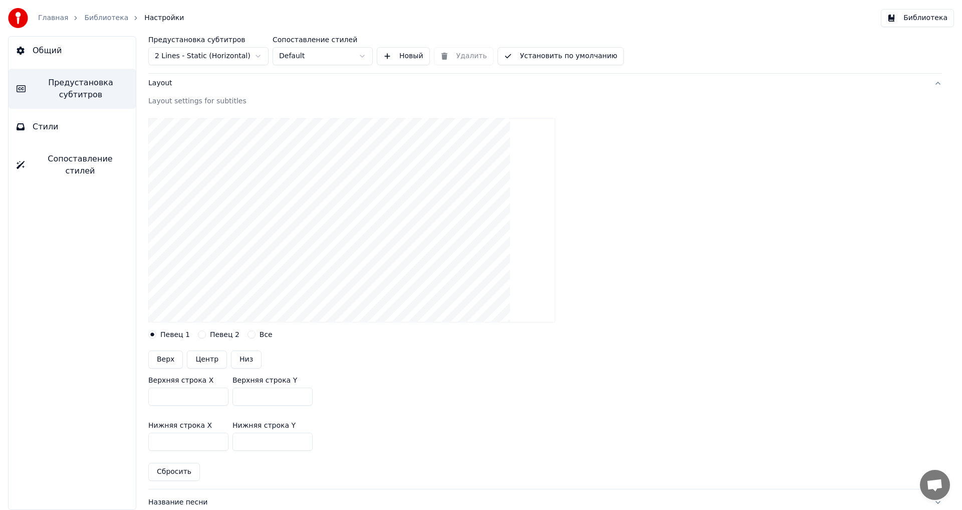
click at [70, 59] on button "Общий" at bounding box center [72, 51] width 127 height 28
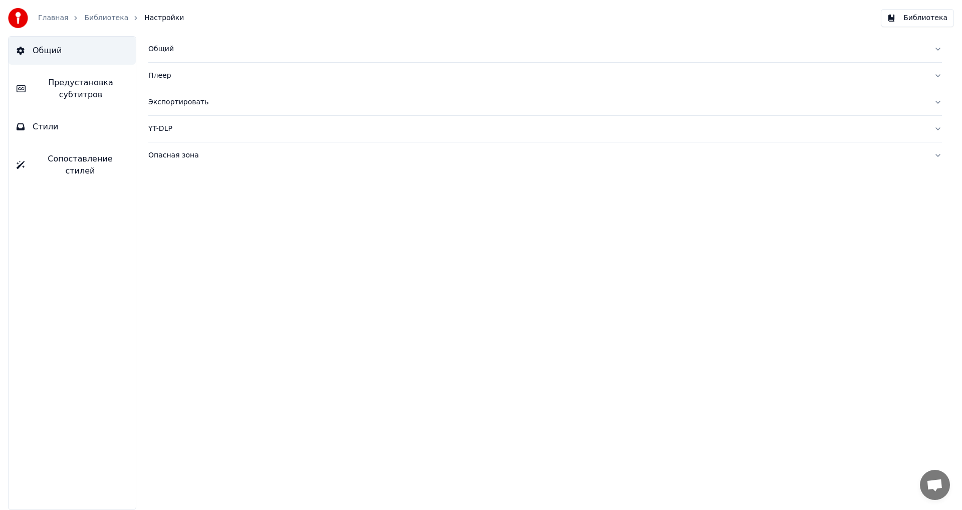
scroll to position [0, 0]
click at [203, 159] on div "Опасная зона" at bounding box center [537, 155] width 778 height 10
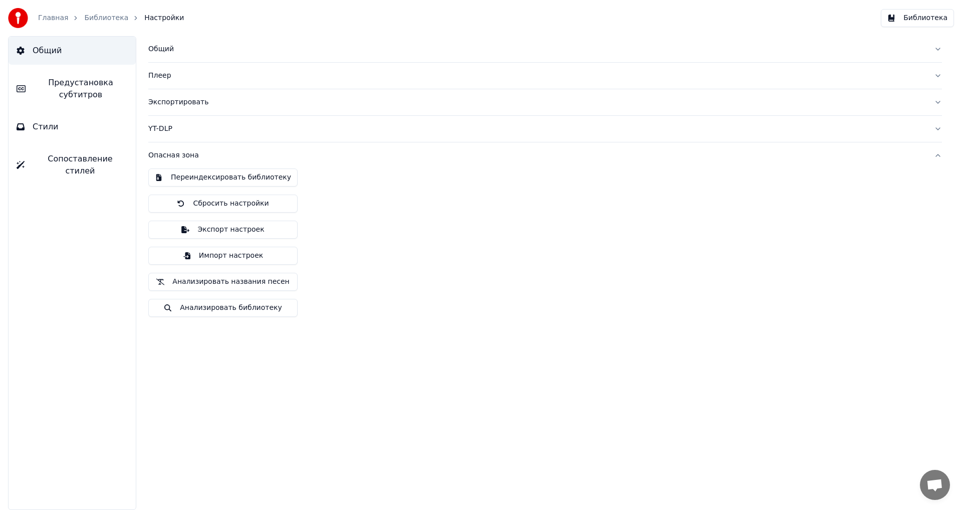
click at [204, 207] on button "Сбросить настройки" at bounding box center [222, 203] width 149 height 18
